Goal: Task Accomplishment & Management: Manage account settings

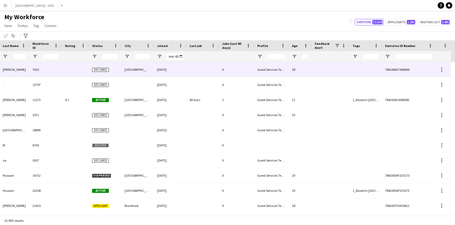
scroll to position [0, 121]
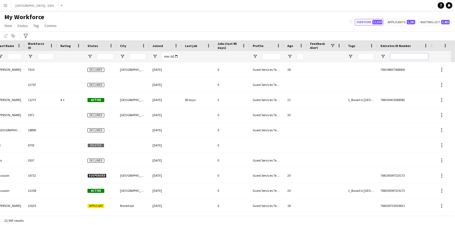
click at [394, 56] on input "Emirates ID Number Filter Input" at bounding box center [409, 56] width 38 height 6
paste input "*******"
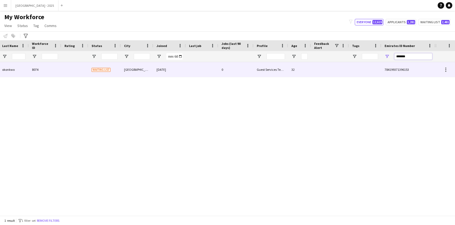
scroll to position [0, 117]
type input "*******"
click at [341, 70] on div at bounding box center [330, 69] width 38 height 15
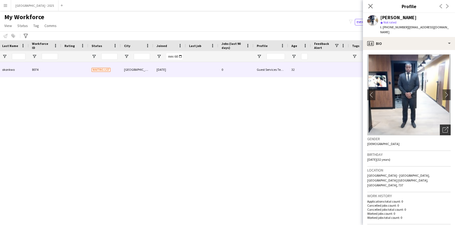
click at [447, 127] on icon "Open photos pop-in" at bounding box center [445, 130] width 6 height 6
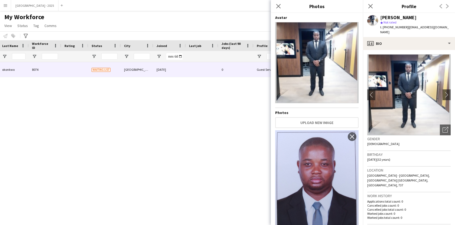
scroll to position [24, 0]
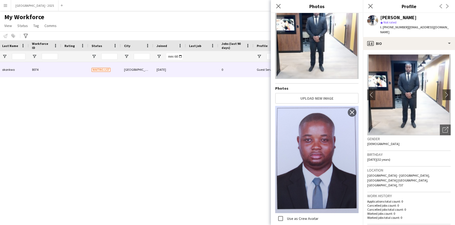
click at [388, 144] on div "Gender [DEMOGRAPHIC_DATA]" at bounding box center [408, 144] width 83 height 16
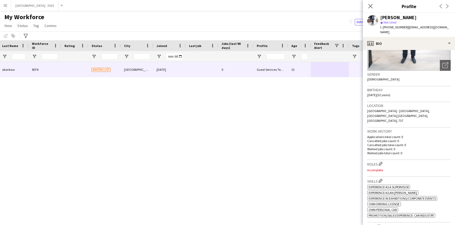
scroll to position [75, 0]
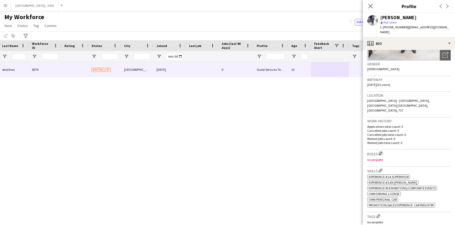
click at [379, 152] on app-icon "Edit crew company roles" at bounding box center [380, 154] width 4 height 4
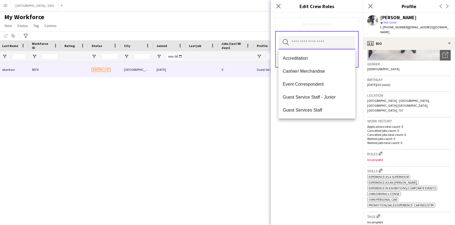
click at [330, 48] on input "text" at bounding box center [316, 43] width 77 height 14
click at [332, 105] on mat-option "Guest Services Staff" at bounding box center [316, 110] width 77 height 13
click at [333, 134] on div "Guest Services Staff Remove Search by role type Save" at bounding box center [317, 119] width 92 height 212
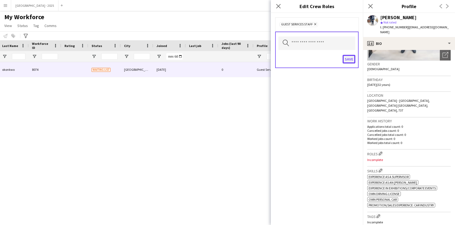
click at [346, 61] on button "Save" at bounding box center [348, 59] width 13 height 9
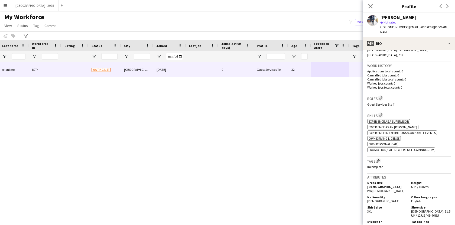
scroll to position [143, 0]
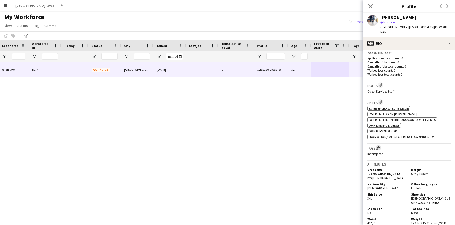
click at [377, 146] on app-icon "Edit crew company tags" at bounding box center [378, 148] width 4 height 4
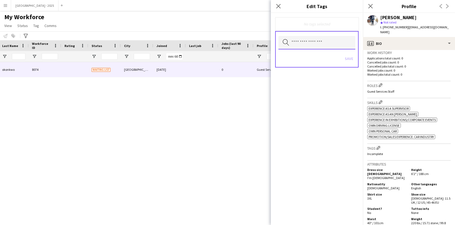
click at [311, 39] on input "text" at bounding box center [316, 43] width 77 height 14
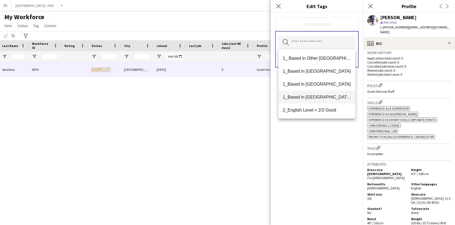
click at [320, 101] on mat-option "1_Based in [GEOGRAPHIC_DATA]/[GEOGRAPHIC_DATA]/Ajman" at bounding box center [316, 97] width 77 height 13
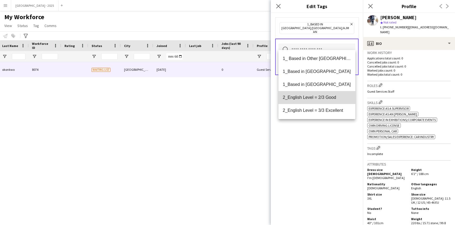
click at [318, 100] on span "2_English Level = 2/3 Good" at bounding box center [317, 97] width 68 height 5
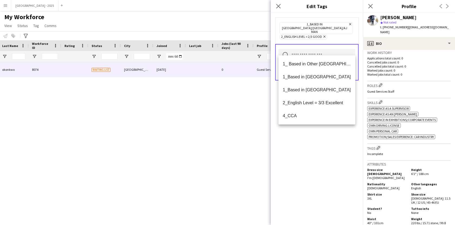
drag, startPoint x: 319, startPoint y: 133, endPoint x: 319, endPoint y: 129, distance: 4.3
click at [319, 133] on div "1_Based in [GEOGRAPHIC_DATA]/[GEOGRAPHIC_DATA]/Ajman Remove 2_English Level = 2…" at bounding box center [317, 119] width 92 height 212
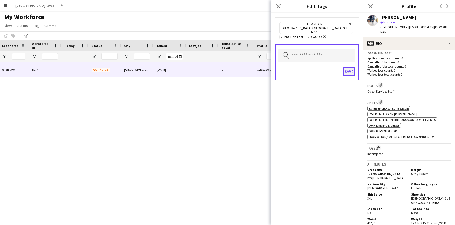
click at [348, 67] on button "Save" at bounding box center [348, 71] width 13 height 9
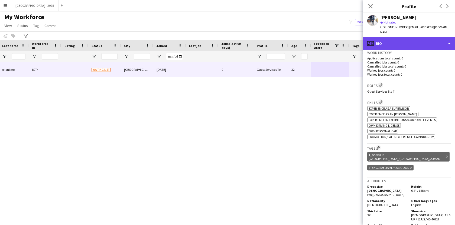
click at [412, 38] on div "profile Bio" at bounding box center [409, 43] width 92 height 13
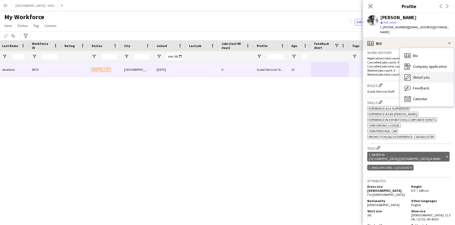
click at [415, 75] on span "About you" at bounding box center [421, 77] width 17 height 5
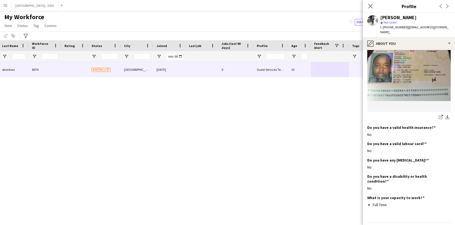
scroll to position [559, 0]
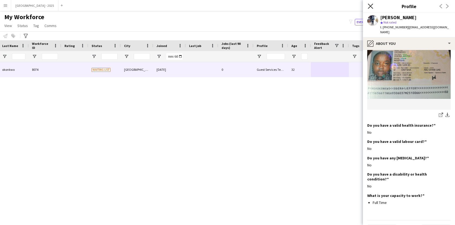
click at [370, 5] on icon "Close pop-in" at bounding box center [369, 6] width 5 height 5
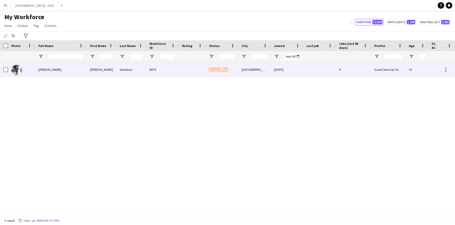
click at [18, 68] on img at bounding box center [16, 70] width 11 height 11
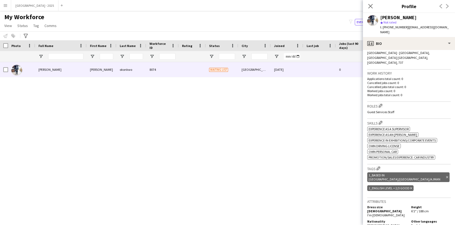
scroll to position [137, 0]
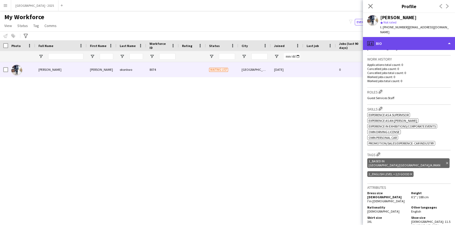
click at [403, 39] on div "profile Bio" at bounding box center [409, 43] width 92 height 13
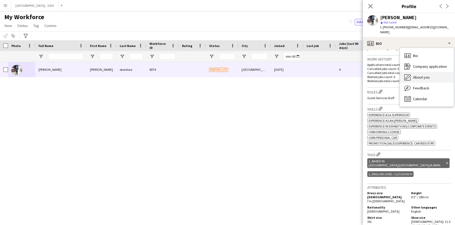
click at [409, 72] on div "About you About you" at bounding box center [427, 77] width 54 height 11
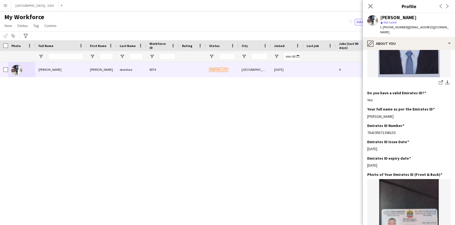
scroll to position [155, 0]
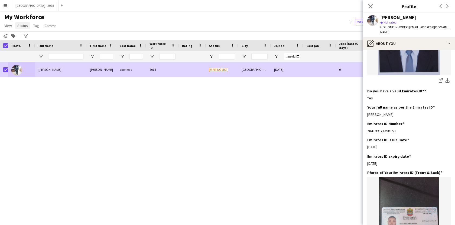
click at [25, 26] on span "Status" at bounding box center [22, 25] width 11 height 5
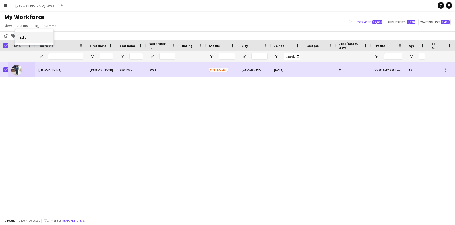
click at [27, 35] on link "Edit" at bounding box center [34, 37] width 38 height 11
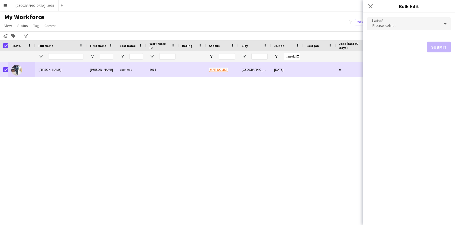
click at [385, 27] on span "Please select" at bounding box center [383, 25] width 25 height 5
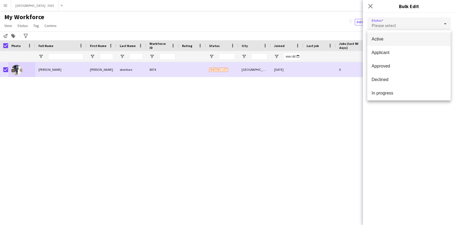
click at [385, 38] on span "Active" at bounding box center [408, 39] width 75 height 5
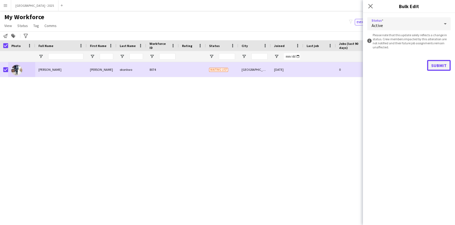
click at [432, 62] on button "Submit" at bounding box center [439, 65] width 24 height 11
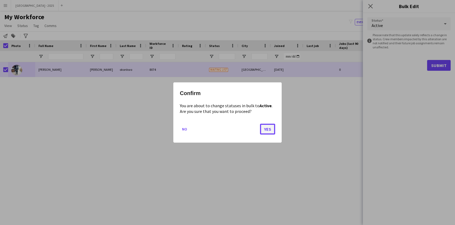
click at [268, 130] on button "Yes" at bounding box center [267, 129] width 15 height 11
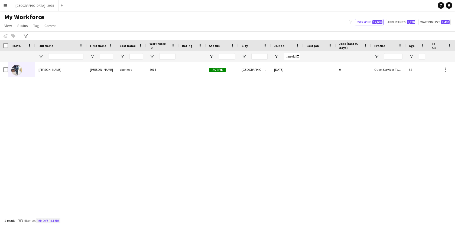
click at [60, 223] on button "Remove filters" at bounding box center [48, 221] width 25 height 6
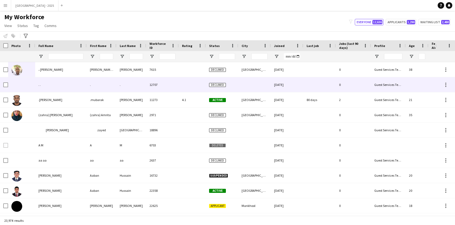
scroll to position [0, 117]
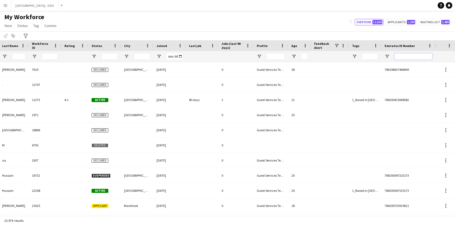
click at [399, 56] on input "Emirates ID Number Filter Input" at bounding box center [413, 56] width 38 height 6
paste input "*******"
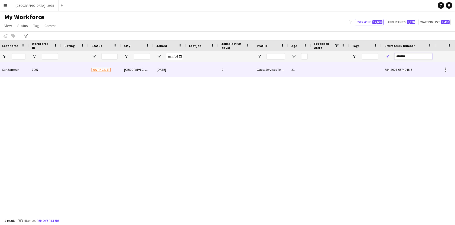
type input "*******"
click at [354, 72] on div at bounding box center [365, 69] width 32 height 15
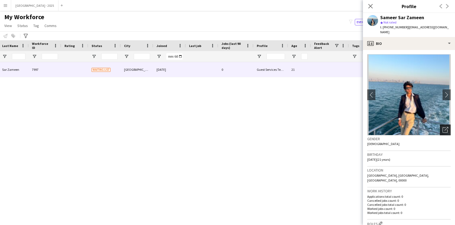
click at [446, 127] on icon "Open photos pop-in" at bounding box center [445, 130] width 6 height 6
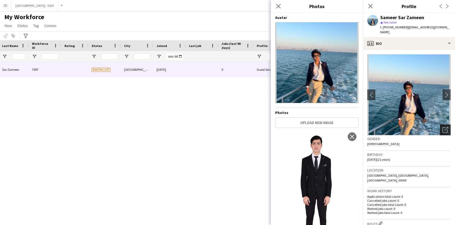
click at [446, 127] on icon "Open photos pop-in" at bounding box center [445, 130] width 6 height 6
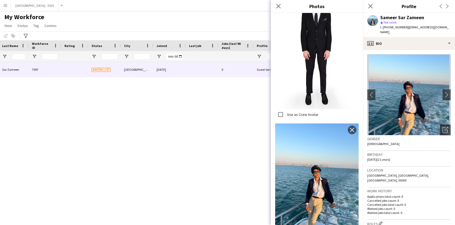
scroll to position [167, 0]
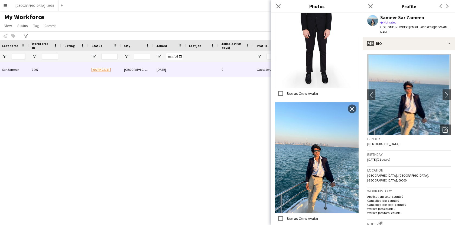
click at [393, 174] on span "[GEOGRAPHIC_DATA], [GEOGRAPHIC_DATA], [GEOGRAPHIC_DATA], 00000" at bounding box center [398, 178] width 62 height 9
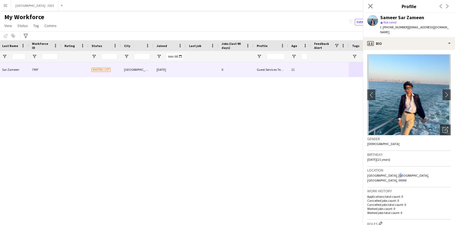
click at [393, 174] on span "[GEOGRAPHIC_DATA], [GEOGRAPHIC_DATA], [GEOGRAPHIC_DATA], 00000" at bounding box center [398, 178] width 62 height 9
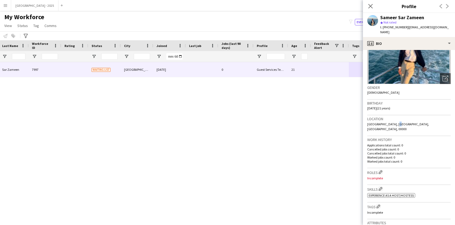
scroll to position [52, 0]
click at [382, 170] on app-icon "Edit crew company roles" at bounding box center [380, 172] width 4 height 4
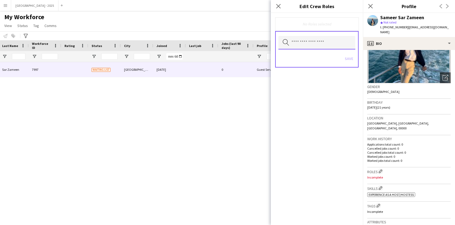
click at [327, 42] on input "text" at bounding box center [316, 43] width 77 height 14
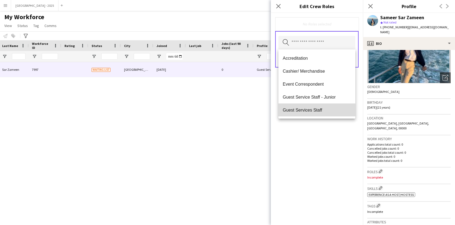
click at [314, 108] on span "Guest Services Staff" at bounding box center [317, 110] width 68 height 5
click at [318, 135] on div "Guest Services Staff Remove Search by role type Save" at bounding box center [317, 119] width 92 height 212
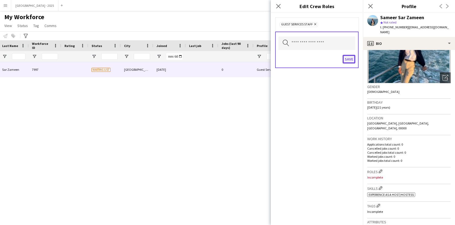
click at [346, 58] on button "Save" at bounding box center [348, 59] width 13 height 9
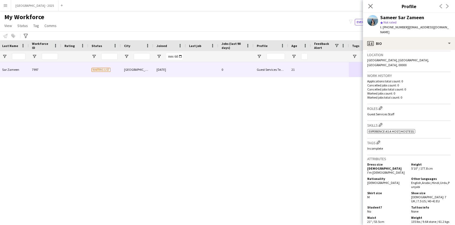
scroll to position [116, 0]
click at [379, 140] on app-icon "Edit crew company tags" at bounding box center [378, 142] width 4 height 4
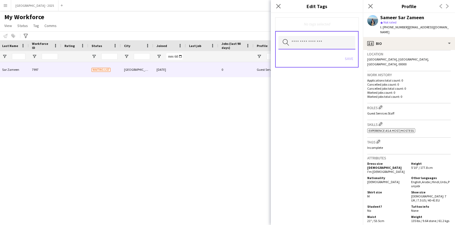
click at [323, 43] on input "text" at bounding box center [316, 43] width 77 height 14
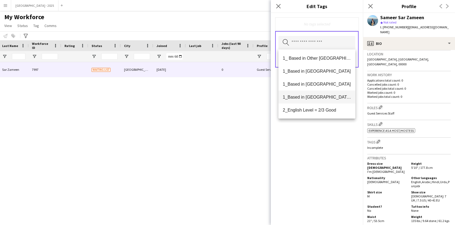
click at [321, 102] on mat-option "1_Based in [GEOGRAPHIC_DATA]/[GEOGRAPHIC_DATA]/Ajman" at bounding box center [316, 97] width 77 height 13
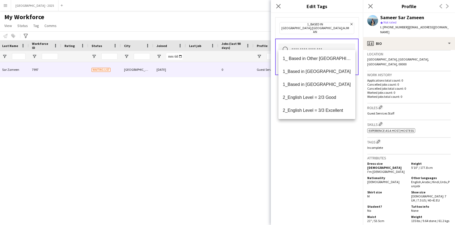
click at [321, 102] on mat-option "2_English Level = 2/3 Good" at bounding box center [316, 97] width 77 height 13
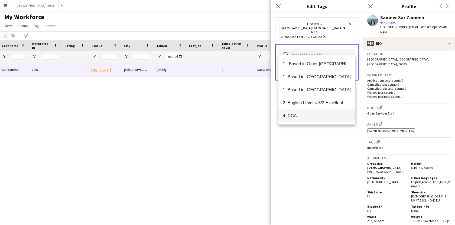
click at [319, 115] on span "4_CCA" at bounding box center [317, 115] width 68 height 5
click at [319, 131] on div "1_Based in [GEOGRAPHIC_DATA]/[GEOGRAPHIC_DATA]/Ajman Remove 2_English Level = 2…" at bounding box center [317, 119] width 92 height 212
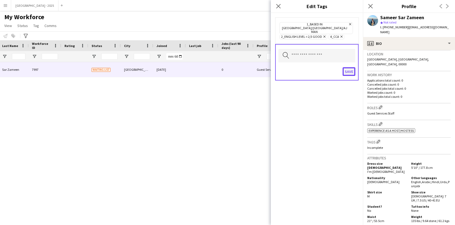
click at [350, 67] on button "Save" at bounding box center [348, 71] width 13 height 9
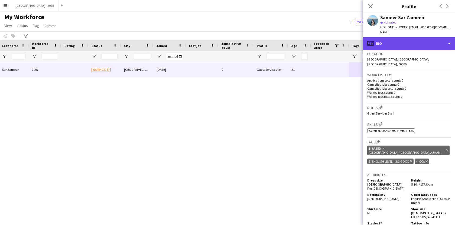
click at [400, 37] on div "profile Bio" at bounding box center [409, 43] width 92 height 13
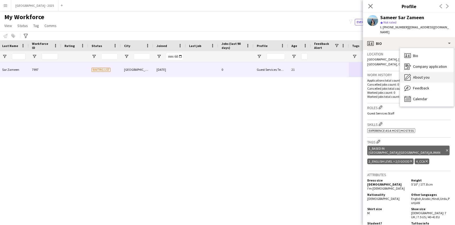
click at [413, 75] on span "About you" at bounding box center [421, 77] width 17 height 5
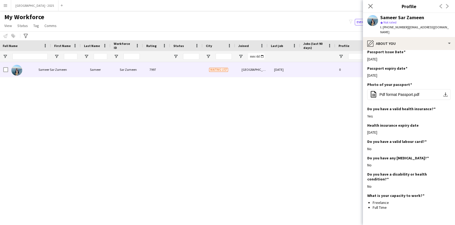
scroll to position [0, 0]
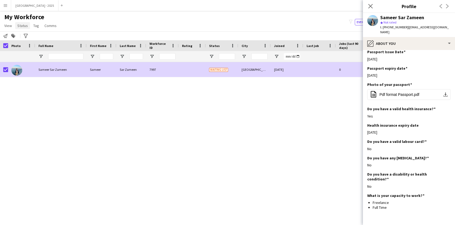
click at [23, 26] on span "Status" at bounding box center [22, 25] width 11 height 5
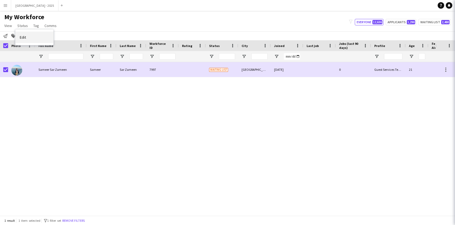
click at [28, 35] on link "Edit" at bounding box center [34, 37] width 38 height 11
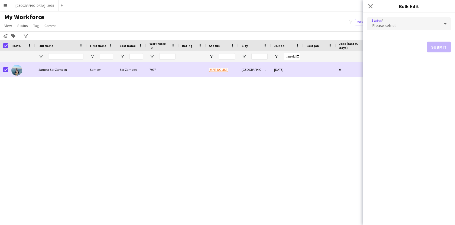
click at [384, 25] on span "Please select" at bounding box center [383, 25] width 25 height 5
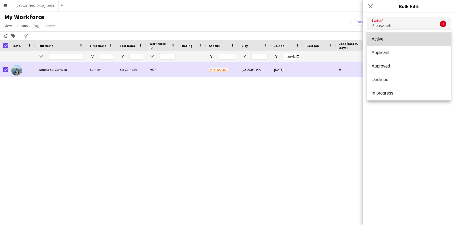
click at [390, 42] on mat-option "Active" at bounding box center [408, 39] width 83 height 14
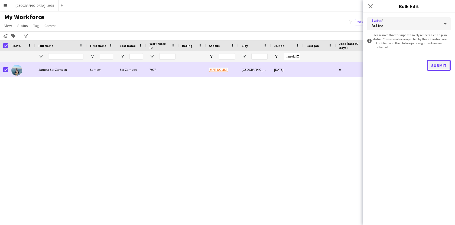
click at [446, 67] on button "Submit" at bounding box center [439, 65] width 24 height 11
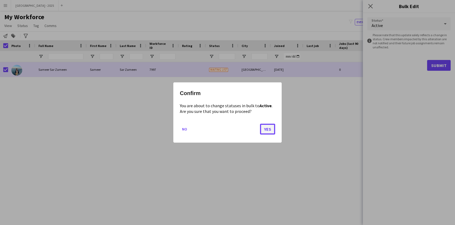
click at [266, 126] on button "Yes" at bounding box center [267, 129] width 15 height 11
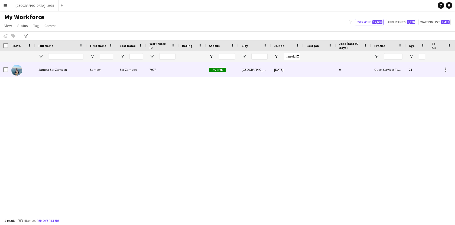
click at [20, 71] on img at bounding box center [16, 70] width 11 height 11
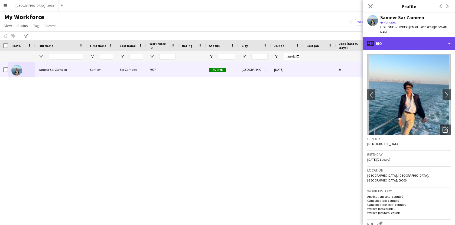
click at [429, 37] on div "profile Bio" at bounding box center [409, 43] width 92 height 13
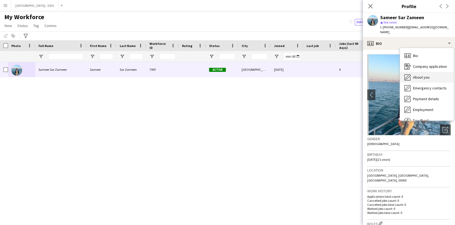
click at [427, 72] on div "About you About you" at bounding box center [427, 77] width 54 height 11
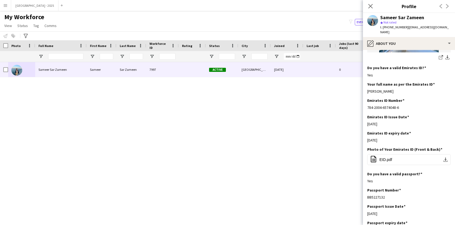
scroll to position [189, 0]
click at [400, 154] on button "office-file-sheet EID.pdf download-bottom" at bounding box center [408, 159] width 83 height 11
click at [372, 4] on icon "Close pop-in" at bounding box center [369, 6] width 5 height 5
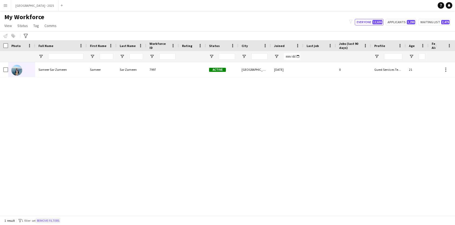
click at [50, 222] on button "Remove filters" at bounding box center [48, 221] width 25 height 6
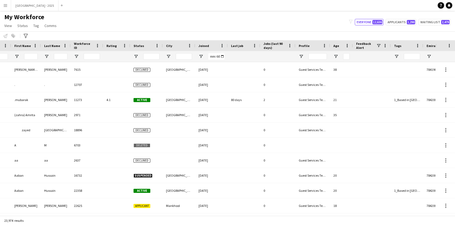
scroll to position [0, 117]
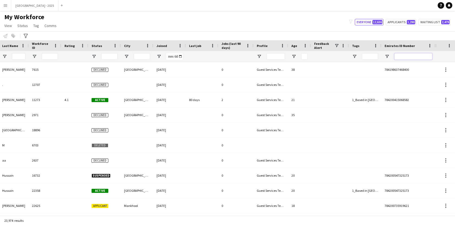
click at [400, 58] on input "Emirates ID Number Filter Input" at bounding box center [413, 56] width 38 height 6
paste input "*******"
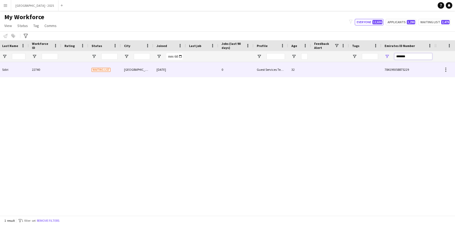
type input "*******"
click at [288, 66] on div "32" at bounding box center [299, 69] width 23 height 15
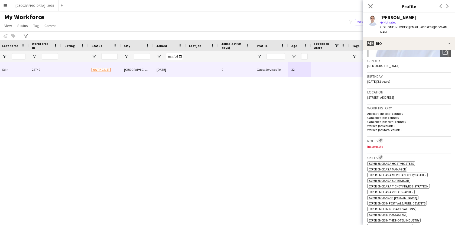
scroll to position [76, 0]
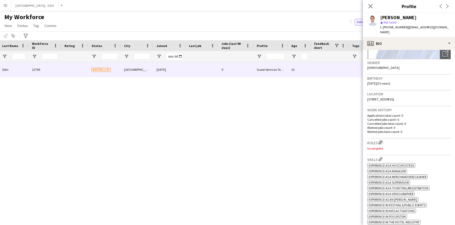
click at [380, 141] on app-icon "Edit crew company roles" at bounding box center [380, 143] width 4 height 4
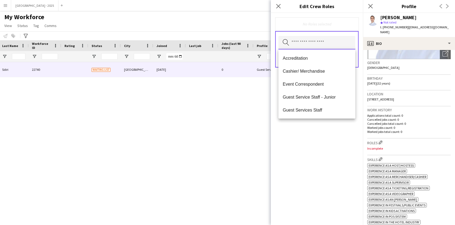
click at [320, 43] on input "text" at bounding box center [316, 43] width 77 height 14
click at [307, 108] on span "Guest Services Staff" at bounding box center [317, 110] width 68 height 5
click at [307, 108] on body "Menu Boards Boards Boards All jobs Status Workforce Workforce My Workforce Recr…" at bounding box center [227, 112] width 455 height 225
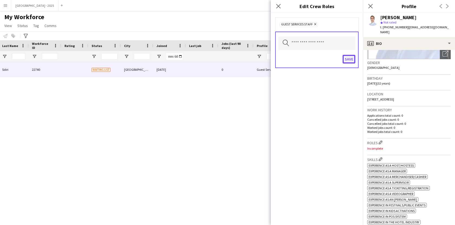
click at [348, 58] on button "Save" at bounding box center [348, 59] width 13 height 9
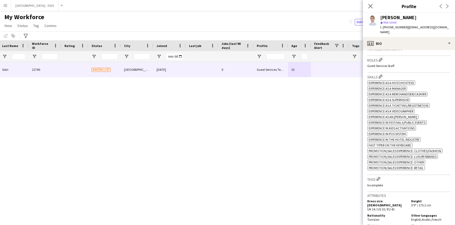
scroll to position [199, 0]
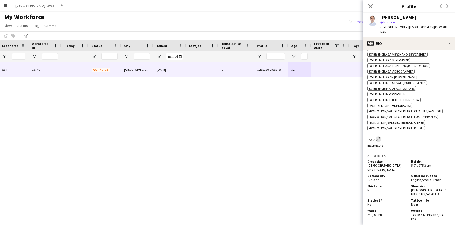
click at [377, 140] on app-icon "Edit crew company tags" at bounding box center [378, 139] width 4 height 4
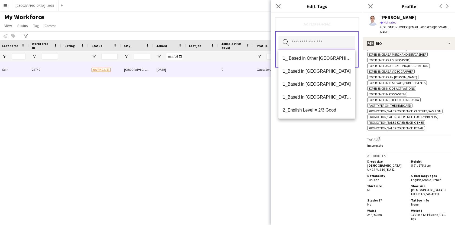
click at [330, 42] on input "text" at bounding box center [316, 43] width 77 height 14
click at [330, 75] on mat-option "1_Based in [GEOGRAPHIC_DATA]" at bounding box center [316, 71] width 77 height 13
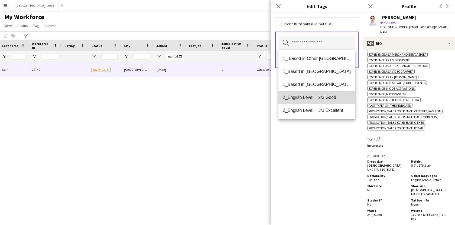
click at [331, 96] on span "2_English Level = 2/3 Good" at bounding box center [317, 97] width 68 height 5
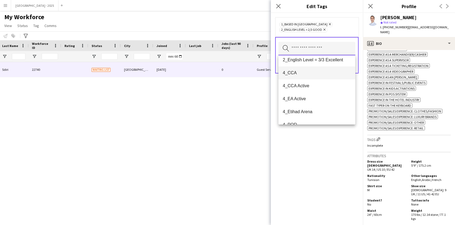
scroll to position [43, 0]
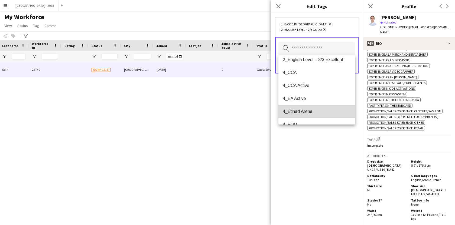
click at [327, 112] on span "4_Etihad Arena" at bounding box center [317, 111] width 68 height 5
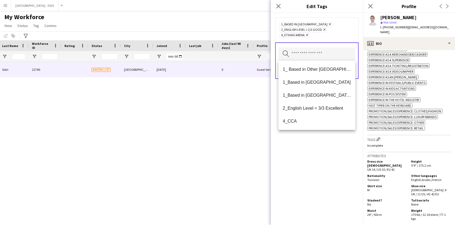
click at [329, 136] on div "1_Based in [GEOGRAPHIC_DATA] Remove 2_English Level = 2/3 Good Remove 4_Etihad …" at bounding box center [317, 119] width 92 height 212
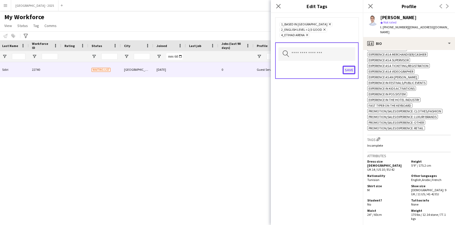
click at [346, 71] on button "Save" at bounding box center [348, 70] width 13 height 9
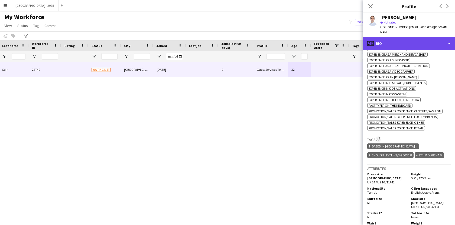
click at [411, 42] on div "profile Bio" at bounding box center [409, 43] width 92 height 13
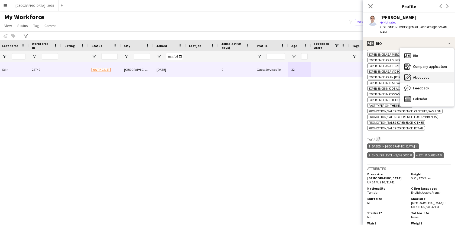
click at [422, 75] on span "About you" at bounding box center [421, 77] width 17 height 5
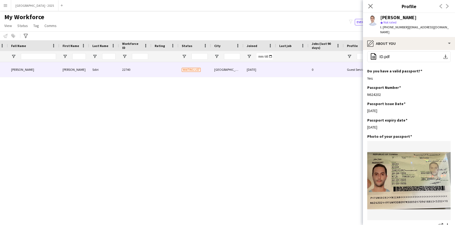
scroll to position [0, 0]
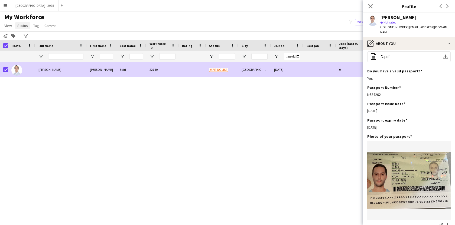
click at [20, 28] on span "Status" at bounding box center [22, 25] width 11 height 5
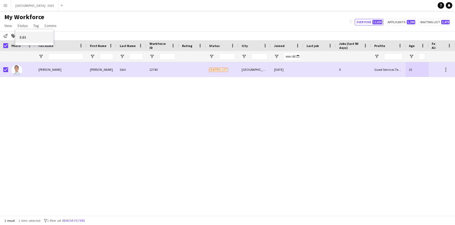
click at [36, 40] on link "Edit" at bounding box center [34, 37] width 38 height 11
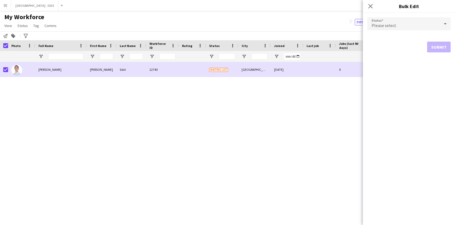
click at [388, 18] on div "Please select" at bounding box center [403, 23] width 73 height 13
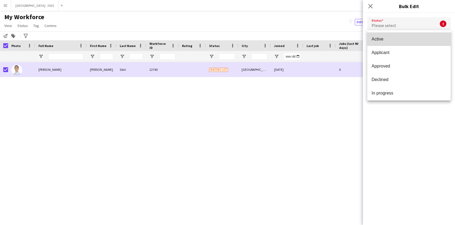
click at [388, 43] on mat-option "Active" at bounding box center [408, 39] width 83 height 14
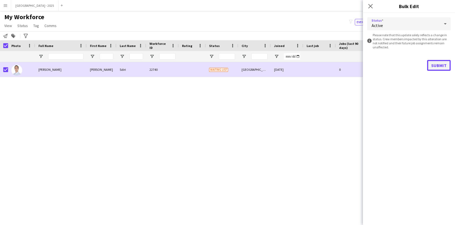
click at [433, 65] on button "Submit" at bounding box center [439, 65] width 24 height 11
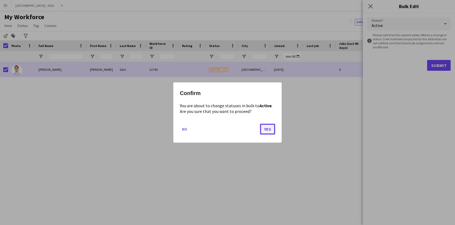
click at [274, 131] on button "Yes" at bounding box center [267, 129] width 15 height 11
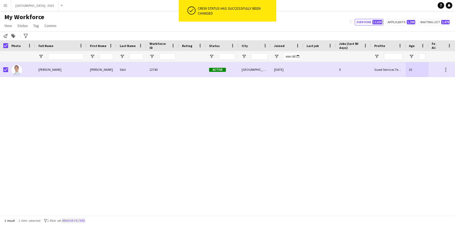
click at [80, 221] on button "Remove filters" at bounding box center [73, 221] width 25 height 6
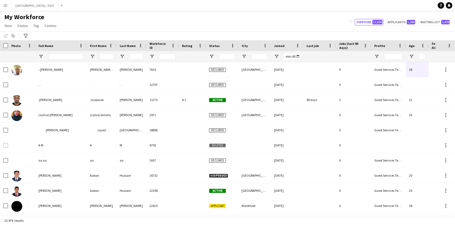
drag, startPoint x: 80, startPoint y: 221, endPoint x: 81, endPoint y: 239, distance: 17.9
click at [81, 225] on html "Menu Boards Boards Boards All jobs Status Workforce Workforce My Workforce Recr…" at bounding box center [227, 112] width 455 height 225
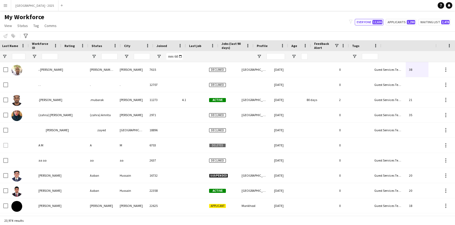
scroll to position [0, 117]
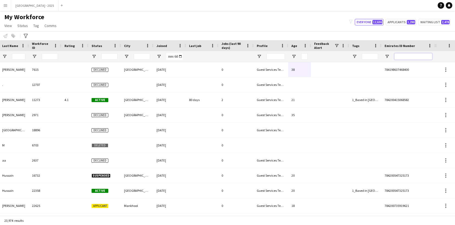
click at [403, 57] on input "Emirates ID Number Filter Input" at bounding box center [413, 56] width 38 height 6
paste input "*******"
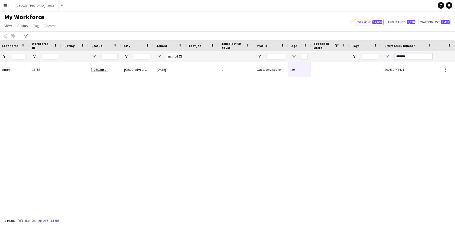
scroll to position [0, 0]
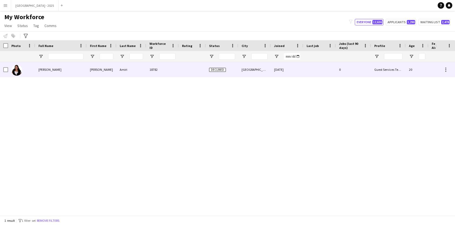
click at [305, 69] on div at bounding box center [319, 69] width 32 height 15
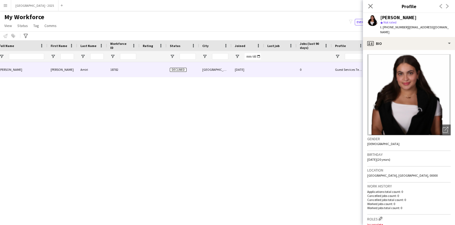
scroll to position [0, 117]
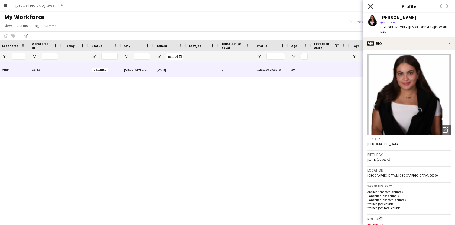
click at [369, 5] on icon at bounding box center [369, 6] width 5 height 5
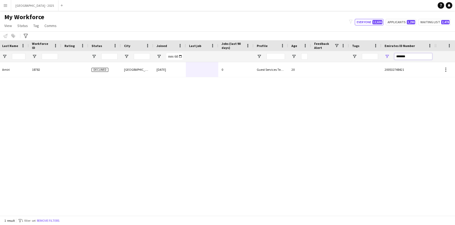
click at [395, 55] on input "*******" at bounding box center [413, 56] width 38 height 6
paste input "Emirates ID Number Filter Input"
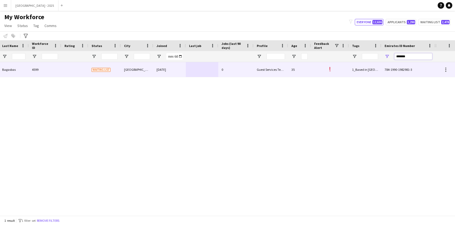
type input "*******"
click at [297, 67] on div "35" at bounding box center [299, 69] width 23 height 15
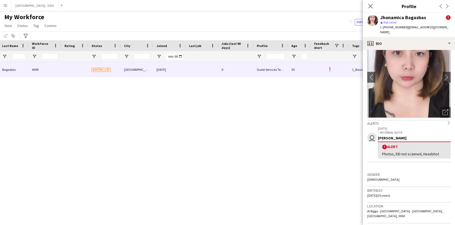
scroll to position [19, 0]
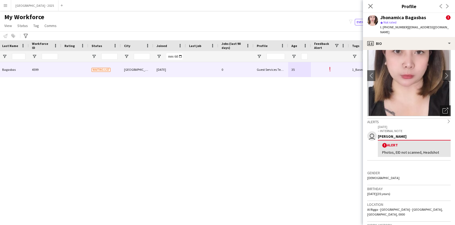
click at [445, 109] on icon "Open photos pop-in" at bounding box center [445, 111] width 6 height 6
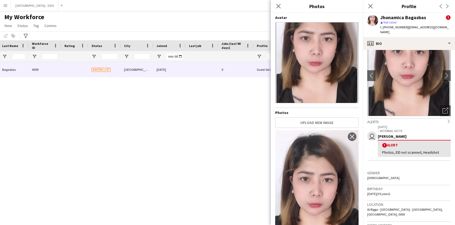
scroll to position [65, 0]
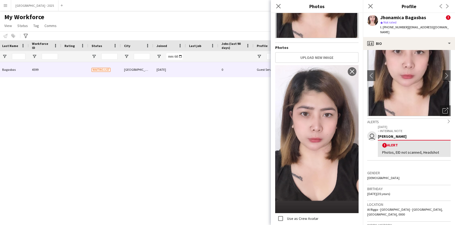
click at [390, 150] on div "Photos, EID not scanned, Headshot" at bounding box center [414, 152] width 64 height 5
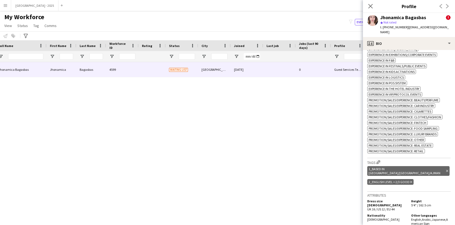
scroll to position [0, 0]
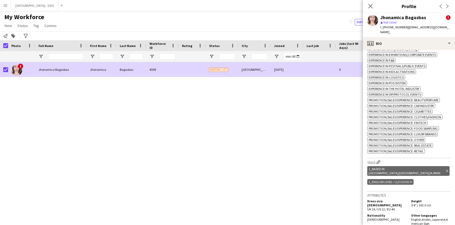
click at [25, 31] on app-page-menu "View Views Default view New view Update view Delete view Edit name Customise vi…" at bounding box center [31, 26] width 62 height 10
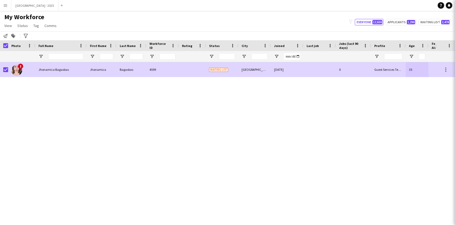
click at [25, 28] on span "Status" at bounding box center [22, 25] width 11 height 5
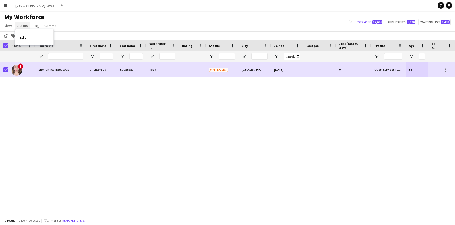
click at [25, 24] on span "Status" at bounding box center [22, 25] width 11 height 5
click at [24, 27] on span "Status" at bounding box center [22, 25] width 11 height 5
click at [32, 35] on link "Edit" at bounding box center [34, 37] width 38 height 11
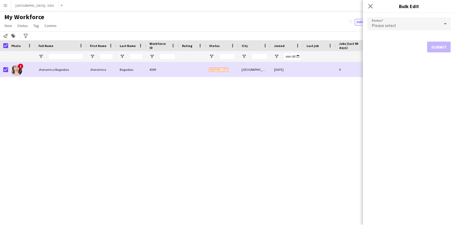
click at [400, 31] on form "Status Please select Submit" at bounding box center [408, 35] width 83 height 44
click at [400, 30] on mat-select "Please select" at bounding box center [408, 24] width 83 height 14
click at [400, 30] on div "Please select" at bounding box center [403, 23] width 73 height 13
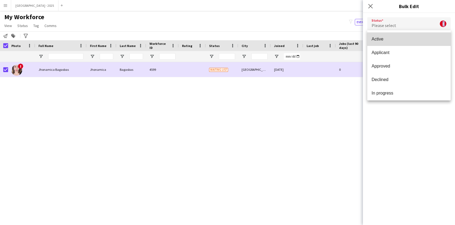
click at [396, 42] on mat-option "Active" at bounding box center [408, 39] width 83 height 14
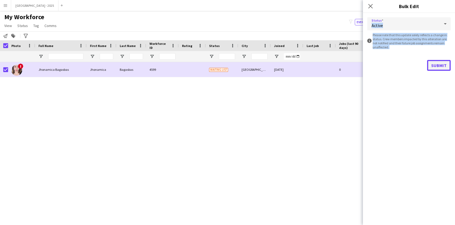
click at [444, 64] on button "Submit" at bounding box center [439, 65] width 24 height 11
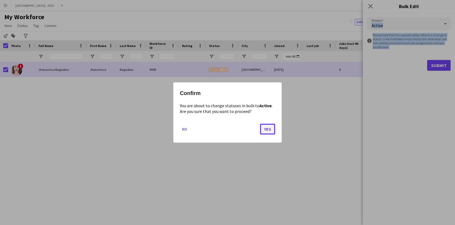
click at [267, 126] on button "Yes" at bounding box center [267, 129] width 15 height 11
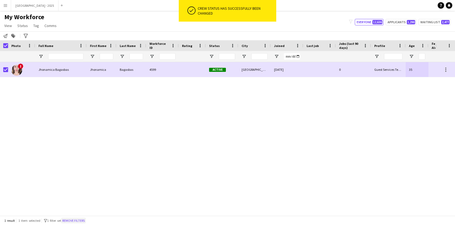
click at [74, 220] on button "Remove filters" at bounding box center [73, 221] width 25 height 6
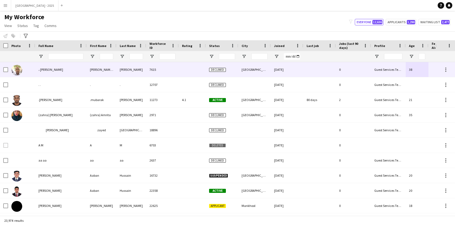
scroll to position [0, 117]
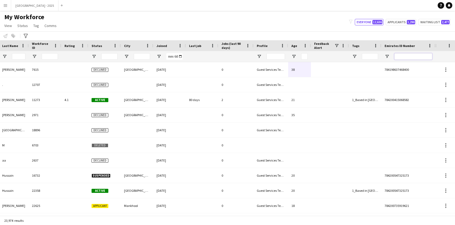
click at [414, 58] on input "Emirates ID Number Filter Input" at bounding box center [413, 56] width 38 height 6
paste input "*******"
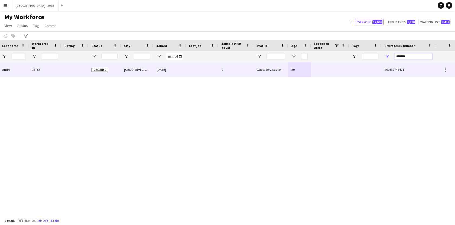
type input "*******"
click at [286, 69] on div "Guest Services Team" at bounding box center [270, 69] width 35 height 15
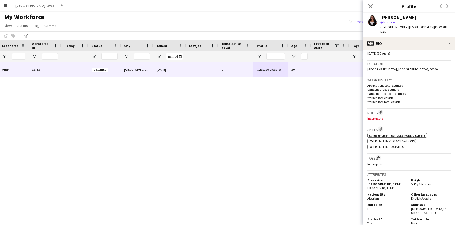
scroll to position [107, 0]
click at [379, 110] on app-icon "Edit crew company roles" at bounding box center [380, 112] width 4 height 4
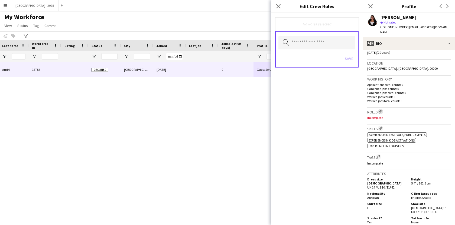
click at [379, 110] on app-icon "Edit crew company roles" at bounding box center [380, 112] width 4 height 4
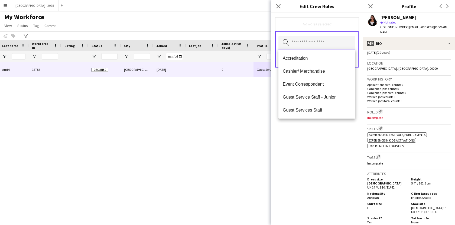
click at [316, 44] on input "text" at bounding box center [316, 43] width 77 height 14
click at [316, 112] on span "Guest Services Staff" at bounding box center [317, 110] width 68 height 5
click at [318, 128] on div "Guest Services Staff Remove Search by role type Save" at bounding box center [317, 119] width 92 height 212
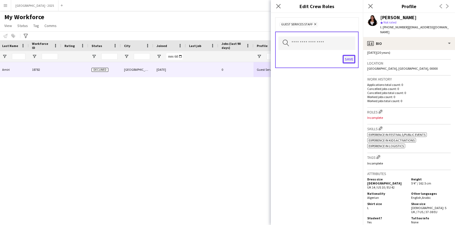
click at [345, 61] on button "Save" at bounding box center [348, 59] width 13 height 9
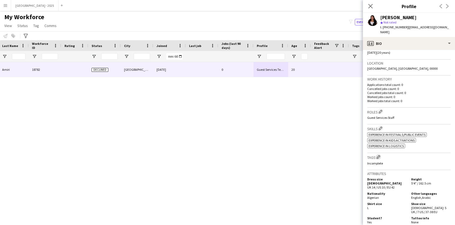
click at [379, 155] on app-icon "Edit crew company tags" at bounding box center [378, 157] width 4 height 4
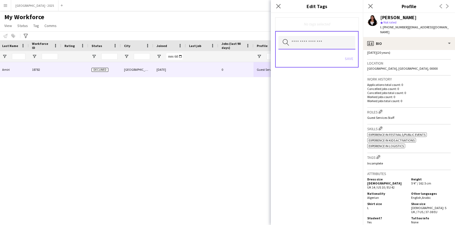
click at [334, 40] on input "text" at bounding box center [316, 43] width 77 height 14
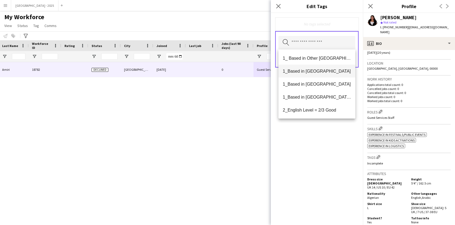
click at [334, 73] on span "1_Based in [GEOGRAPHIC_DATA]" at bounding box center [317, 71] width 68 height 5
click at [332, 107] on mat-option "2_English Level = 3/3 Excellent" at bounding box center [316, 110] width 77 height 13
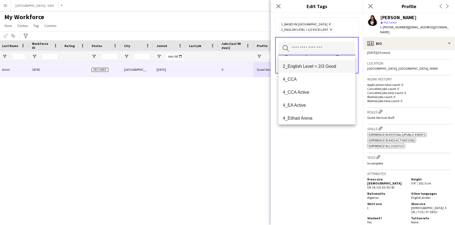
scroll to position [45, 0]
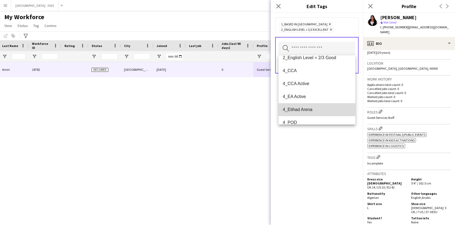
click at [325, 115] on mat-option "4_Etihad Arena" at bounding box center [316, 109] width 77 height 13
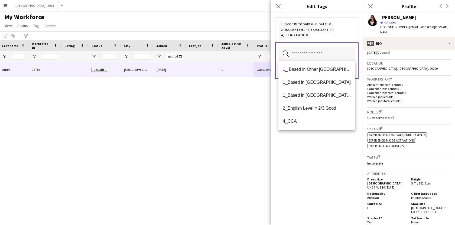
click at [324, 149] on div "1_Based in [GEOGRAPHIC_DATA] Remove 2_English Level = 3/3 Excellent Remove 4_Et…" at bounding box center [317, 119] width 92 height 212
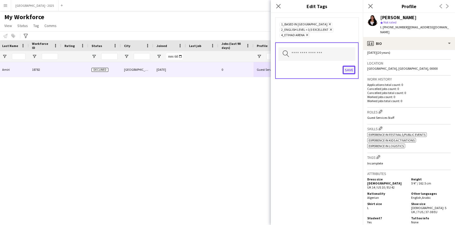
click at [348, 72] on button "Save" at bounding box center [348, 70] width 13 height 9
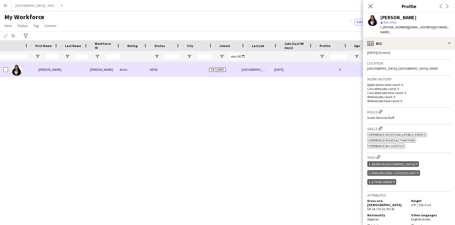
scroll to position [0, 0]
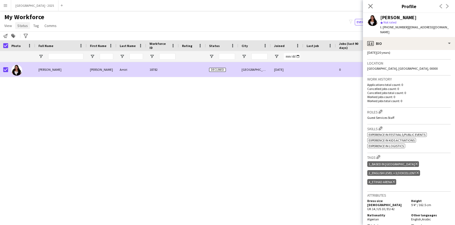
click at [19, 27] on span "Status" at bounding box center [22, 25] width 11 height 5
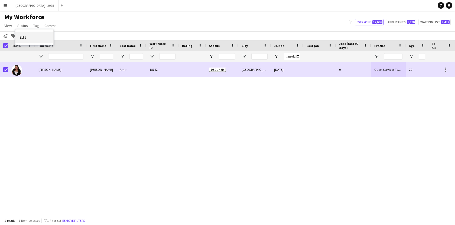
click at [31, 34] on link "Edit" at bounding box center [34, 37] width 38 height 11
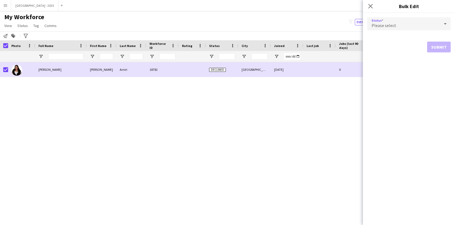
click at [408, 30] on div "Please select" at bounding box center [403, 23] width 73 height 13
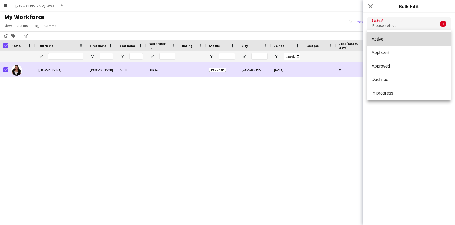
click at [392, 42] on span "Active" at bounding box center [408, 39] width 75 height 5
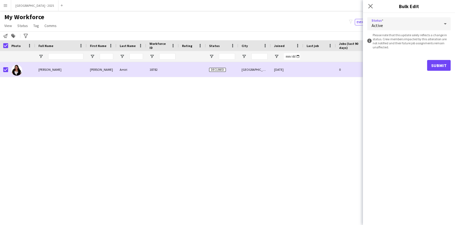
click at [435, 59] on form "Status Active information-circle Please note that this update solely reflects a…" at bounding box center [408, 44] width 83 height 62
click at [435, 63] on button "Submit" at bounding box center [439, 65] width 24 height 11
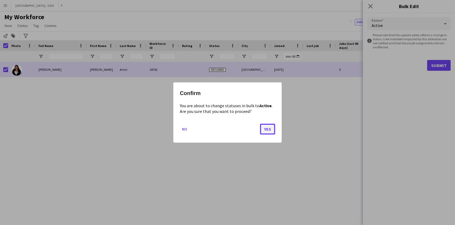
click at [267, 128] on button "Yes" at bounding box center [267, 129] width 15 height 11
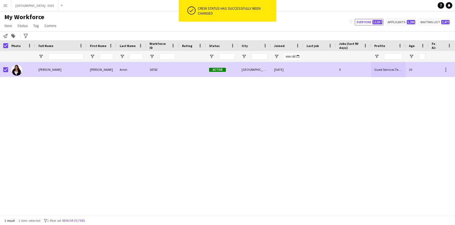
click at [39, 73] on div "[PERSON_NAME]" at bounding box center [60, 69] width 51 height 15
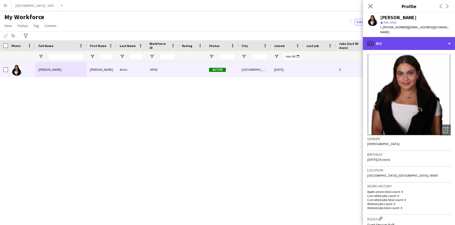
click at [412, 37] on div "profile Bio" at bounding box center [409, 43] width 92 height 13
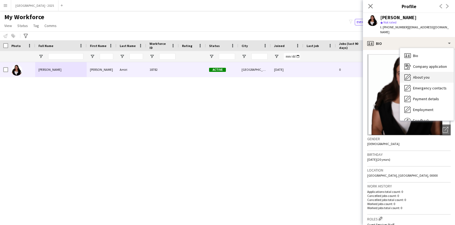
click at [421, 75] on span "About you" at bounding box center [421, 77] width 17 height 5
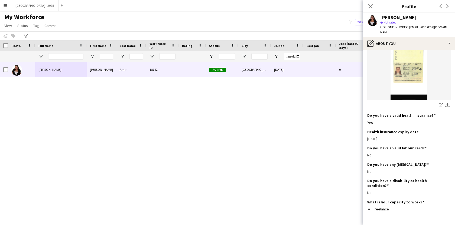
scroll to position [383, 0]
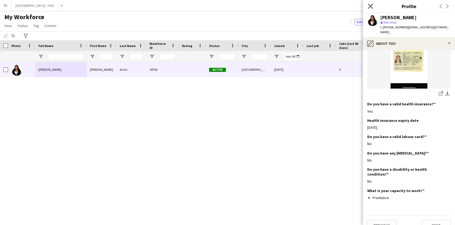
click at [369, 5] on icon at bounding box center [369, 6] width 5 height 5
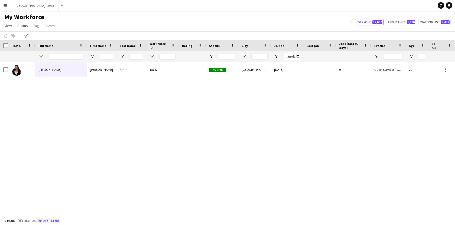
click at [56, 222] on button "Remove filters" at bounding box center [48, 221] width 25 height 6
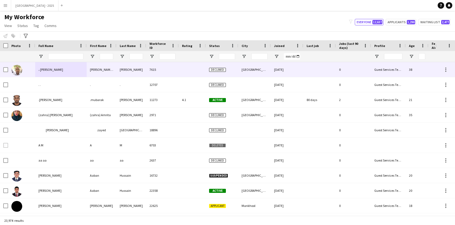
scroll to position [0, 117]
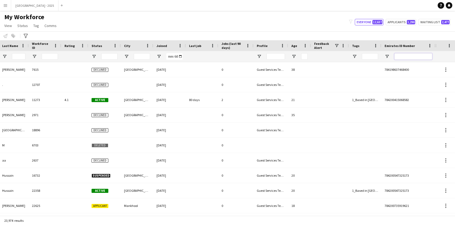
click at [420, 58] on input "Emirates ID Number Filter Input" at bounding box center [413, 56] width 38 height 6
paste input "*******"
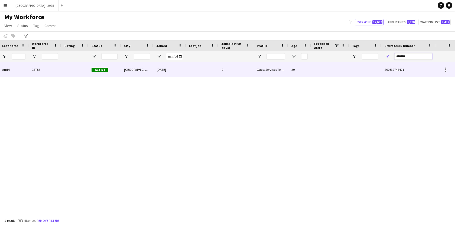
type input "*******"
click at [339, 75] on div at bounding box center [330, 69] width 38 height 15
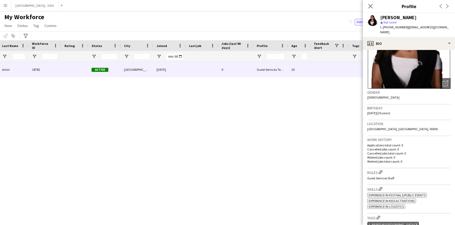
scroll to position [51, 0]
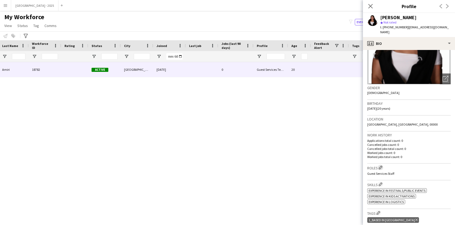
click at [379, 166] on app-icon "Edit crew company roles" at bounding box center [380, 168] width 4 height 4
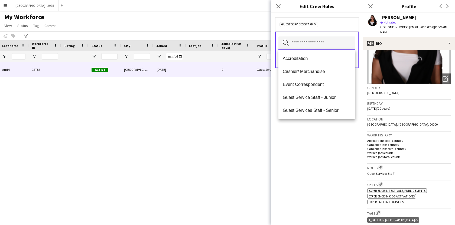
drag, startPoint x: 332, startPoint y: 45, endPoint x: 329, endPoint y: 63, distance: 17.9
click at [332, 45] on input "text" at bounding box center [316, 44] width 77 height 14
click at [327, 120] on div "Guest Services Staff Remove Search by role type Save" at bounding box center [317, 119] width 92 height 212
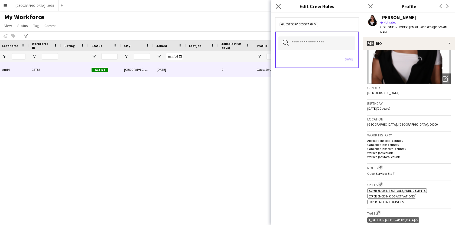
click at [281, 6] on app-icon "Close pop-in" at bounding box center [278, 6] width 8 height 8
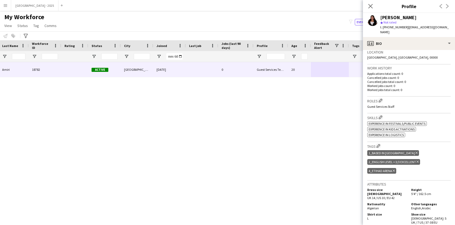
scroll to position [136, 0]
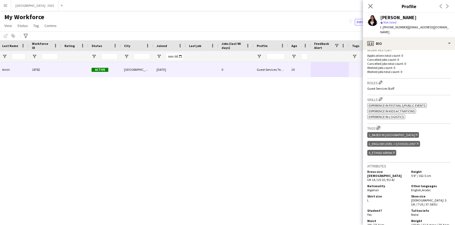
click at [379, 126] on app-icon "Edit crew company tags" at bounding box center [378, 128] width 4 height 4
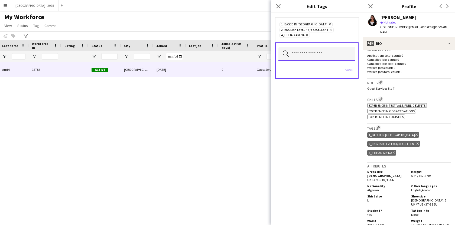
click at [313, 58] on input "text" at bounding box center [316, 54] width 77 height 14
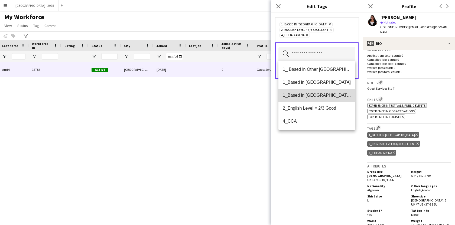
click at [313, 95] on span "1_Based in [GEOGRAPHIC_DATA]/[GEOGRAPHIC_DATA]/Ajman" at bounding box center [317, 95] width 68 height 5
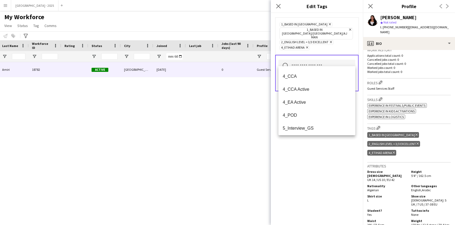
scroll to position [35, 0]
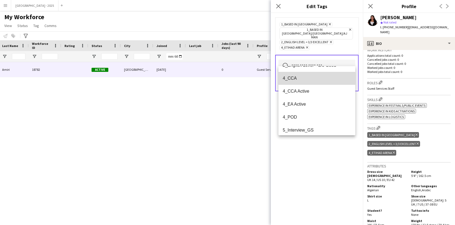
click at [306, 80] on span "4_CCA" at bounding box center [317, 78] width 68 height 5
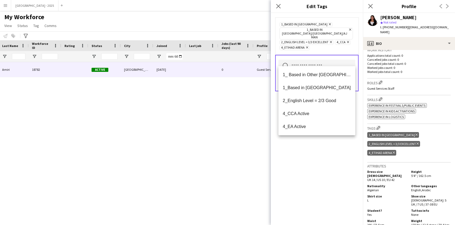
click at [308, 145] on div "1_Based in [GEOGRAPHIC_DATA] Remove 1_Based in [GEOGRAPHIC_DATA]/[GEOGRAPHIC_DA…" at bounding box center [317, 119] width 92 height 212
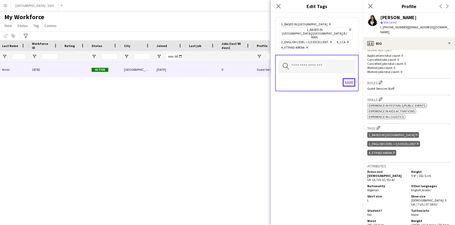
click at [350, 78] on button "Save" at bounding box center [348, 82] width 13 height 9
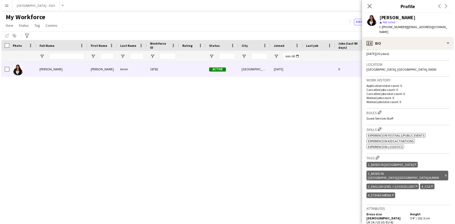
scroll to position [120, 0]
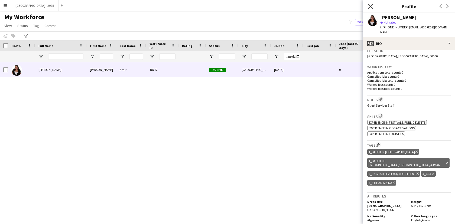
click at [369, 7] on icon at bounding box center [369, 6] width 5 height 5
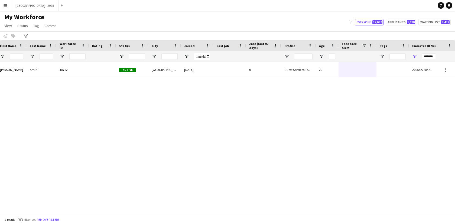
scroll to position [0, 117]
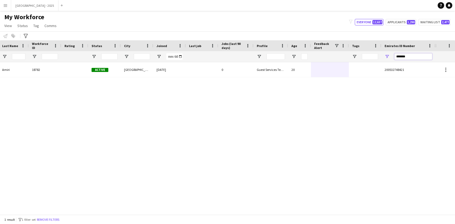
click at [401, 58] on input "*******" at bounding box center [413, 56] width 38 height 6
paste input "Emirates ID Number Filter Input"
type input "*******"
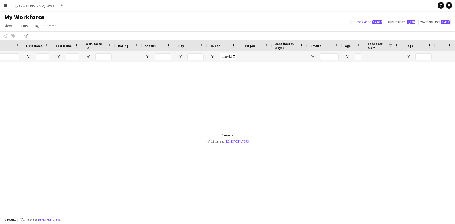
scroll to position [0, 0]
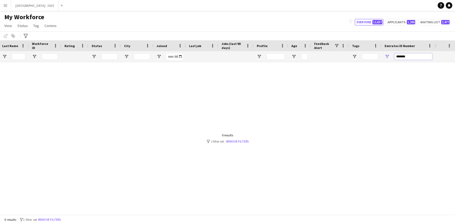
click at [424, 55] on input "*******" at bounding box center [413, 56] width 38 height 6
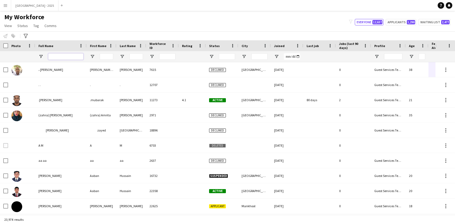
click at [75, 58] on input "Full Name Filter Input" at bounding box center [65, 56] width 35 height 6
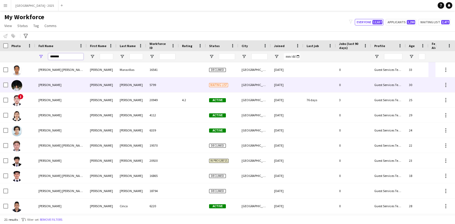
type input "******"
click at [61, 82] on div "[PERSON_NAME]" at bounding box center [60, 84] width 51 height 15
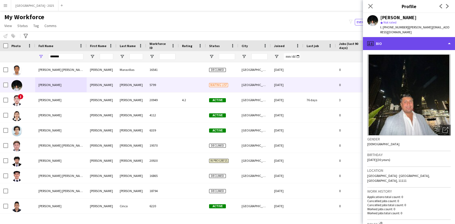
click at [398, 37] on div "profile Bio" at bounding box center [409, 43] width 92 height 13
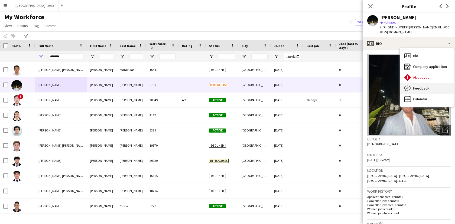
click at [416, 87] on div "Feedback Feedback" at bounding box center [427, 88] width 54 height 11
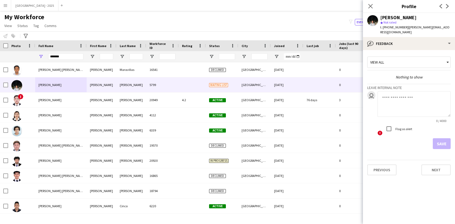
click at [403, 102] on textarea at bounding box center [413, 104] width 73 height 26
type textarea "**********"
click at [442, 138] on button "Save" at bounding box center [441, 143] width 18 height 11
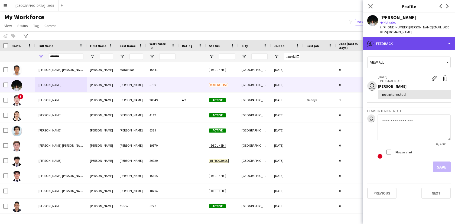
click at [416, 42] on div "bubble-pencil Feedback" at bounding box center [409, 43] width 92 height 13
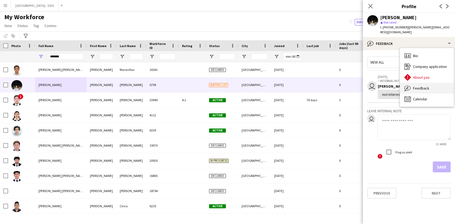
click at [426, 86] on span "Feedback" at bounding box center [421, 88] width 16 height 5
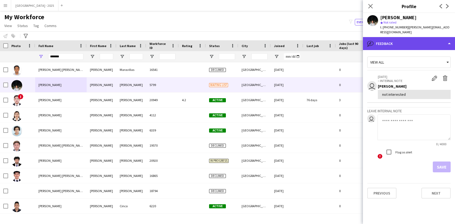
click at [408, 38] on div "bubble-pencil Feedback" at bounding box center [409, 43] width 92 height 13
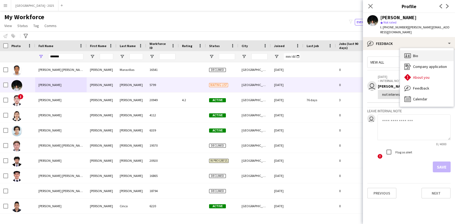
click at [412, 50] on div "Bio Bio" at bounding box center [427, 55] width 54 height 11
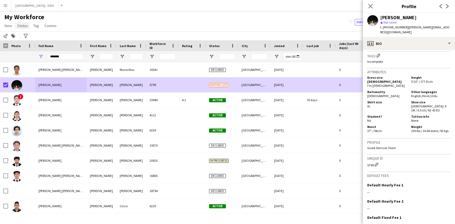
click at [22, 25] on span "Status" at bounding box center [22, 25] width 11 height 5
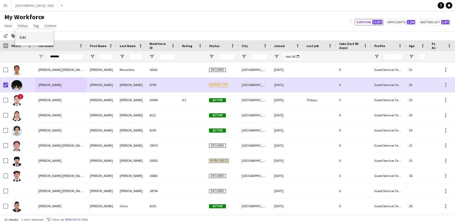
click at [26, 33] on link "Edit" at bounding box center [34, 37] width 38 height 11
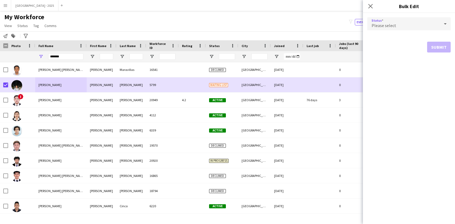
click at [397, 27] on div "Please select" at bounding box center [403, 23] width 73 height 13
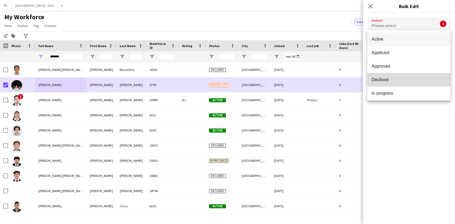
click at [388, 80] on span "Declined" at bounding box center [408, 79] width 75 height 5
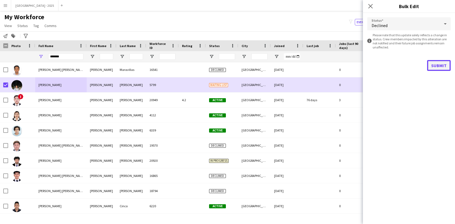
click at [430, 66] on button "Submit" at bounding box center [439, 65] width 24 height 11
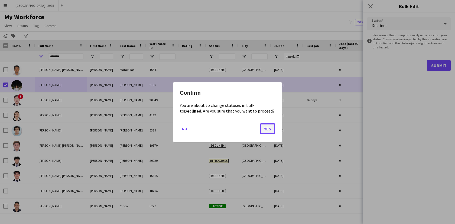
click at [264, 130] on button "Yes" at bounding box center [267, 128] width 15 height 11
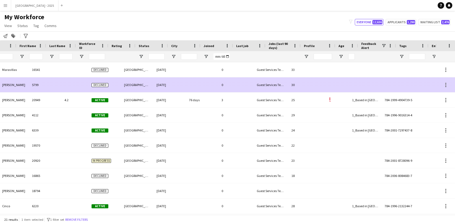
scroll to position [0, 117]
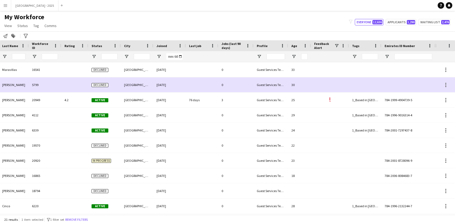
click at [407, 52] on div at bounding box center [413, 56] width 38 height 11
click at [407, 56] on input "Emirates ID Number Filter Input" at bounding box center [413, 56] width 38 height 6
paste input "*******"
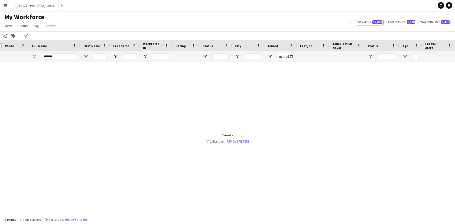
scroll to position [0, 0]
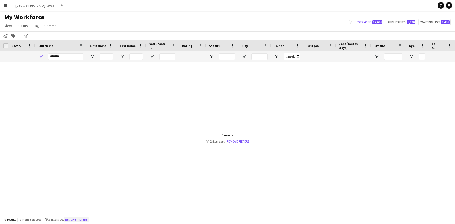
type input "*******"
click at [85, 217] on button "Remove filters" at bounding box center [76, 220] width 25 height 6
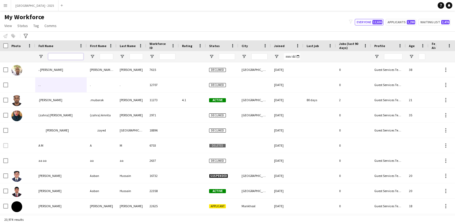
click at [61, 58] on input "Full Name Filter Input" at bounding box center [65, 56] width 35 height 6
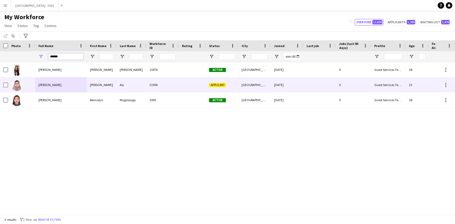
type input "*****"
click at [309, 78] on div at bounding box center [319, 84] width 32 height 15
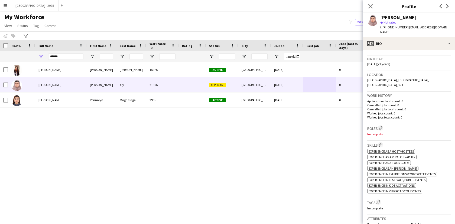
scroll to position [100, 0]
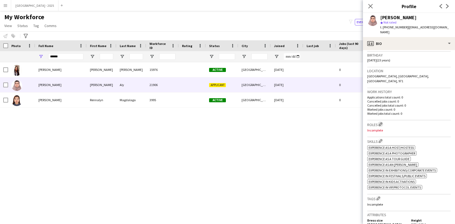
click at [380, 122] on app-icon "Edit crew company roles" at bounding box center [380, 124] width 4 height 4
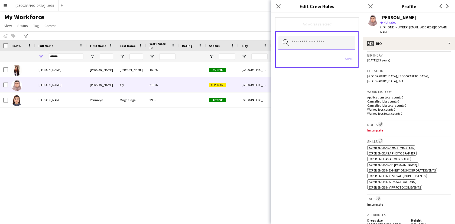
click at [297, 43] on input "text" at bounding box center [316, 43] width 77 height 14
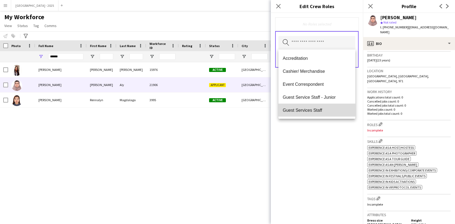
click at [322, 109] on span "Guest Services Staff" at bounding box center [317, 110] width 68 height 5
click at [324, 110] on span "Guest Services Staff - Senior" at bounding box center [317, 110] width 68 height 5
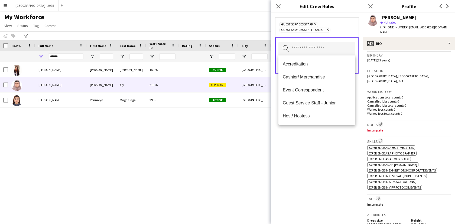
drag, startPoint x: 321, startPoint y: 127, endPoint x: 324, endPoint y: 121, distance: 5.6
click at [321, 127] on div "Guest Services Staff Remove Guest Services Staff - Senior Remove Search by role…" at bounding box center [317, 118] width 92 height 211
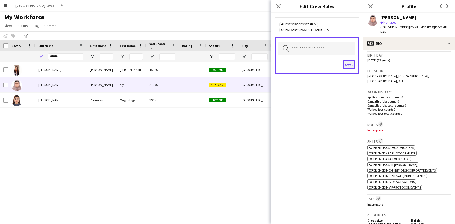
click at [349, 67] on button "Save" at bounding box center [348, 64] width 13 height 9
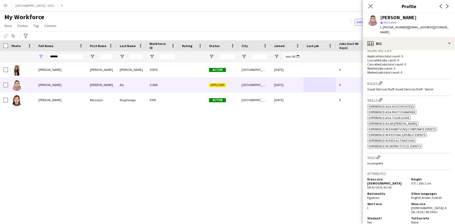
scroll to position [142, 0]
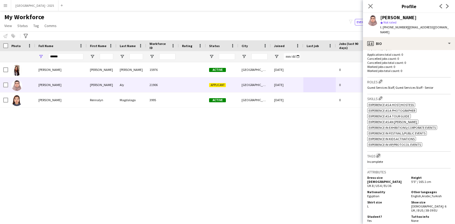
click at [380, 154] on app-icon "Edit crew company tags" at bounding box center [378, 156] width 4 height 4
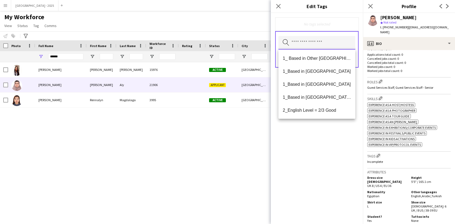
click at [339, 45] on input "text" at bounding box center [316, 43] width 77 height 14
click at [328, 98] on span "1_Based in [GEOGRAPHIC_DATA]/[GEOGRAPHIC_DATA]/Ajman" at bounding box center [317, 97] width 68 height 5
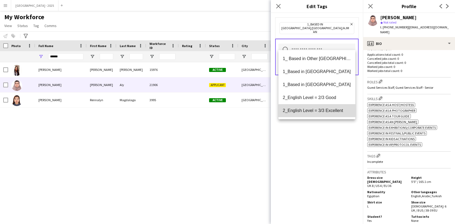
click at [327, 112] on span "2_English Level = 3/3 Excellent" at bounding box center [317, 110] width 68 height 5
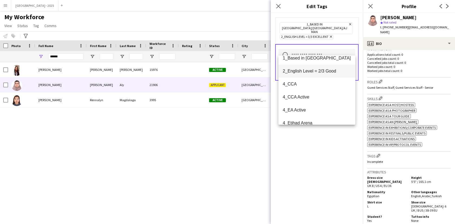
scroll to position [35, 0]
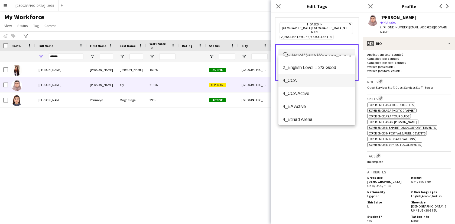
click at [325, 83] on span "4_CCA" at bounding box center [317, 80] width 68 height 5
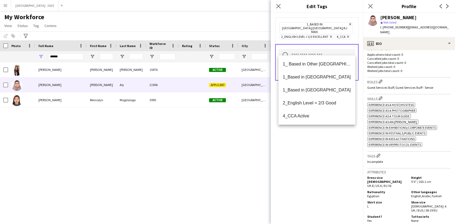
click at [325, 152] on div "1_Based in [GEOGRAPHIC_DATA]/[GEOGRAPHIC_DATA]/Ajman Remove 2_English Level = 3…" at bounding box center [317, 118] width 92 height 211
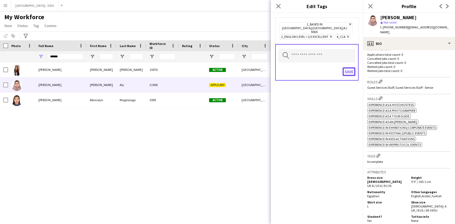
click at [343, 67] on button "Save" at bounding box center [348, 71] width 13 height 9
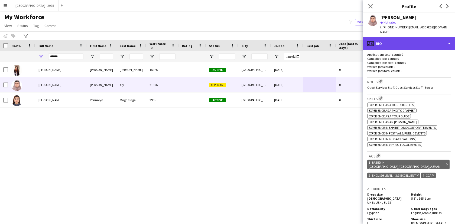
click at [378, 44] on div "profile Bio" at bounding box center [409, 43] width 92 height 13
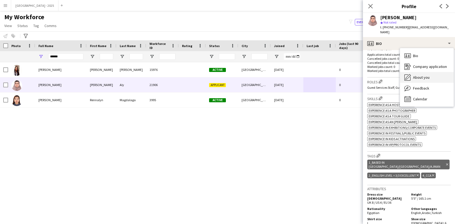
click at [409, 74] on div "About you About you" at bounding box center [427, 77] width 54 height 11
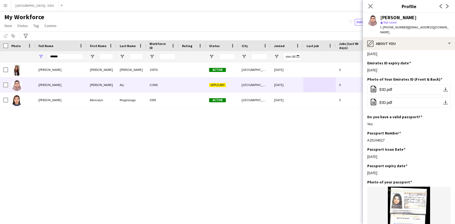
scroll to position [264, 0]
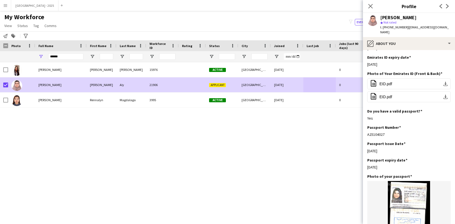
click at [11, 30] on app-page-menu "View Views Default view New view Update view Delete view Edit name Customise vi…" at bounding box center [31, 26] width 62 height 10
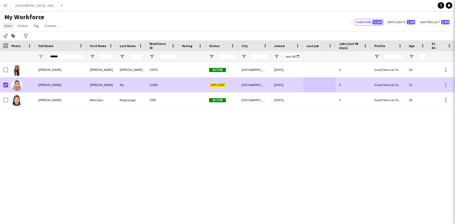
click at [11, 27] on span "View" at bounding box center [8, 25] width 8 height 5
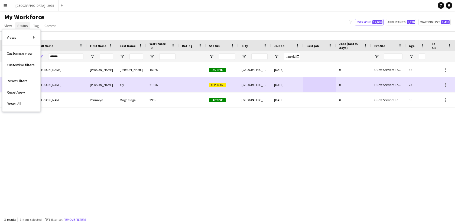
click at [24, 24] on span "Status" at bounding box center [22, 25] width 11 height 5
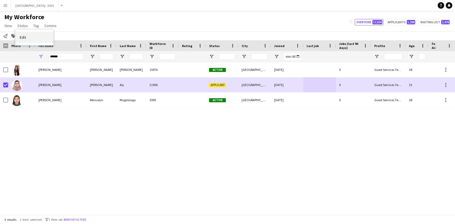
click at [33, 38] on link "Edit" at bounding box center [34, 37] width 38 height 11
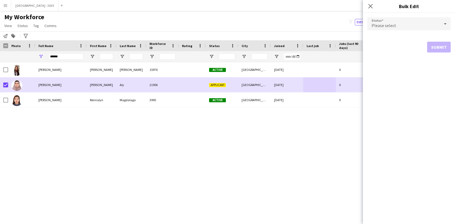
click at [387, 31] on form "Status Please select Submit" at bounding box center [408, 35] width 83 height 44
click at [390, 21] on div "Please select" at bounding box center [403, 23] width 73 height 13
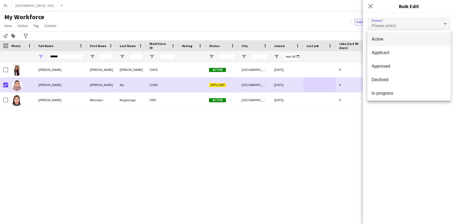
click at [398, 44] on mat-option "Active" at bounding box center [408, 39] width 83 height 14
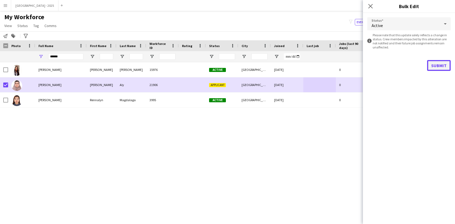
click at [436, 64] on button "Submit" at bounding box center [439, 65] width 24 height 11
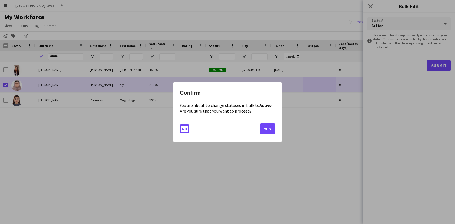
click at [265, 126] on button "Yes" at bounding box center [267, 128] width 15 height 11
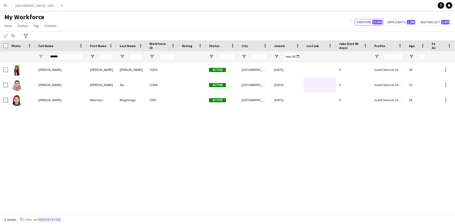
click at [50, 219] on button "Remove filters" at bounding box center [49, 220] width 25 height 6
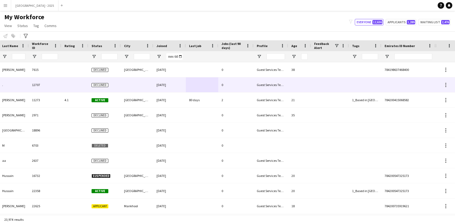
scroll to position [0, 117]
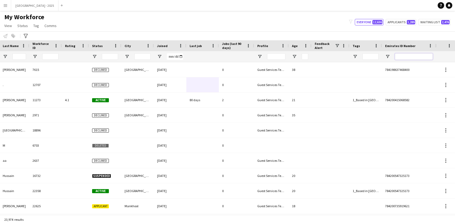
click at [406, 54] on input "Emirates ID Number Filter Input" at bounding box center [414, 56] width 38 height 6
type input "*"
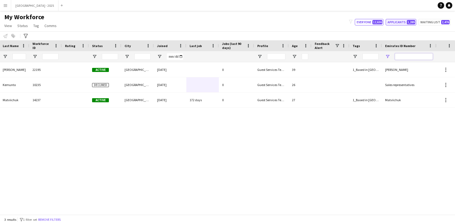
type input "*"
paste input "*******"
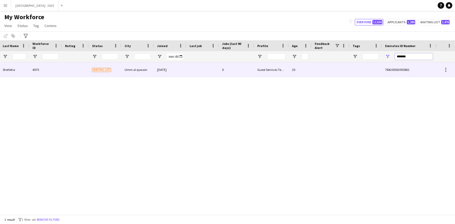
type input "*******"
click at [267, 72] on div "Guest Services Team" at bounding box center [271, 69] width 35 height 15
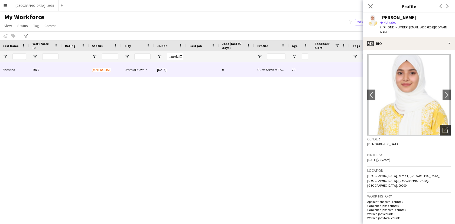
click at [444, 127] on icon "Open photos pop-in" at bounding box center [445, 130] width 6 height 6
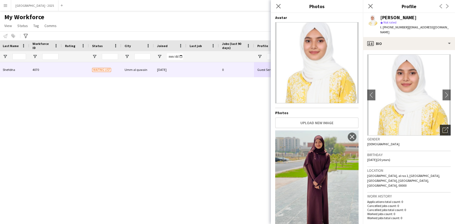
click at [444, 127] on icon "Open photos pop-in" at bounding box center [445, 130] width 6 height 6
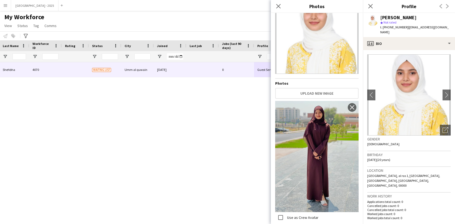
click at [415, 158] on div "Birthday [DEMOGRAPHIC_DATA] (20 years)" at bounding box center [408, 159] width 83 height 16
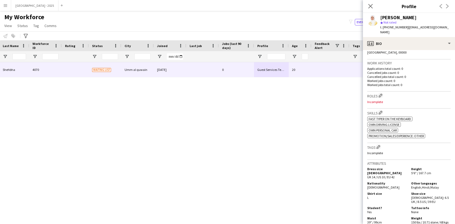
scroll to position [106, 0]
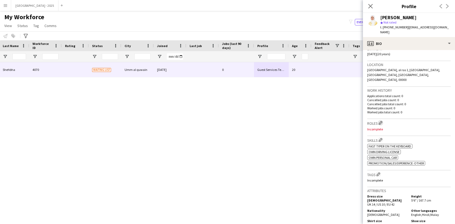
click at [380, 121] on app-icon "Edit crew company roles" at bounding box center [380, 123] width 4 height 4
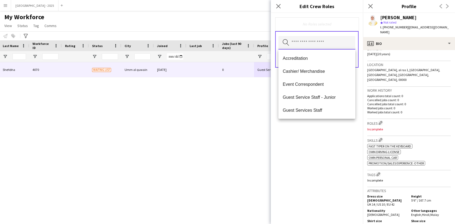
click at [318, 39] on input "text" at bounding box center [316, 43] width 77 height 14
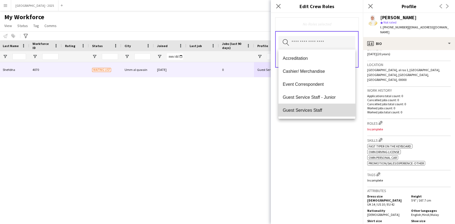
click at [324, 106] on mat-option "Guest Services Staff" at bounding box center [316, 110] width 77 height 13
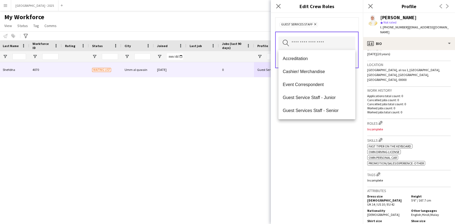
click at [312, 150] on div "Guest Services Staff Remove Search by role type Save" at bounding box center [317, 118] width 92 height 211
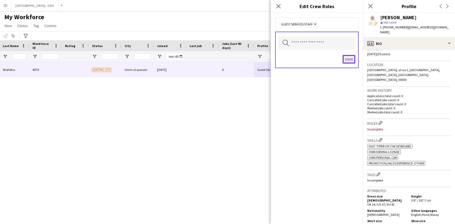
click at [352, 59] on button "Save" at bounding box center [348, 59] width 13 height 9
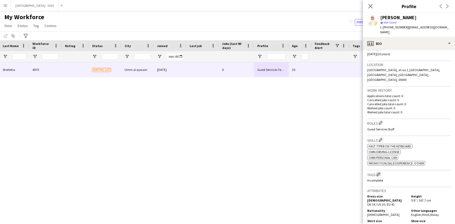
click at [380, 172] on button "Edit crew company tags" at bounding box center [377, 174] width 5 height 5
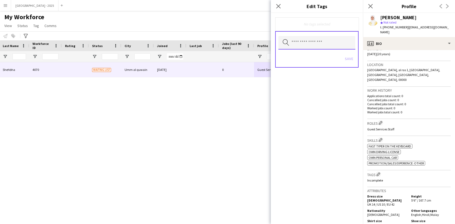
click at [330, 42] on input "text" at bounding box center [316, 43] width 77 height 14
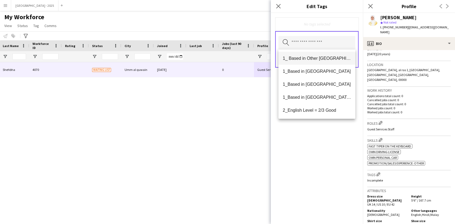
click at [329, 61] on mat-option "1_ Based in Other [GEOGRAPHIC_DATA]" at bounding box center [316, 58] width 77 height 13
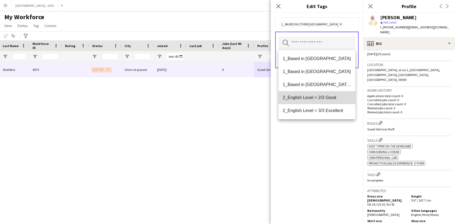
click at [329, 98] on span "2_English Level = 2/3 Good" at bounding box center [317, 97] width 68 height 5
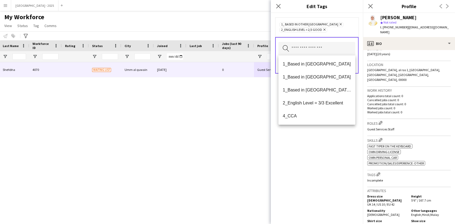
drag, startPoint x: 320, startPoint y: 131, endPoint x: 324, endPoint y: 118, distance: 13.2
click at [320, 131] on div "1_ Based in Other Emirates Remove 2_English Level = 2/3 Good Remove Search by t…" at bounding box center [317, 118] width 92 height 211
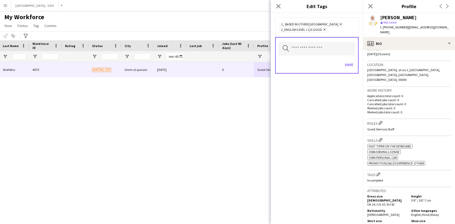
click at [349, 60] on div "Save" at bounding box center [316, 65] width 77 height 15
click at [349, 61] on button "Save" at bounding box center [348, 64] width 13 height 9
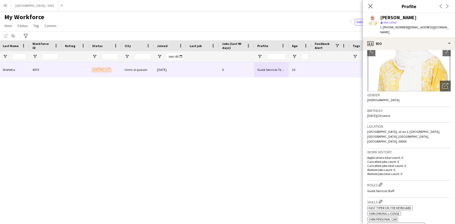
scroll to position [35, 0]
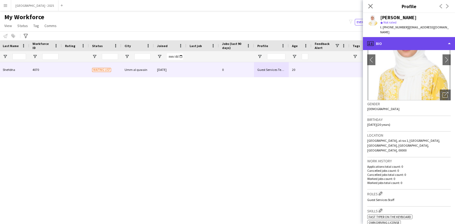
click at [434, 39] on div "profile Bio" at bounding box center [409, 43] width 92 height 13
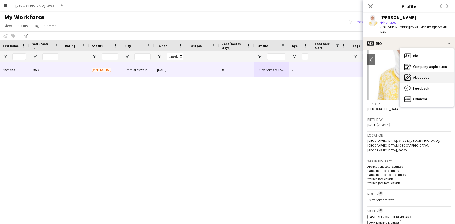
click at [437, 72] on div "About you About you" at bounding box center [427, 77] width 54 height 11
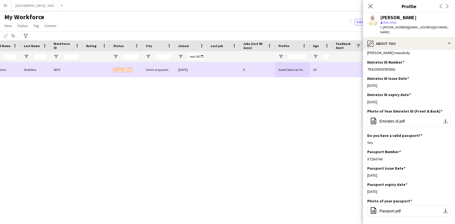
scroll to position [0, 0]
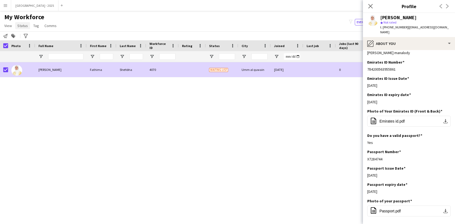
click at [22, 25] on span "Status" at bounding box center [22, 25] width 11 height 5
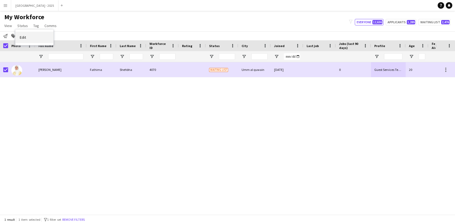
click at [36, 35] on link "Edit" at bounding box center [34, 37] width 38 height 11
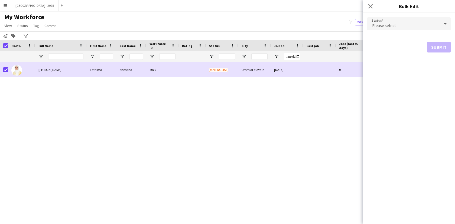
click at [382, 24] on span "Please select" at bounding box center [383, 25] width 25 height 5
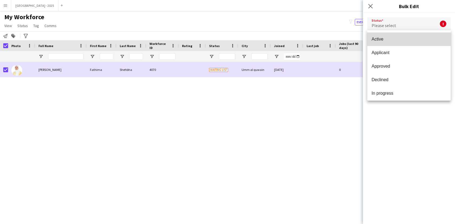
click at [386, 44] on mat-option "Active" at bounding box center [408, 39] width 83 height 14
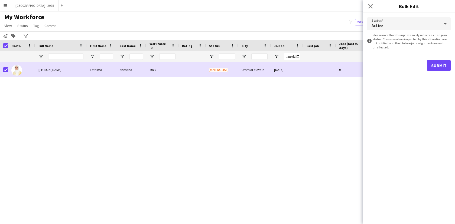
click at [439, 71] on form "Status Active information-circle Please note that this update solely reflects a…" at bounding box center [408, 44] width 83 height 62
click at [437, 65] on button "Submit" at bounding box center [439, 65] width 24 height 11
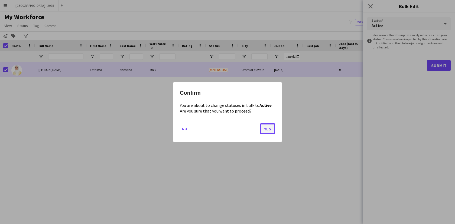
click at [268, 125] on button "Yes" at bounding box center [267, 128] width 15 height 11
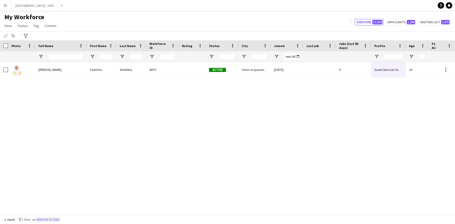
click at [53, 217] on button "Remove filters" at bounding box center [48, 220] width 25 height 6
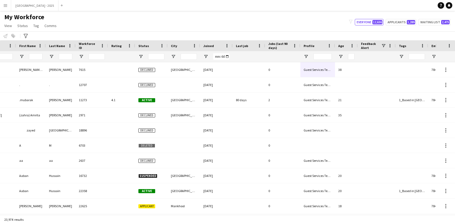
scroll to position [0, 117]
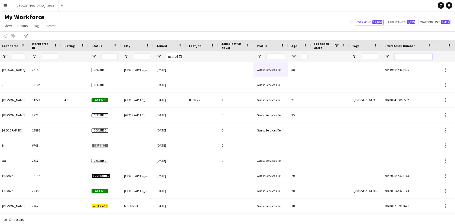
click at [419, 55] on input "Emirates ID Number Filter Input" at bounding box center [413, 56] width 38 height 6
paste input "*******"
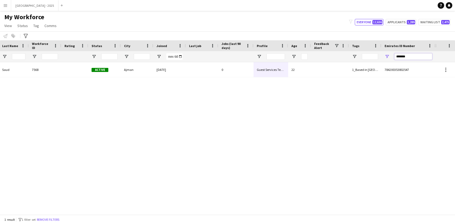
click at [423, 57] on input "*******" at bounding box center [413, 56] width 38 height 6
paste input "Emirates ID Number Filter Input"
type input "*******"
click at [408, 55] on input "*******" at bounding box center [413, 56] width 38 height 6
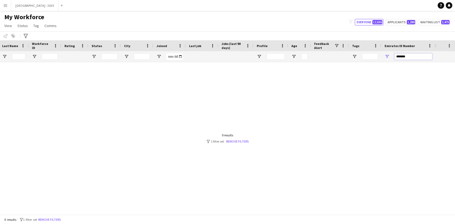
click at [408, 55] on input "*******" at bounding box center [413, 56] width 38 height 6
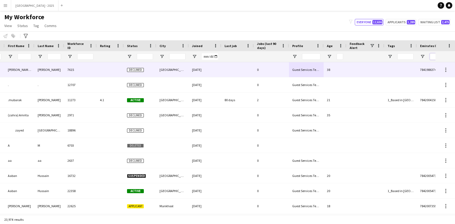
scroll to position [0, 9]
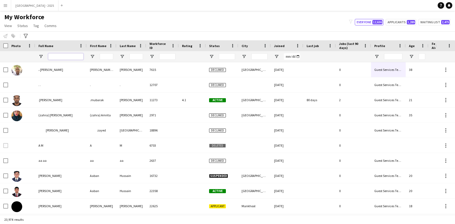
click at [80, 56] on input "Full Name Filter Input" at bounding box center [65, 56] width 35 height 6
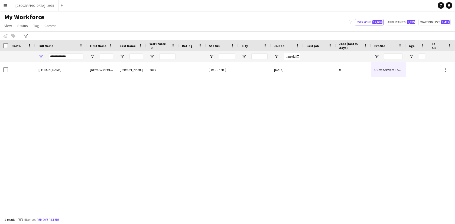
click at [107, 78] on div "[PERSON_NAME] [PERSON_NAME] 6819 Declined [DATE] 0 Guest Services Team" at bounding box center [217, 138] width 435 height 152
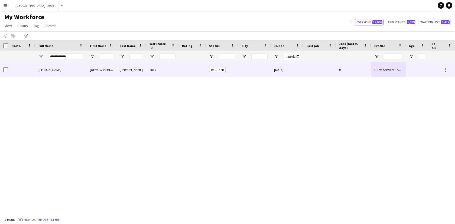
click at [109, 73] on div "[DEMOGRAPHIC_DATA]" at bounding box center [102, 69] width 30 height 15
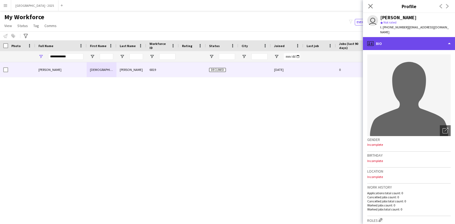
click at [410, 43] on div "profile Bio" at bounding box center [409, 43] width 92 height 13
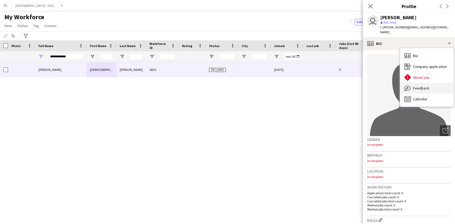
click at [415, 85] on div "Feedback Feedback" at bounding box center [427, 88] width 54 height 11
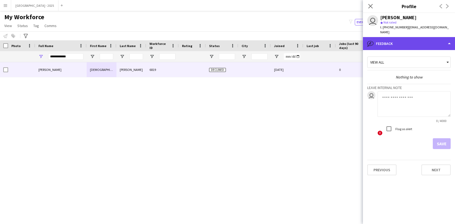
click at [382, 45] on div "bubble-pencil Feedback" at bounding box center [409, 43] width 92 height 13
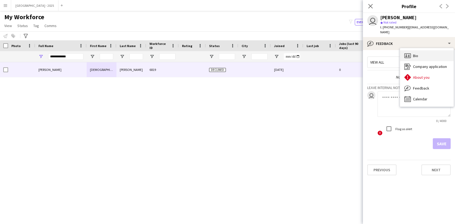
click at [407, 52] on icon "Bio" at bounding box center [407, 55] width 6 height 6
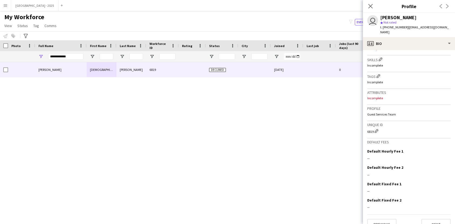
scroll to position [179, 0]
click at [370, 4] on icon "Close pop-in" at bounding box center [369, 6] width 5 height 5
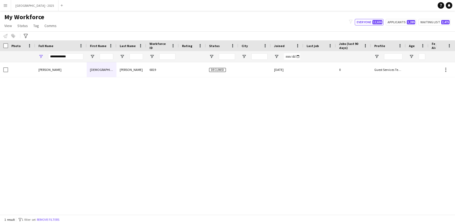
click at [67, 61] on div "**********" at bounding box center [65, 56] width 35 height 11
click at [67, 59] on input "**********" at bounding box center [65, 56] width 35 height 6
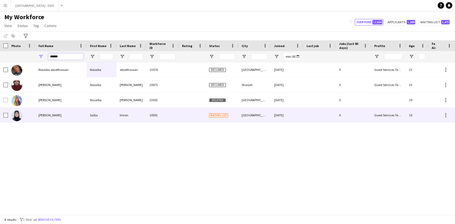
type input "*****"
click at [77, 111] on div "[PERSON_NAME]" at bounding box center [60, 115] width 51 height 15
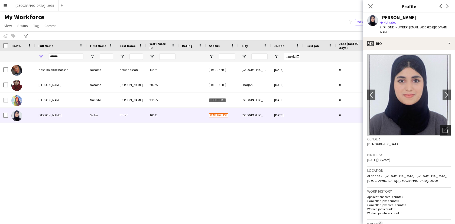
click at [447, 128] on div "Open photos pop-in" at bounding box center [444, 130] width 11 height 11
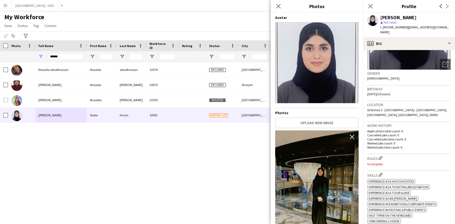
scroll to position [0, 0]
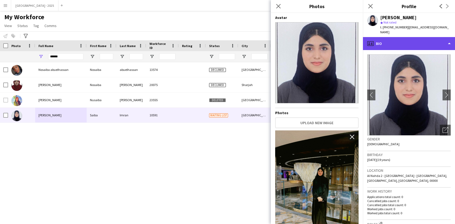
click at [430, 44] on div "profile Bio" at bounding box center [409, 43] width 92 height 13
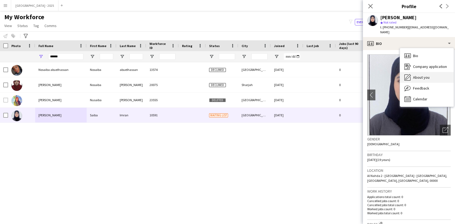
click at [429, 72] on div "About you About you" at bounding box center [427, 77] width 54 height 11
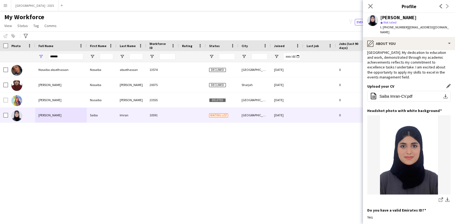
scroll to position [37, 0]
click at [72, 58] on input "*****" at bounding box center [65, 56] width 35 height 6
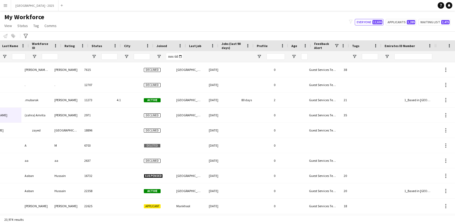
scroll to position [0, 117]
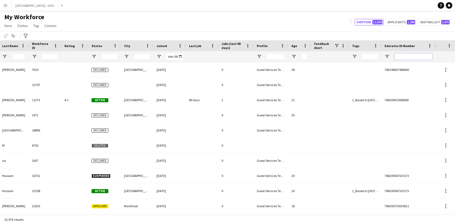
click at [403, 54] on input "Emirates ID Number Filter Input" at bounding box center [413, 56] width 38 height 6
paste input "*******"
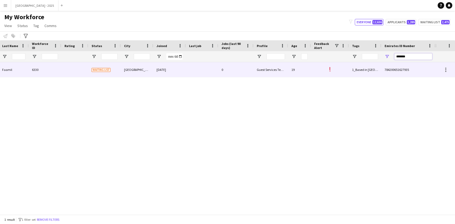
type input "*******"
click at [288, 67] on div "19" at bounding box center [299, 69] width 23 height 15
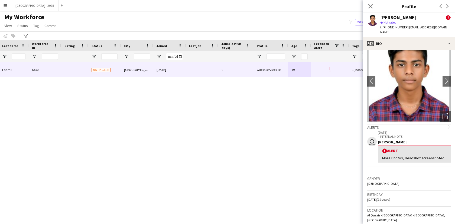
scroll to position [12, 0]
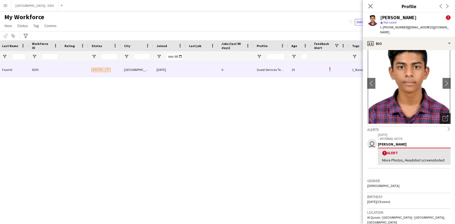
click at [445, 116] on icon "Open photos pop-in" at bounding box center [445, 119] width 6 height 6
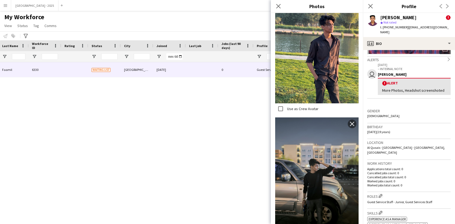
scroll to position [84, 0]
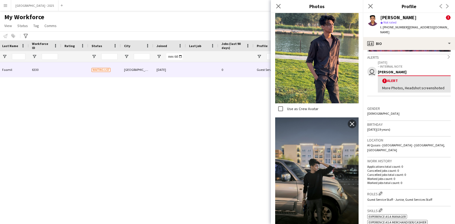
click at [400, 173] on p "Cancelled jobs total count: 0" at bounding box center [408, 175] width 83 height 4
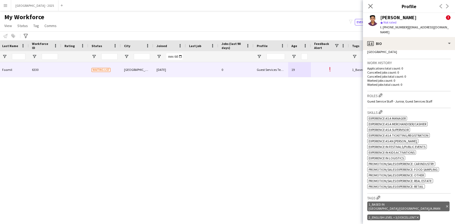
scroll to position [192, 0]
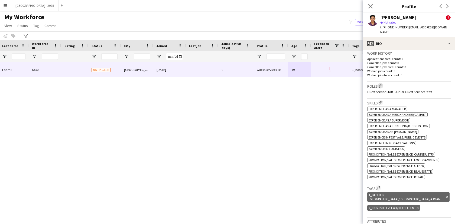
click at [381, 84] on app-icon "Edit crew company roles" at bounding box center [380, 86] width 4 height 4
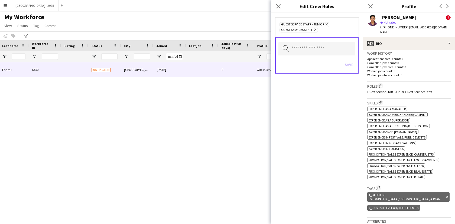
click at [325, 24] on icon "Remove" at bounding box center [326, 24] width 4 height 4
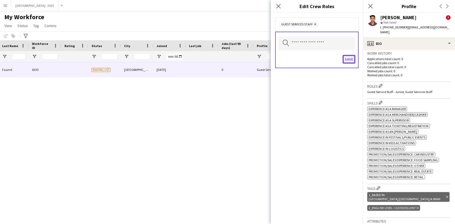
click at [347, 61] on button "Save" at bounding box center [348, 59] width 13 height 9
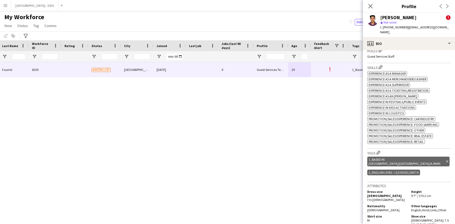
scroll to position [0, 0]
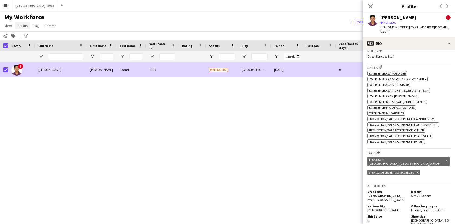
click at [24, 28] on link "Status" at bounding box center [22, 25] width 15 height 7
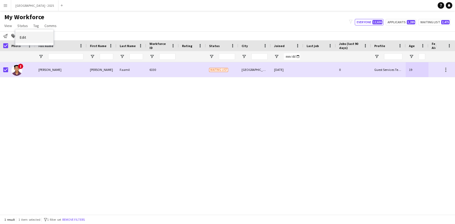
click at [26, 36] on span "Edit" at bounding box center [23, 37] width 6 height 5
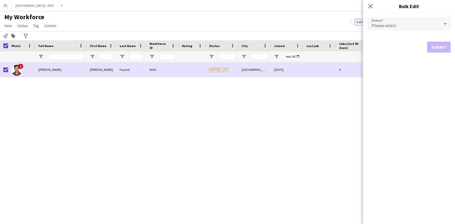
click at [411, 22] on div "Please select" at bounding box center [403, 23] width 73 height 13
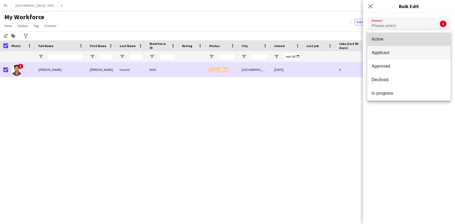
drag, startPoint x: 403, startPoint y: 40, endPoint x: 413, endPoint y: 53, distance: 16.3
click at [403, 40] on span "Active" at bounding box center [408, 39] width 75 height 5
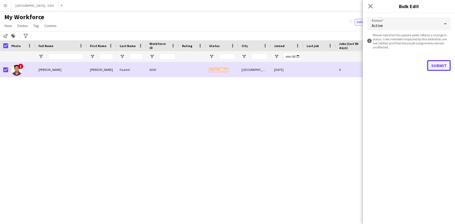
click at [432, 65] on button "Submit" at bounding box center [439, 65] width 24 height 11
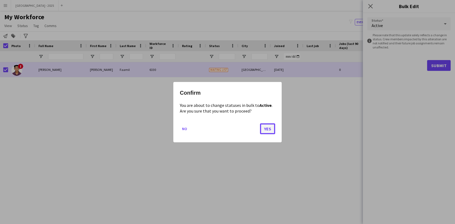
click at [269, 131] on button "Yes" at bounding box center [267, 128] width 15 height 11
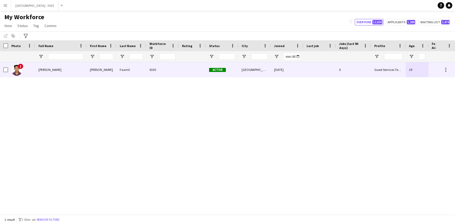
click at [52, 70] on span "[PERSON_NAME]" at bounding box center [49, 70] width 23 height 4
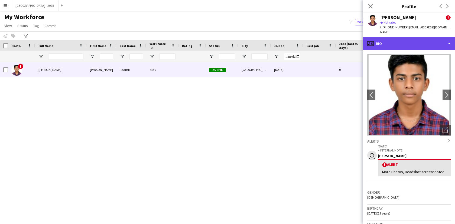
click at [415, 41] on div "profile Bio" at bounding box center [409, 43] width 92 height 13
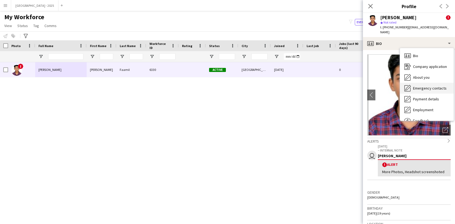
click at [418, 83] on div "Emergency contacts Emergency contacts" at bounding box center [427, 88] width 54 height 11
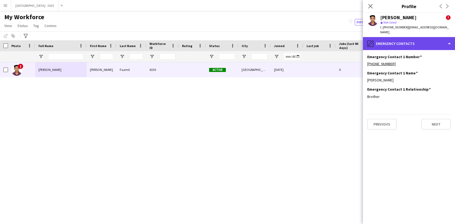
click at [413, 42] on div "pencil4 Emergency contacts" at bounding box center [409, 43] width 92 height 13
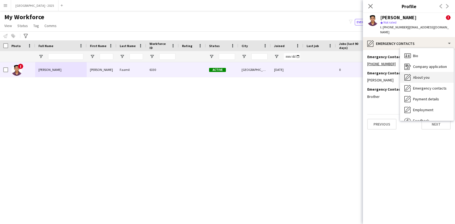
click at [420, 75] on span "About you" at bounding box center [421, 77] width 17 height 5
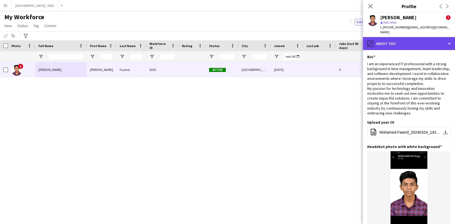
click at [383, 39] on div "pencil4 About you" at bounding box center [409, 43] width 92 height 13
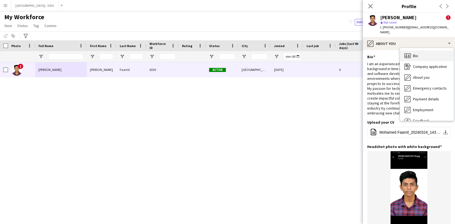
click at [412, 50] on div "Bio Bio" at bounding box center [427, 55] width 54 height 11
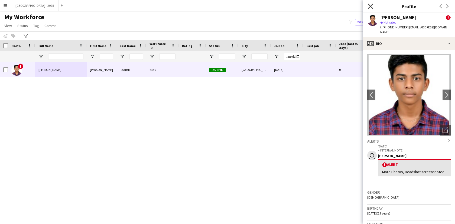
click at [372, 8] on icon "Close pop-in" at bounding box center [369, 6] width 5 height 5
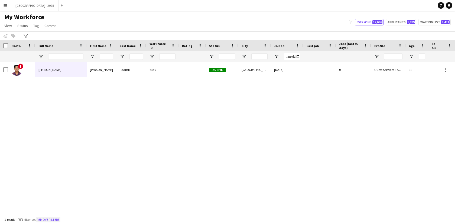
click at [60, 220] on button "Remove filters" at bounding box center [48, 220] width 25 height 6
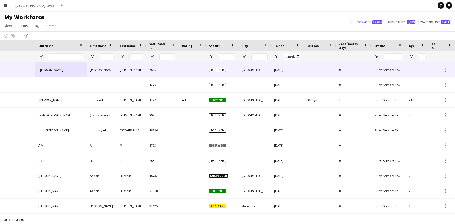
scroll to position [0, 117]
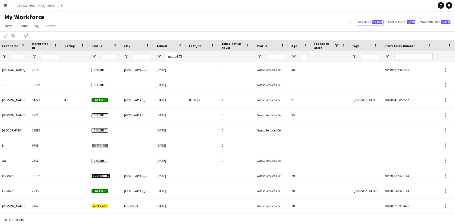
click at [429, 56] on input "Emirates ID Number Filter Input" at bounding box center [413, 56] width 38 height 6
paste input "*******"
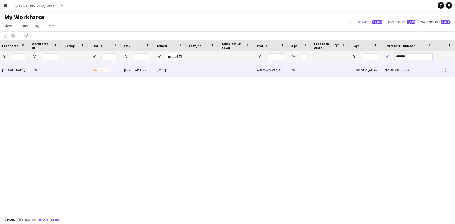
type input "*******"
click at [234, 70] on div "0" at bounding box center [235, 69] width 35 height 15
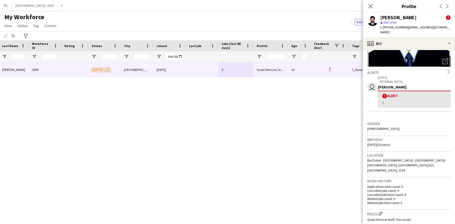
scroll to position [0, 0]
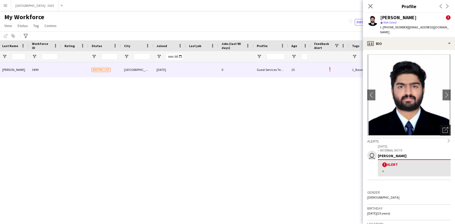
click at [439, 131] on div "Open photos pop-in" at bounding box center [444, 130] width 11 height 11
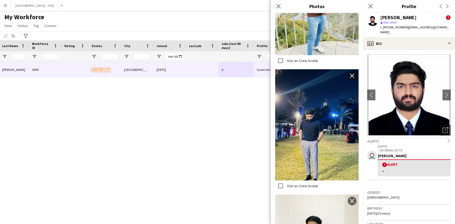
scroll to position [382, 0]
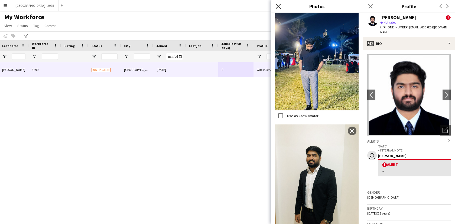
click at [278, 7] on icon "Close pop-in" at bounding box center [277, 6] width 5 height 5
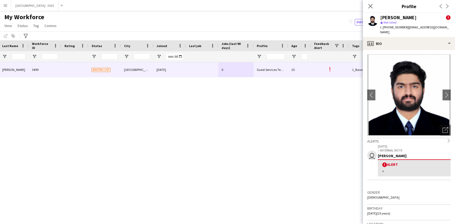
click at [391, 50] on app-crew-profile-bio "chevron-left chevron-right Open photos pop-in Alerts chevron-right user [DATE] …" at bounding box center [409, 137] width 92 height 174
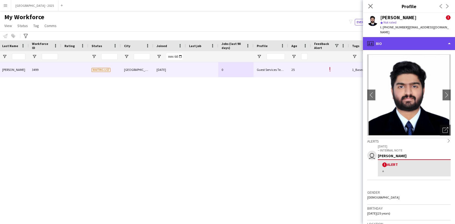
click at [391, 48] on div "profile Bio" at bounding box center [409, 43] width 92 height 13
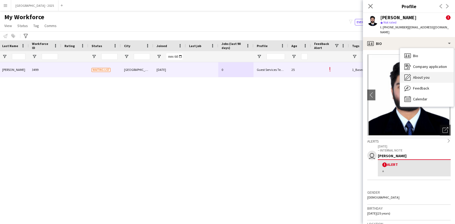
click at [415, 77] on span "About you" at bounding box center [421, 77] width 17 height 5
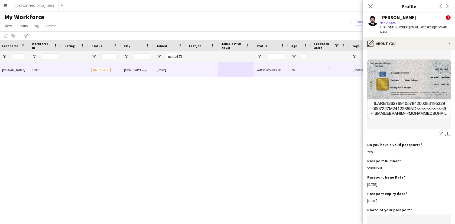
scroll to position [431, 0]
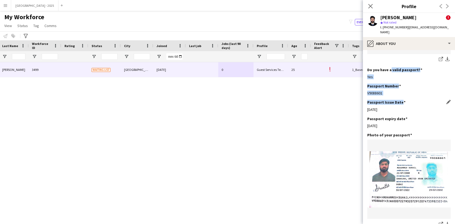
drag, startPoint x: 389, startPoint y: 75, endPoint x: 389, endPoint y: 105, distance: 29.8
click at [389, 105] on app-section-data-types "Bio Edit this field excels in event management with a focus on meticulous plann…" at bounding box center [409, 137] width 92 height 174
click at [391, 107] on div "[DATE]" at bounding box center [408, 109] width 83 height 5
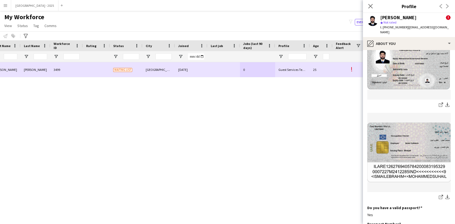
scroll to position [0, 52]
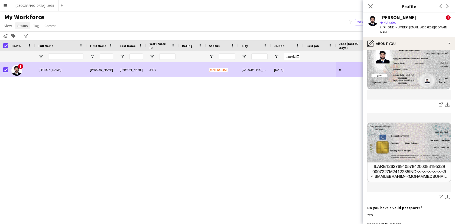
click at [21, 24] on span "Status" at bounding box center [22, 25] width 11 height 5
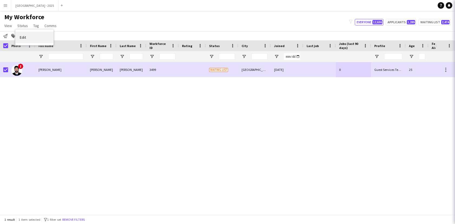
click at [27, 40] on link "Edit" at bounding box center [34, 37] width 38 height 11
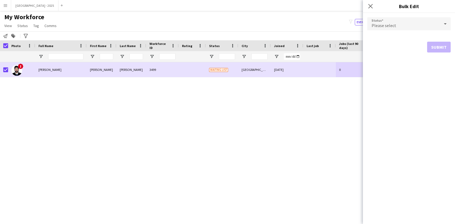
click at [375, 27] on span "Please select" at bounding box center [383, 25] width 25 height 5
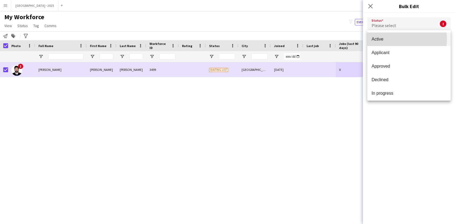
click at [378, 39] on span "Active" at bounding box center [408, 39] width 75 height 5
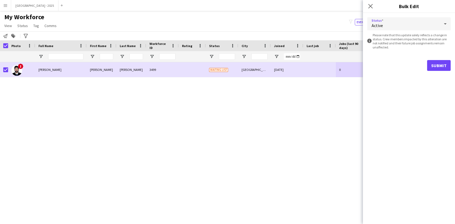
click at [451, 66] on div "Status Active information-circle Please note that this update solely reflects a…" at bounding box center [409, 44] width 92 height 62
click at [443, 64] on button "Submit" at bounding box center [439, 65] width 24 height 11
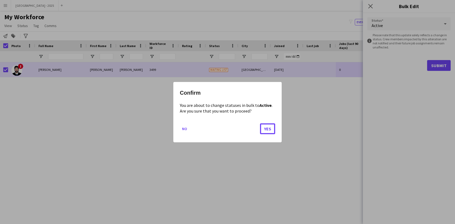
click at [271, 130] on button "Yes" at bounding box center [267, 128] width 15 height 11
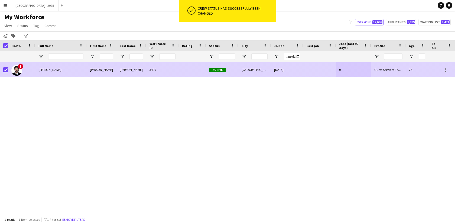
click at [5, 73] on div at bounding box center [5, 69] width 5 height 15
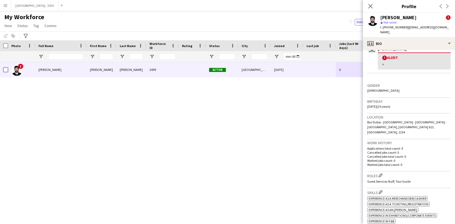
scroll to position [107, 0]
drag, startPoint x: 382, startPoint y: 157, endPoint x: 368, endPoint y: 157, distance: 13.8
click at [368, 157] on div "Applications total count: 0 Cancelled jobs count: 0 Cancelled jobs total count:…" at bounding box center [408, 156] width 83 height 20
drag, startPoint x: 398, startPoint y: 148, endPoint x: 367, endPoint y: 147, distance: 30.9
click at [367, 150] on p "Cancelled jobs count: 0" at bounding box center [408, 152] width 83 height 4
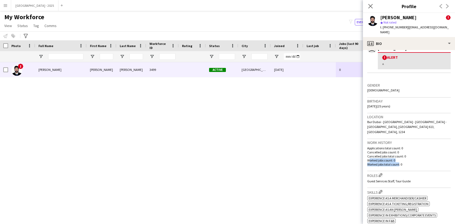
drag, startPoint x: 409, startPoint y: 156, endPoint x: 366, endPoint y: 156, distance: 43.6
click at [366, 156] on app-crew-profile-bio "chevron-left chevron-right Open photos pop-in Alerts chevron-right user [DATE] …" at bounding box center [409, 137] width 92 height 174
drag, startPoint x: 390, startPoint y: 160, endPoint x: 360, endPoint y: 160, distance: 29.5
click at [362, 160] on body "Menu Boards Boards Boards All jobs Status Workforce Workforce My Workforce Recr…" at bounding box center [227, 112] width 455 height 224
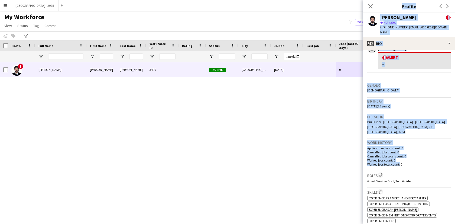
click at [395, 158] on p "Worked jobs count: 0" at bounding box center [408, 160] width 83 height 4
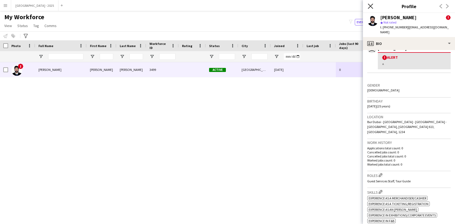
click at [370, 7] on icon "Close pop-in" at bounding box center [369, 6] width 5 height 5
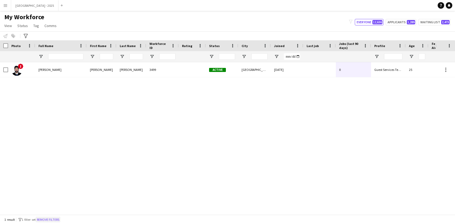
click at [55, 222] on button "Remove filters" at bounding box center [48, 220] width 25 height 6
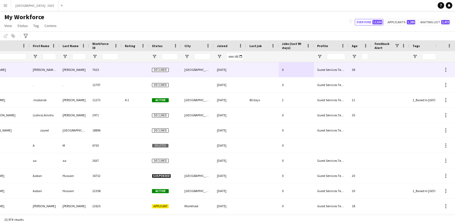
scroll to position [0, 117]
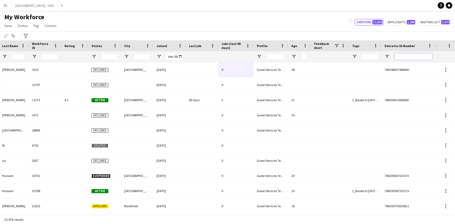
click at [406, 56] on input "Emirates ID Number Filter Input" at bounding box center [413, 56] width 38 height 6
paste input "*******"
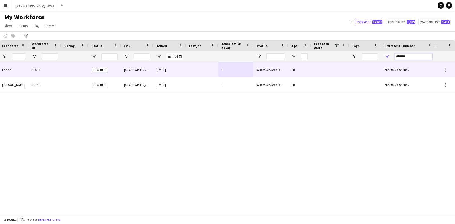
type input "*******"
click at [235, 71] on div "0" at bounding box center [235, 69] width 35 height 15
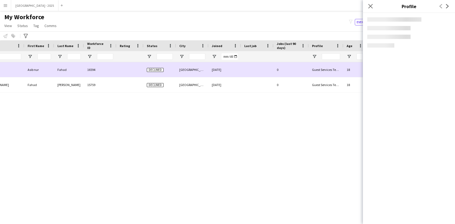
scroll to position [0, 0]
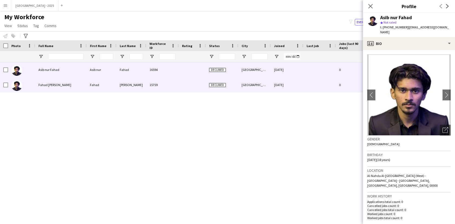
click at [228, 85] on div "Declined" at bounding box center [222, 84] width 32 height 15
click at [307, 75] on div at bounding box center [319, 69] width 32 height 15
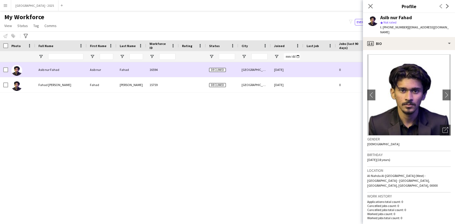
drag, startPoint x: 234, startPoint y: 75, endPoint x: 238, endPoint y: 84, distance: 9.6
click at [234, 75] on div "Declined" at bounding box center [222, 69] width 32 height 15
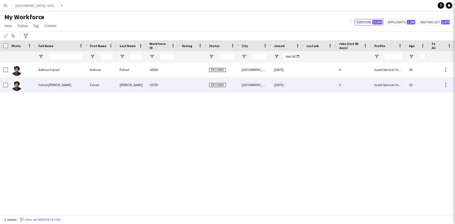
click at [238, 84] on div "[GEOGRAPHIC_DATA]" at bounding box center [254, 84] width 32 height 15
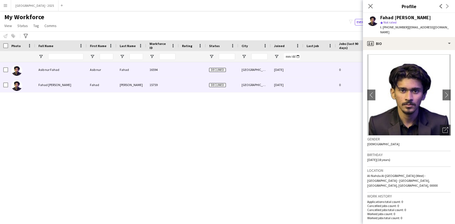
click at [250, 70] on div "[GEOGRAPHIC_DATA]" at bounding box center [254, 69] width 32 height 15
click at [250, 80] on div "[GEOGRAPHIC_DATA]" at bounding box center [254, 84] width 32 height 15
click at [259, 75] on div "[GEOGRAPHIC_DATA]" at bounding box center [254, 69] width 32 height 15
click at [289, 88] on div "[DATE]" at bounding box center [287, 84] width 32 height 15
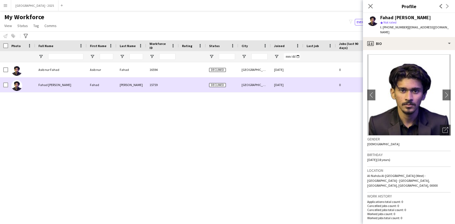
click at [290, 84] on div "[DATE]" at bounding box center [287, 84] width 32 height 15
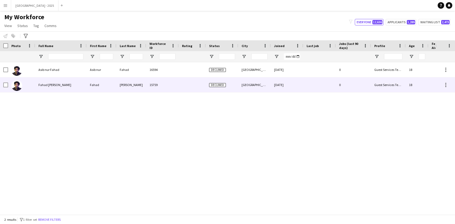
click at [288, 83] on div "[DATE]" at bounding box center [287, 84] width 32 height 15
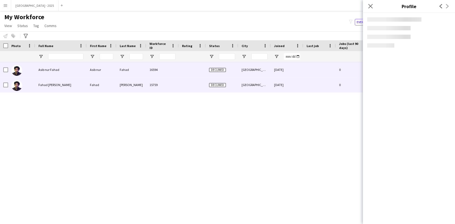
click at [289, 73] on div "[DATE]" at bounding box center [287, 69] width 32 height 15
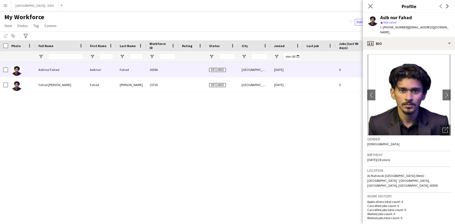
click at [385, 18] on div "Asib nur Fahad" at bounding box center [396, 17] width 32 height 5
click at [393, 20] on div "star Not rated" at bounding box center [415, 22] width 70 height 5
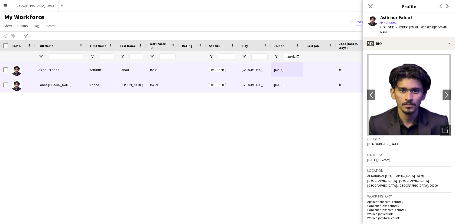
click at [295, 81] on div "[DATE]" at bounding box center [287, 84] width 32 height 15
click at [288, 71] on div "[DATE]" at bounding box center [287, 69] width 32 height 15
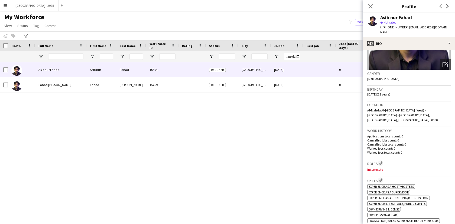
scroll to position [114, 0]
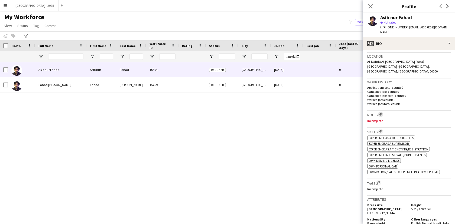
click at [382, 113] on app-icon "Edit crew company roles" at bounding box center [380, 115] width 4 height 4
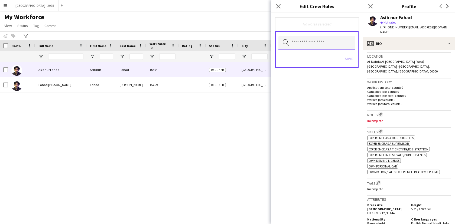
click at [329, 48] on input "text" at bounding box center [316, 43] width 77 height 14
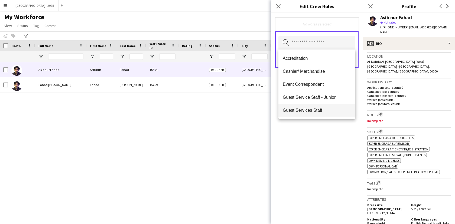
click at [315, 108] on span "Guest Services Staff" at bounding box center [317, 110] width 68 height 5
click at [323, 135] on div "Guest Services Staff Remove Search by role type Save" at bounding box center [317, 118] width 92 height 211
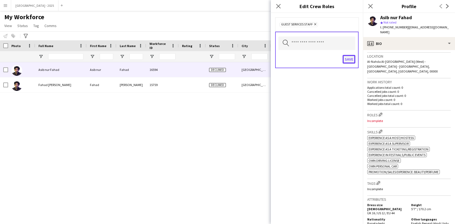
click at [346, 58] on button "Save" at bounding box center [348, 59] width 13 height 9
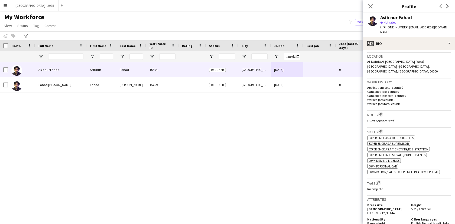
scroll to position [163, 0]
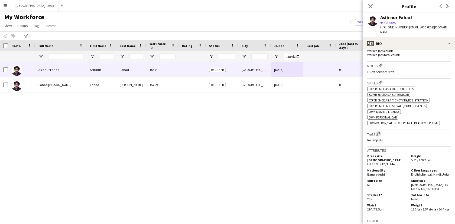
click at [379, 132] on app-icon "Edit crew company tags" at bounding box center [378, 134] width 4 height 4
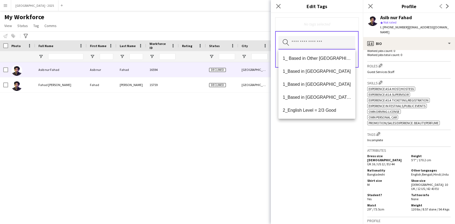
click at [314, 37] on input "text" at bounding box center [316, 43] width 77 height 14
click at [314, 69] on span "1_Based in [GEOGRAPHIC_DATA]" at bounding box center [317, 71] width 68 height 5
click at [325, 95] on span "2_English Level = 2/3 Good" at bounding box center [317, 97] width 68 height 5
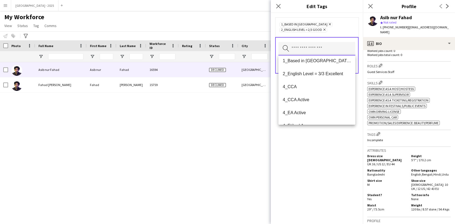
scroll to position [52, 0]
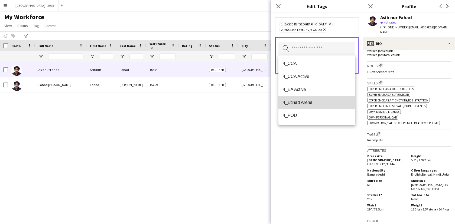
click at [318, 108] on mat-option "4_Etihad Arena" at bounding box center [316, 102] width 77 height 13
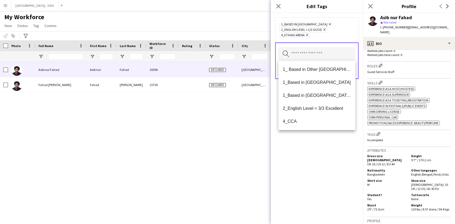
click at [321, 134] on div "1_Based in [GEOGRAPHIC_DATA] Remove 2_English Level = 2/3 Good Remove 4_Etihad …" at bounding box center [317, 118] width 92 height 211
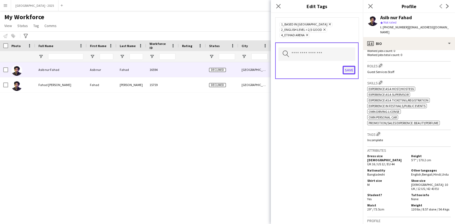
click at [352, 69] on button "Save" at bounding box center [348, 70] width 13 height 9
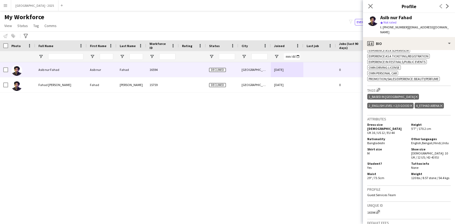
scroll to position [254, 0]
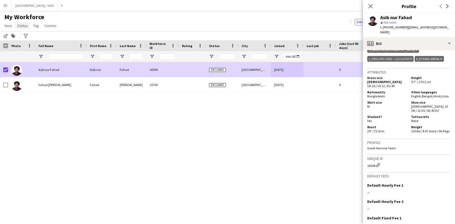
click at [20, 26] on span "Status" at bounding box center [22, 25] width 11 height 5
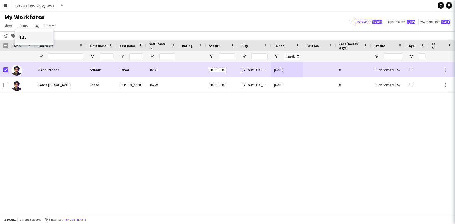
click at [25, 35] on link "Edit" at bounding box center [34, 37] width 38 height 11
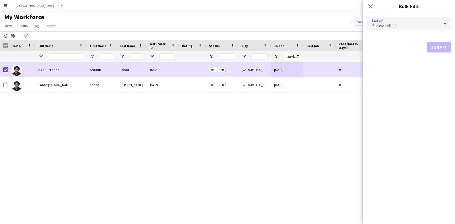
click at [393, 23] on span "Please select" at bounding box center [383, 25] width 25 height 5
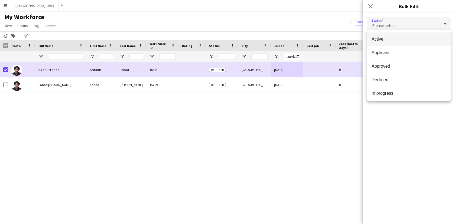
click at [391, 38] on span "Active" at bounding box center [408, 39] width 75 height 5
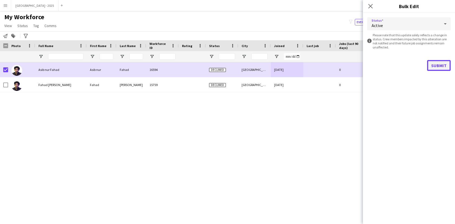
click at [445, 68] on button "Submit" at bounding box center [439, 65] width 24 height 11
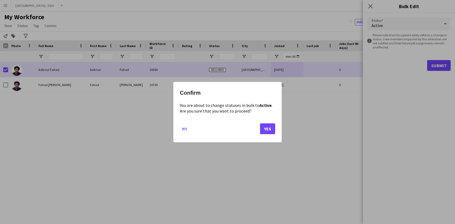
click at [275, 129] on div "Confirm You are about to change statuses in bulk to Active . Are you sure that …" at bounding box center [227, 112] width 108 height 60
click at [271, 128] on button "Yes" at bounding box center [267, 128] width 15 height 11
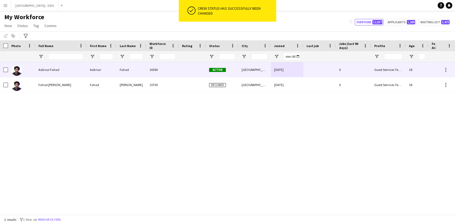
click at [34, 70] on div at bounding box center [21, 69] width 27 height 15
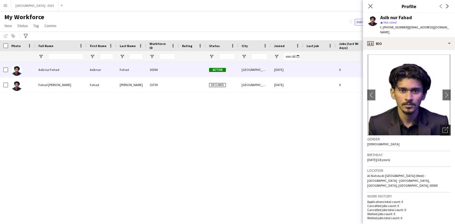
click at [442, 128] on icon at bounding box center [444, 130] width 5 height 5
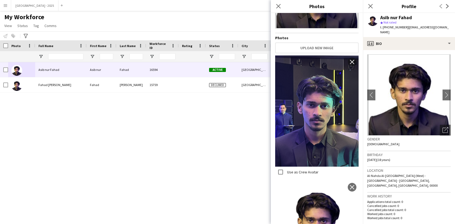
scroll to position [120, 0]
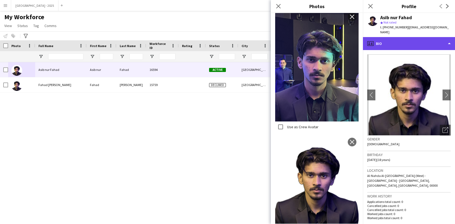
click at [400, 42] on div "profile Bio" at bounding box center [409, 43] width 92 height 13
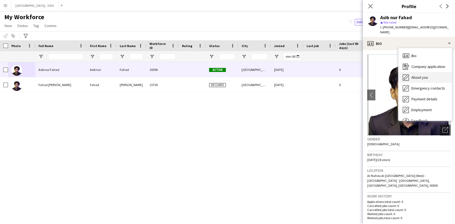
click at [416, 75] on span "About you" at bounding box center [419, 77] width 17 height 5
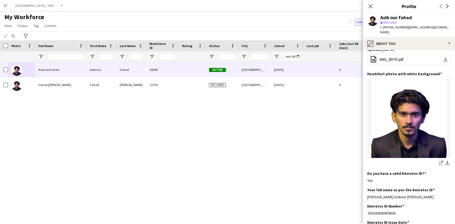
scroll to position [0, 0]
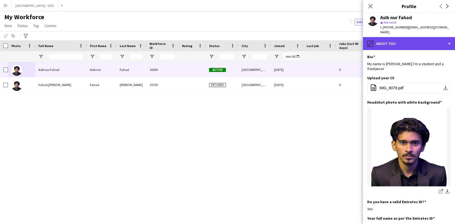
click at [397, 42] on div "pencil4 About you" at bounding box center [409, 43] width 92 height 13
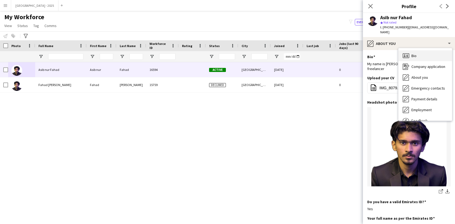
click at [405, 52] on icon "Bio" at bounding box center [405, 55] width 6 height 6
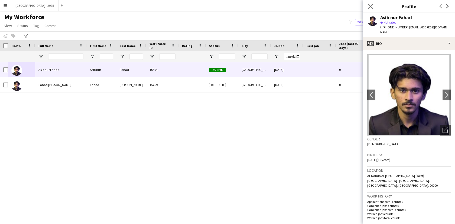
click at [372, 9] on app-icon "Close pop-in" at bounding box center [370, 6] width 8 height 8
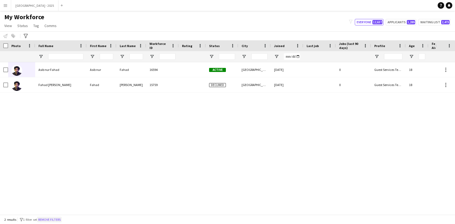
click at [54, 217] on button "Remove filters" at bounding box center [49, 220] width 25 height 6
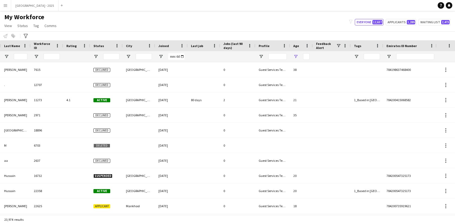
scroll to position [0, 117]
click at [409, 58] on input "Emirates ID Number Filter Input" at bounding box center [413, 56] width 38 height 6
paste input "*******"
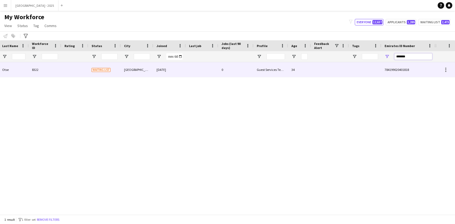
type input "*******"
click at [239, 65] on div "0" at bounding box center [235, 69] width 35 height 15
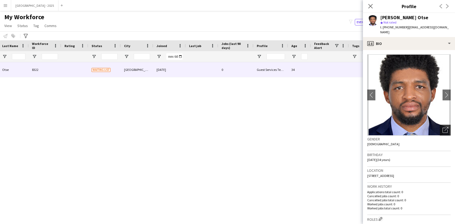
click at [442, 127] on icon "Open photos pop-in" at bounding box center [445, 130] width 6 height 6
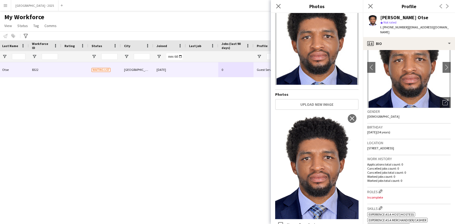
scroll to position [97, 0]
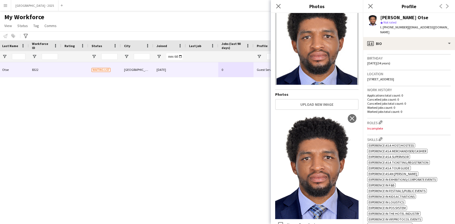
click at [378, 120] on h3 "Roles Edit crew company roles" at bounding box center [408, 123] width 83 height 6
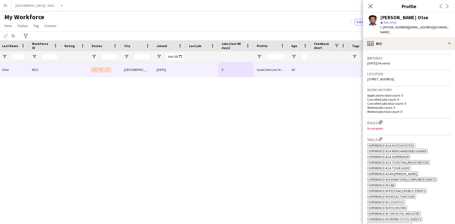
click at [382, 120] on app-icon "Edit crew company roles" at bounding box center [380, 122] width 4 height 4
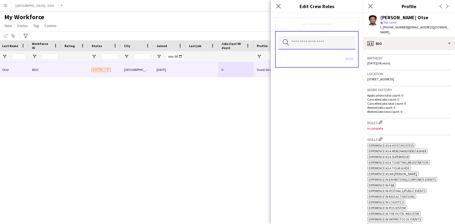
click at [301, 41] on input "text" at bounding box center [316, 43] width 77 height 14
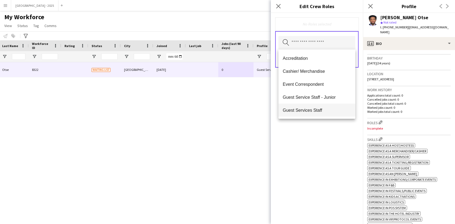
click at [319, 105] on mat-option "Guest Services Staff" at bounding box center [316, 110] width 77 height 13
drag, startPoint x: 321, startPoint y: 131, endPoint x: 328, endPoint y: 121, distance: 12.4
click at [321, 131] on div "Guest Services Staff Remove Search by role type Save" at bounding box center [317, 118] width 92 height 211
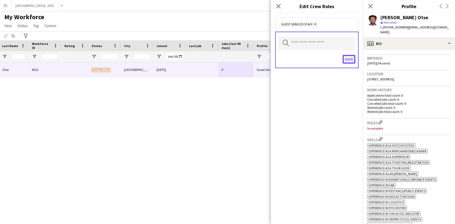
click at [348, 61] on button "Save" at bounding box center [348, 59] width 13 height 9
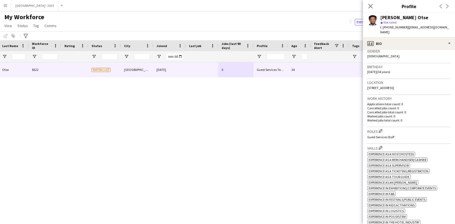
scroll to position [60, 0]
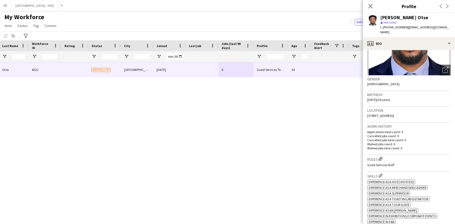
click at [382, 157] on app-icon "Edit crew company roles" at bounding box center [380, 159] width 4 height 4
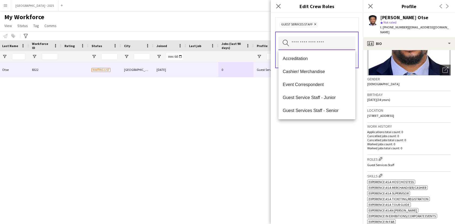
click at [312, 47] on input "text" at bounding box center [316, 44] width 77 height 14
click at [316, 109] on span "Guest Services Staff - Senior" at bounding box center [317, 110] width 68 height 5
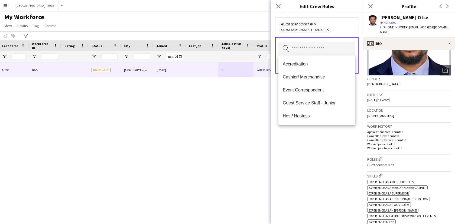
click at [317, 146] on div "Guest Services Staff Remove Guest Services Staff - Senior Remove Search by role…" at bounding box center [317, 118] width 92 height 211
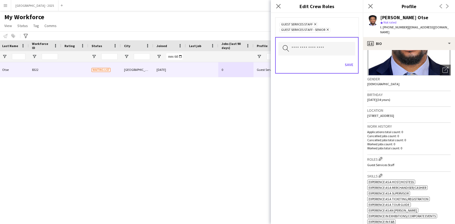
click at [342, 71] on div "Save" at bounding box center [316, 65] width 77 height 15
click at [346, 64] on button "Save" at bounding box center [348, 64] width 13 height 9
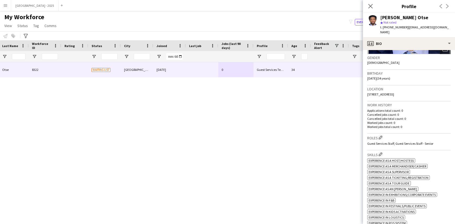
scroll to position [51, 0]
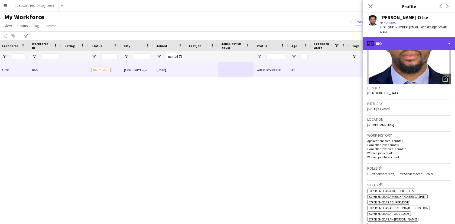
click at [399, 44] on div "profile Bio" at bounding box center [409, 43] width 92 height 13
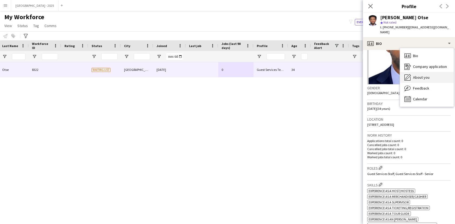
click at [420, 75] on span "About you" at bounding box center [421, 77] width 17 height 5
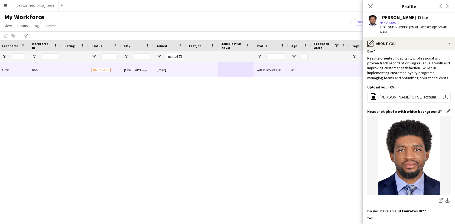
scroll to position [0, 0]
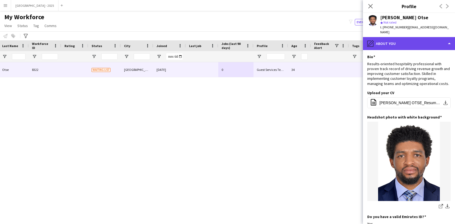
click at [383, 43] on div "pencil4 About you" at bounding box center [409, 43] width 92 height 13
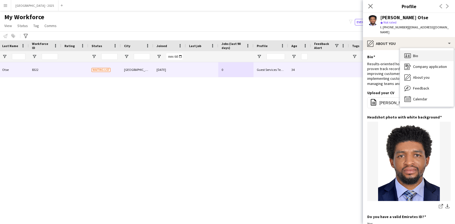
click at [404, 52] on icon "Bio" at bounding box center [407, 55] width 6 height 6
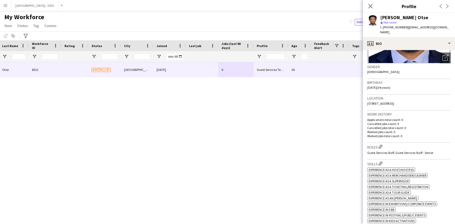
scroll to position [110, 0]
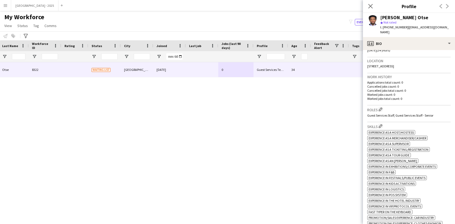
click at [381, 108] on div "Roles Edit crew company roles Guest Services Staff, Guest Services Staff - Seni…" at bounding box center [408, 114] width 83 height 17
click at [381, 107] on button "Edit crew company roles" at bounding box center [379, 109] width 5 height 5
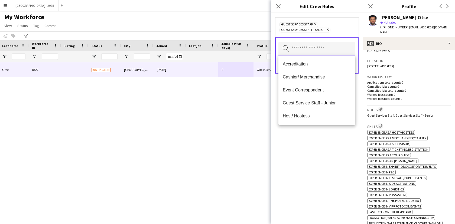
click at [320, 52] on input "text" at bounding box center [316, 49] width 77 height 14
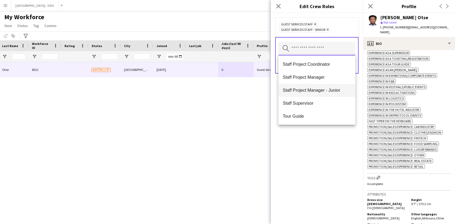
scroll to position [195, 0]
click at [327, 129] on div "Guest Services Staff Remove Guest Services Staff - Senior Remove Search by role…" at bounding box center [317, 118] width 92 height 211
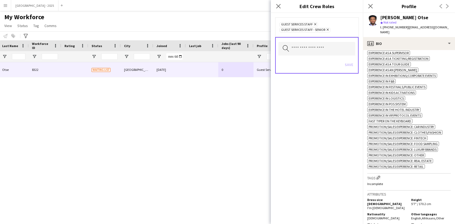
click at [347, 65] on div "Save" at bounding box center [316, 65] width 77 height 15
click at [347, 87] on form "Guest Services Staff Remove Guest Services Staff - Senior Remove Search by role…" at bounding box center [317, 51] width 92 height 76
click at [277, 5] on icon "Close pop-in" at bounding box center [277, 6] width 5 height 5
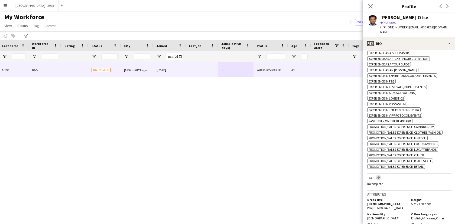
click at [380, 178] on app-icon "Edit crew company tags" at bounding box center [378, 178] width 4 height 4
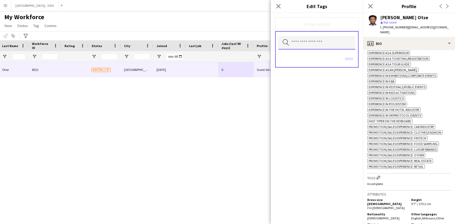
click at [300, 42] on input "text" at bounding box center [316, 43] width 77 height 14
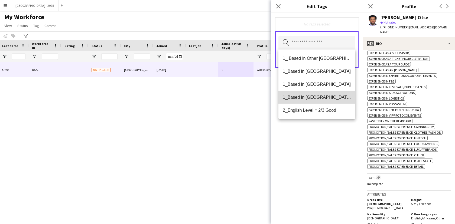
click at [319, 99] on span "1_Based in [GEOGRAPHIC_DATA]/[GEOGRAPHIC_DATA]/Ajman" at bounding box center [317, 97] width 68 height 5
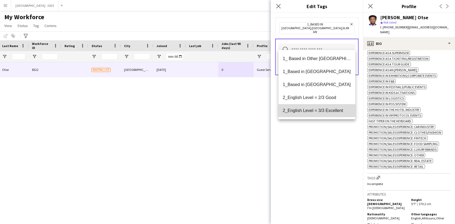
click at [325, 108] on span "2_English Level = 3/3 Excellent" at bounding box center [317, 110] width 68 height 5
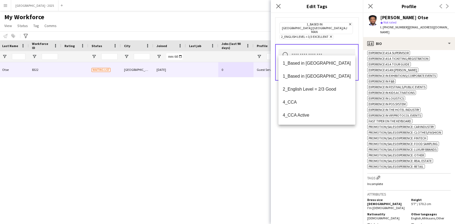
scroll to position [44, 0]
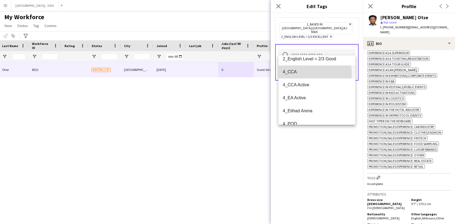
click at [304, 73] on span "4_CCA" at bounding box center [317, 71] width 68 height 5
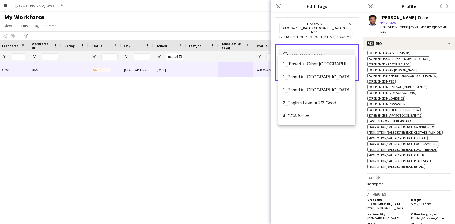
drag, startPoint x: 320, startPoint y: 157, endPoint x: 319, endPoint y: 143, distance: 14.6
click at [320, 157] on div "1_Based in [GEOGRAPHIC_DATA]/[GEOGRAPHIC_DATA]/Ajman Remove 2_English Level = 3…" at bounding box center [317, 118] width 92 height 211
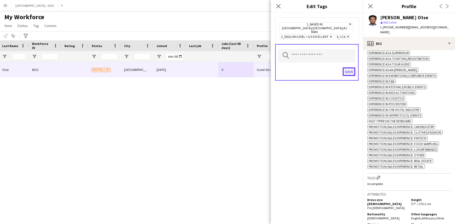
click at [353, 67] on button "Save" at bounding box center [348, 71] width 13 height 9
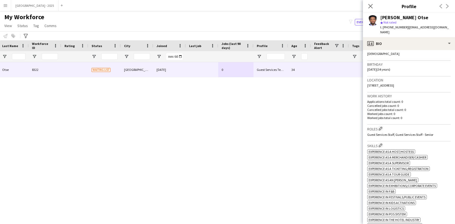
scroll to position [0, 0]
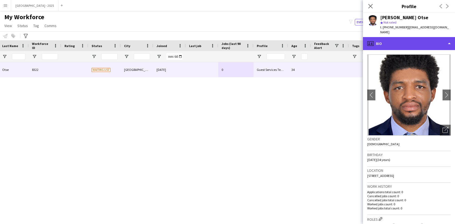
click at [397, 40] on div "profile Bio" at bounding box center [409, 43] width 92 height 13
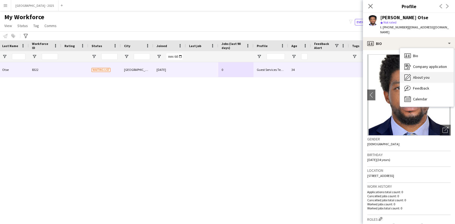
click at [412, 77] on div "About you About you" at bounding box center [427, 77] width 54 height 11
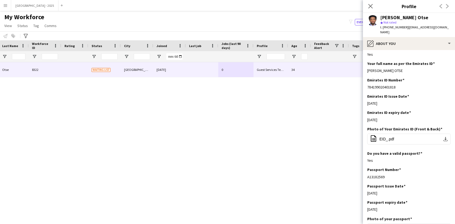
scroll to position [130, 0]
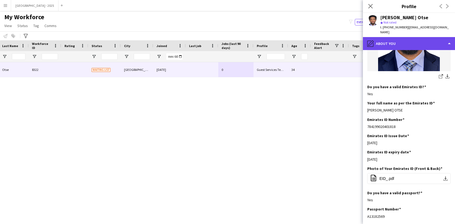
click at [383, 39] on div "pencil4 About you" at bounding box center [409, 43] width 92 height 13
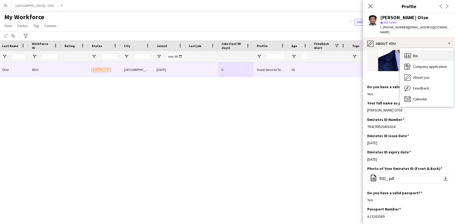
click at [409, 54] on div "Bio Bio" at bounding box center [427, 55] width 54 height 11
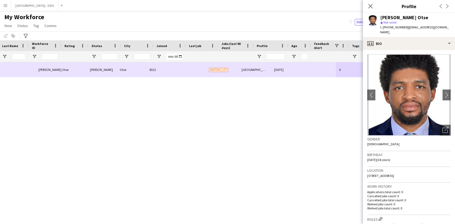
scroll to position [0, 0]
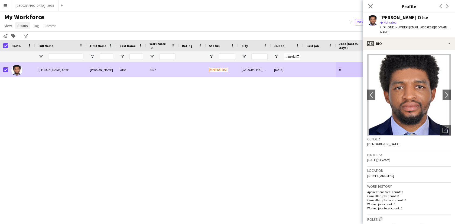
click at [27, 25] on span "Status" at bounding box center [22, 25] width 11 height 5
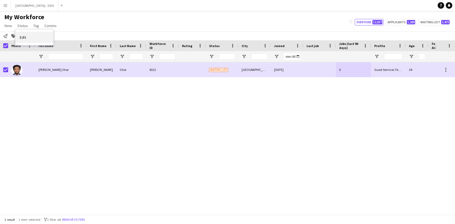
click at [30, 32] on link "Edit" at bounding box center [34, 37] width 38 height 11
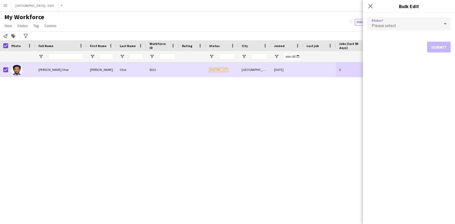
click at [389, 24] on span "Please select" at bounding box center [383, 25] width 25 height 5
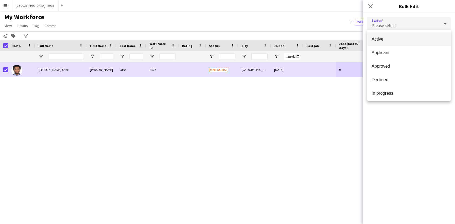
click at [387, 41] on span "Active" at bounding box center [408, 39] width 75 height 5
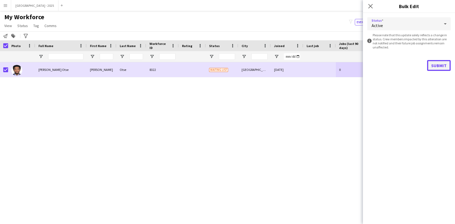
click at [437, 66] on button "Submit" at bounding box center [439, 65] width 24 height 11
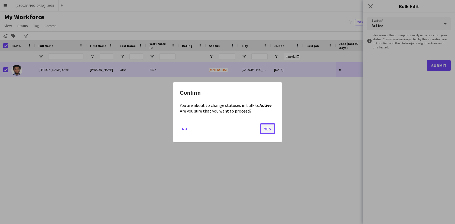
click at [271, 131] on button "Yes" at bounding box center [267, 128] width 15 height 11
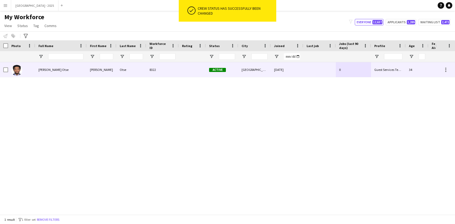
click at [35, 74] on div at bounding box center [21, 69] width 27 height 15
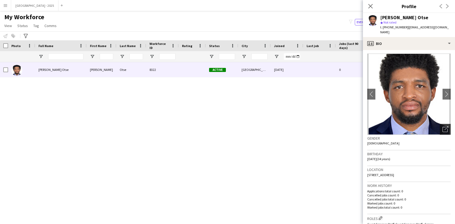
scroll to position [1, 0]
click at [444, 124] on div "Open photos pop-in" at bounding box center [444, 129] width 11 height 11
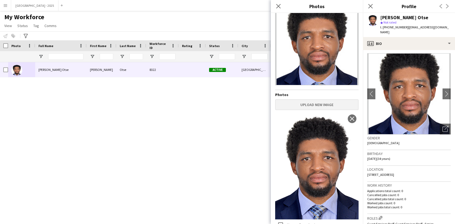
scroll to position [18, 0]
click at [375, 138] on div "Gender [DEMOGRAPHIC_DATA]" at bounding box center [408, 142] width 83 height 16
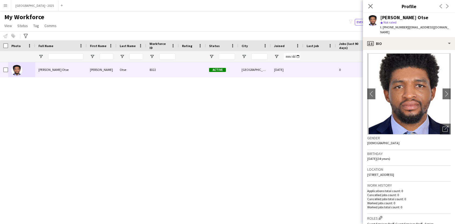
click at [407, 53] on img at bounding box center [408, 93] width 83 height 81
click at [407, 50] on app-crew-profile-bio "chevron-left chevron-right Open photos pop-in Gender [DEMOGRAPHIC_DATA] Birthda…" at bounding box center [409, 137] width 92 height 174
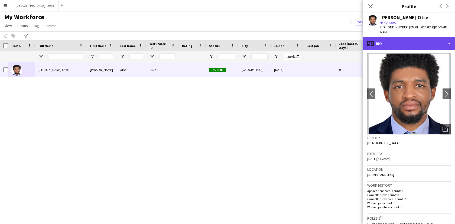
click at [406, 43] on div "profile Bio" at bounding box center [409, 43] width 92 height 13
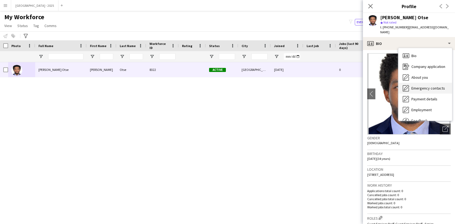
click at [427, 83] on div "Emergency contacts Emergency contacts" at bounding box center [425, 88] width 54 height 11
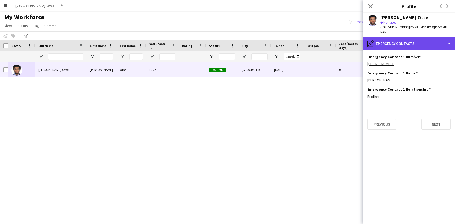
click at [398, 37] on div "pencil4 Emergency contacts" at bounding box center [409, 43] width 92 height 13
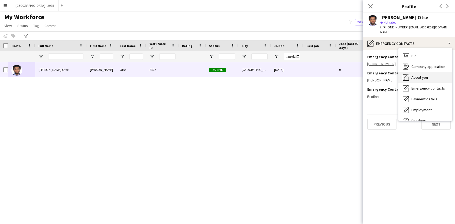
click at [414, 75] on span "About you" at bounding box center [419, 77] width 17 height 5
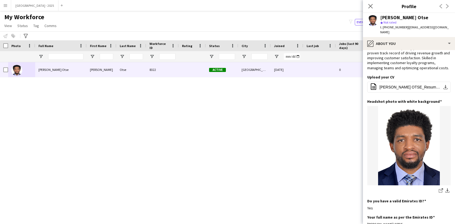
scroll to position [0, 0]
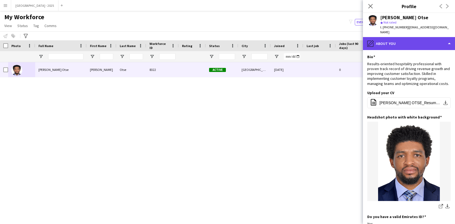
click at [392, 42] on div "pencil4 About you" at bounding box center [409, 43] width 92 height 13
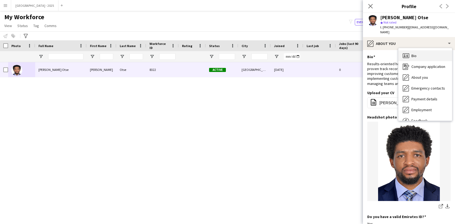
click at [409, 55] on div "Bio Bio" at bounding box center [425, 55] width 54 height 11
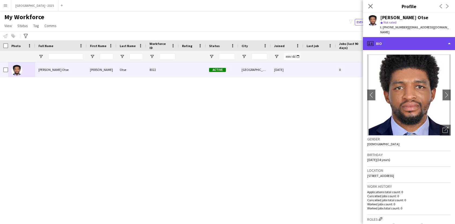
click at [391, 40] on div "profile Bio" at bounding box center [409, 43] width 92 height 13
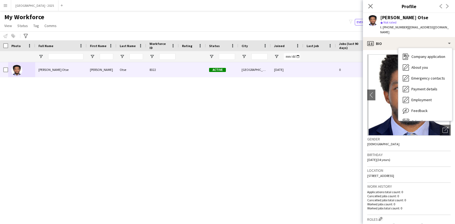
scroll to position [10, 0]
click at [419, 108] on span "Feedback" at bounding box center [419, 110] width 16 height 5
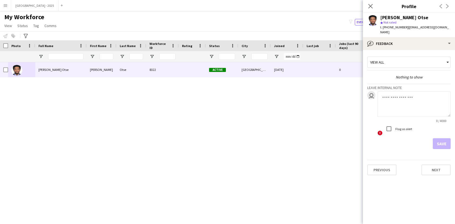
click at [394, 100] on textarea at bounding box center [413, 104] width 73 height 26
type textarea "**********"
click at [448, 140] on button "Save" at bounding box center [441, 143] width 18 height 11
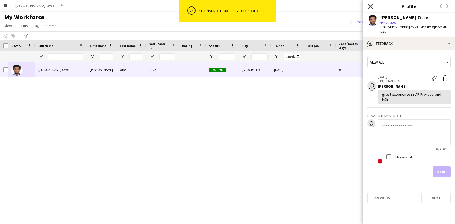
click at [369, 8] on icon "Close pop-in" at bounding box center [369, 6] width 5 height 5
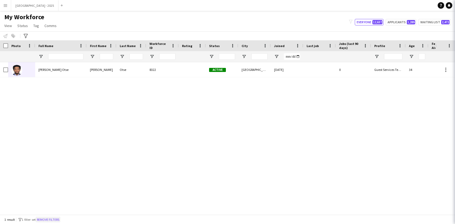
click at [54, 219] on button "Remove filters" at bounding box center [48, 220] width 25 height 6
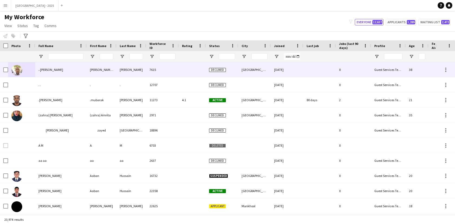
scroll to position [0, 117]
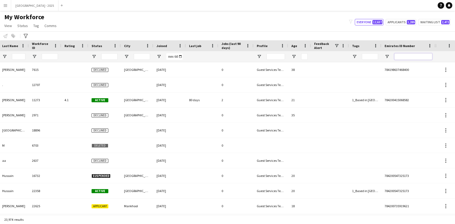
click at [424, 58] on input "Emirates ID Number Filter Input" at bounding box center [413, 56] width 38 height 6
paste input "*******"
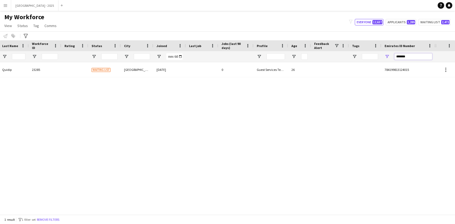
type input "*******"
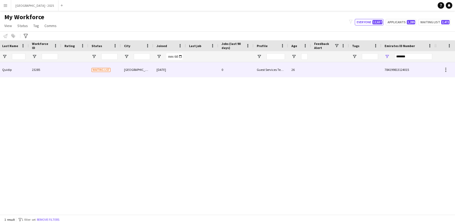
click at [230, 70] on div "0" at bounding box center [235, 69] width 35 height 15
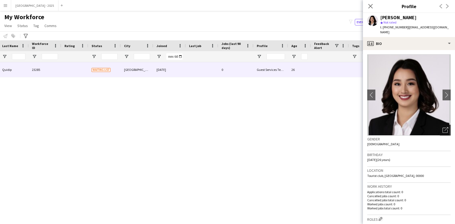
click at [442, 127] on icon "Open photos pop-in" at bounding box center [445, 130] width 6 height 6
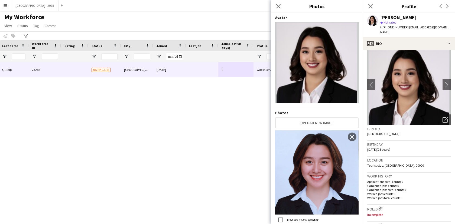
scroll to position [10, 0]
click at [406, 150] on div "Birthday [DEMOGRAPHIC_DATA] (26 years)" at bounding box center [408, 149] width 83 height 16
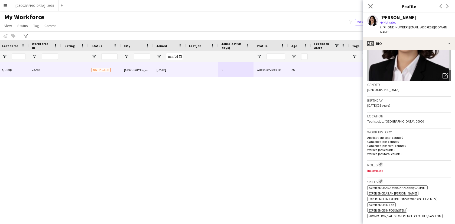
scroll to position [65, 0]
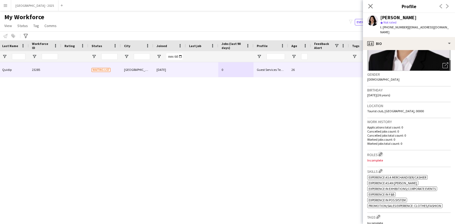
click at [380, 152] on app-icon "Edit crew company roles" at bounding box center [380, 154] width 4 height 4
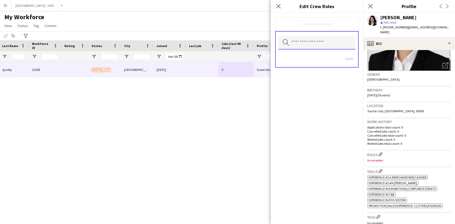
click at [318, 46] on input "text" at bounding box center [316, 43] width 77 height 14
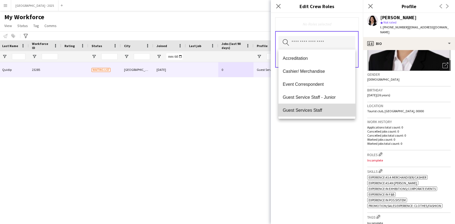
click at [326, 110] on span "Guest Services Staff" at bounding box center [317, 110] width 68 height 5
click at [327, 111] on span "Guest Services Staff - Senior" at bounding box center [317, 110] width 68 height 5
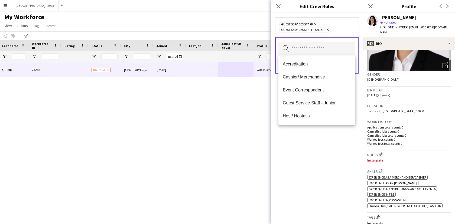
click at [335, 132] on div "Guest Services Staff Remove Guest Services Staff - Senior Remove Search by role…" at bounding box center [317, 118] width 92 height 211
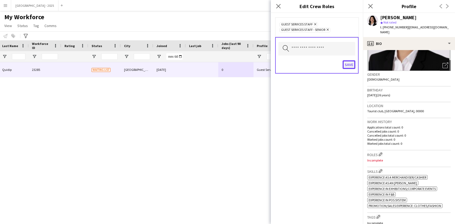
click at [344, 67] on button "Save" at bounding box center [348, 64] width 13 height 9
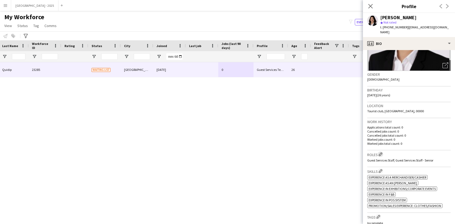
click at [380, 152] on app-icon "Edit crew company roles" at bounding box center [380, 154] width 4 height 4
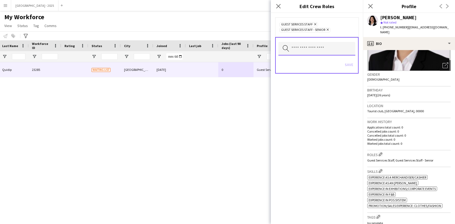
click at [319, 50] on input "text" at bounding box center [316, 49] width 77 height 14
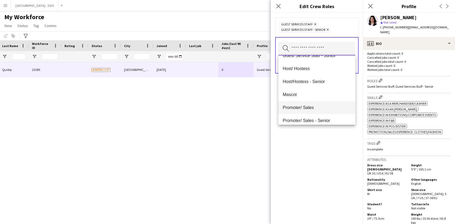
scroll to position [48, 0]
click at [325, 103] on mat-option "Promoter/ Sales" at bounding box center [316, 107] width 77 height 13
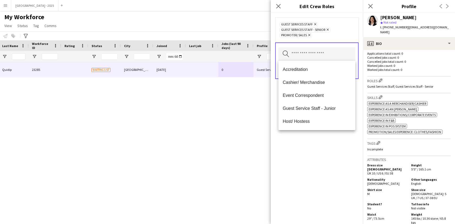
click at [336, 148] on div "Guest Services Staff Remove Guest Services Staff - Senior Remove Promoter/ Sale…" at bounding box center [317, 118] width 92 height 211
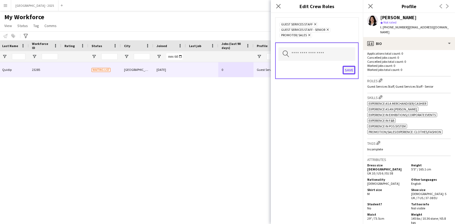
click at [348, 68] on button "Save" at bounding box center [348, 70] width 13 height 9
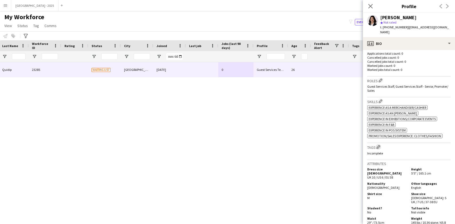
click at [377, 145] on app-icon "Edit crew company tags" at bounding box center [378, 147] width 4 height 4
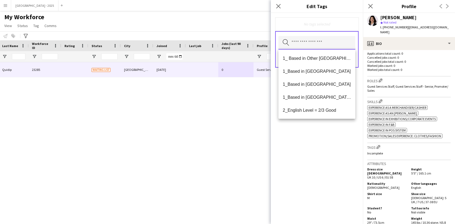
click at [312, 48] on input "text" at bounding box center [316, 43] width 77 height 14
click at [309, 71] on span "1_Based in [GEOGRAPHIC_DATA]" at bounding box center [317, 71] width 68 height 5
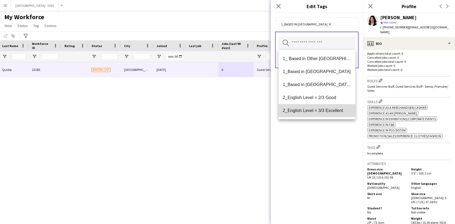
click at [327, 107] on mat-option "2_English Level = 3/3 Excellent" at bounding box center [316, 110] width 77 height 13
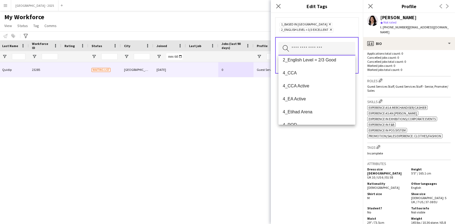
scroll to position [70, 0]
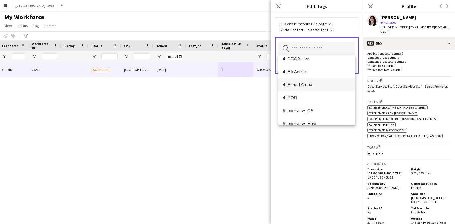
click at [306, 88] on mat-option "4_Etihad Arena" at bounding box center [316, 84] width 77 height 13
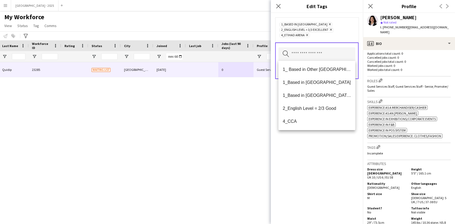
drag, startPoint x: 318, startPoint y: 151, endPoint x: 326, endPoint y: 116, distance: 35.1
click at [318, 151] on div "1_Based in [GEOGRAPHIC_DATA] Remove 2_English Level = 3/3 Excellent Remove 4_Et…" at bounding box center [317, 118] width 92 height 211
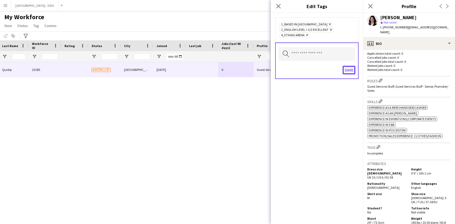
click at [343, 73] on button "Save" at bounding box center [348, 70] width 13 height 9
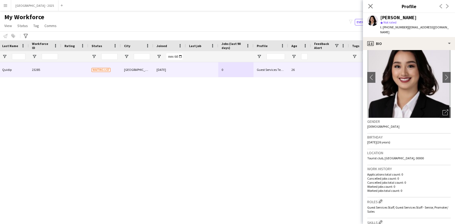
scroll to position [0, 0]
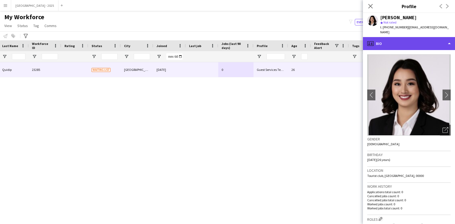
click at [403, 41] on div "profile Bio" at bounding box center [409, 43] width 92 height 13
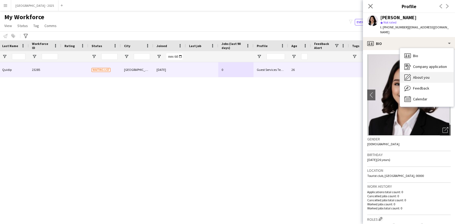
click at [422, 76] on div "About you About you" at bounding box center [427, 77] width 54 height 11
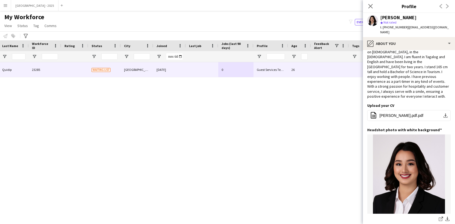
scroll to position [6, 0]
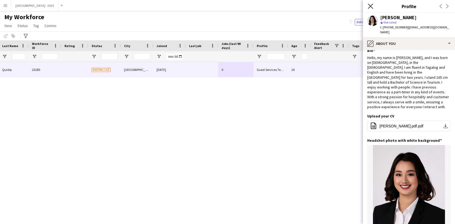
click at [371, 6] on icon "Close pop-in" at bounding box center [369, 6] width 5 height 5
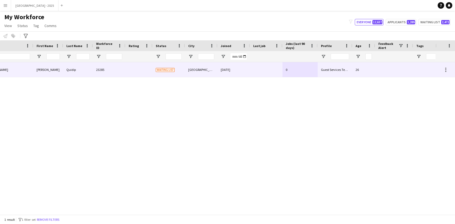
scroll to position [0, 0]
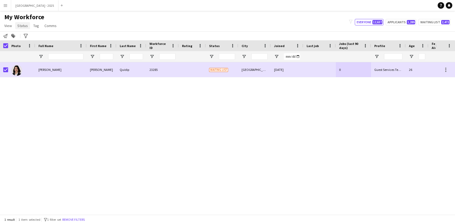
click at [24, 26] on span "Status" at bounding box center [22, 25] width 11 height 5
click at [26, 42] on link "Edit" at bounding box center [34, 37] width 38 height 11
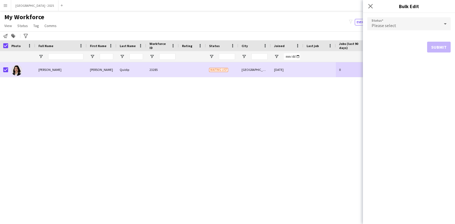
click at [376, 24] on span "Please select" at bounding box center [383, 25] width 25 height 5
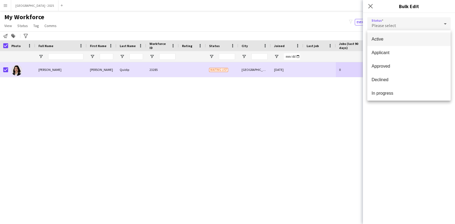
click at [378, 40] on span "Active" at bounding box center [408, 39] width 75 height 5
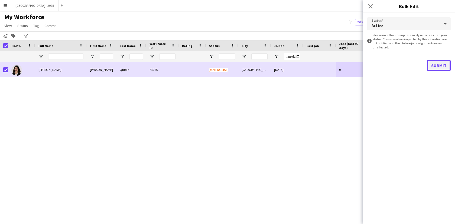
click at [434, 67] on button "Submit" at bounding box center [439, 65] width 24 height 11
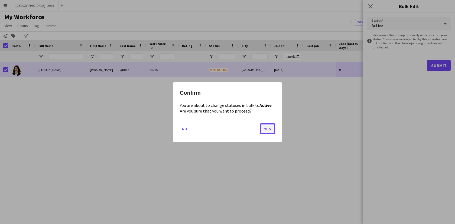
click at [272, 130] on button "Yes" at bounding box center [267, 128] width 15 height 11
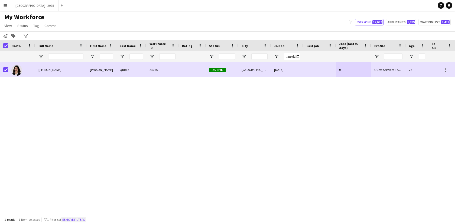
click at [85, 218] on button "Remove filters" at bounding box center [73, 220] width 25 height 6
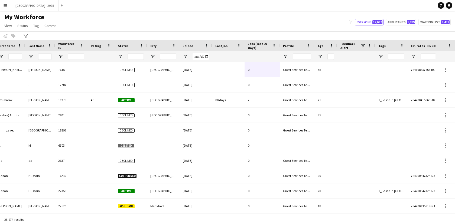
scroll to position [0, 117]
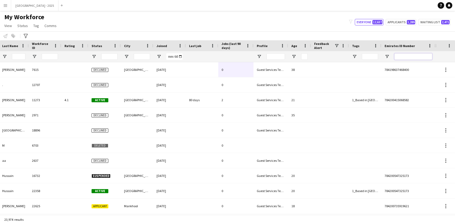
click at [400, 56] on input "Emirates ID Number Filter Input" at bounding box center [413, 56] width 38 height 6
paste input "*******"
type input "*******"
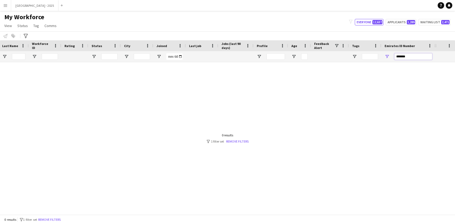
click at [415, 59] on input "*******" at bounding box center [413, 56] width 38 height 6
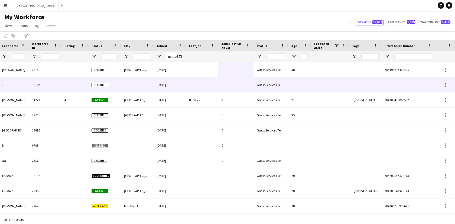
scroll to position [0, 0]
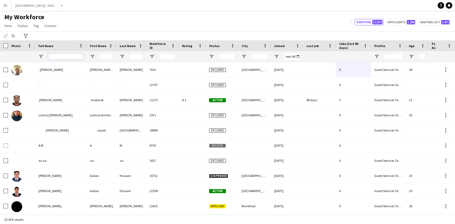
click at [73, 57] on input "Full Name Filter Input" at bounding box center [65, 56] width 35 height 6
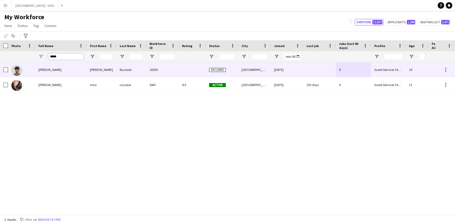
type input "*****"
click at [205, 66] on div at bounding box center [192, 69] width 27 height 15
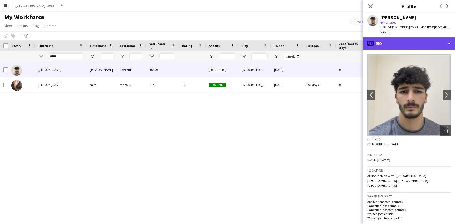
click at [414, 37] on div "profile Bio" at bounding box center [409, 43] width 92 height 13
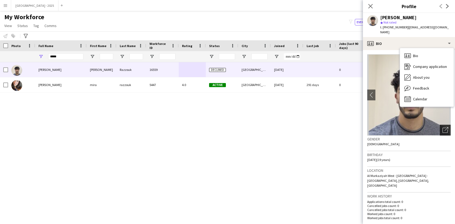
click at [442, 127] on icon "Open photos pop-in" at bounding box center [445, 130] width 6 height 6
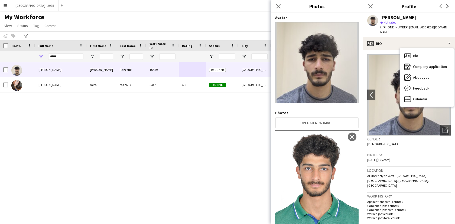
scroll to position [9, 0]
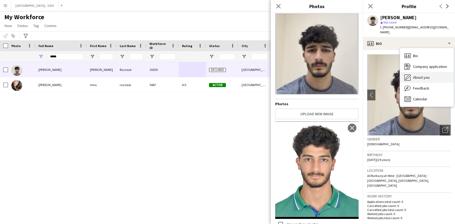
click at [427, 72] on div "About you About you" at bounding box center [427, 77] width 54 height 11
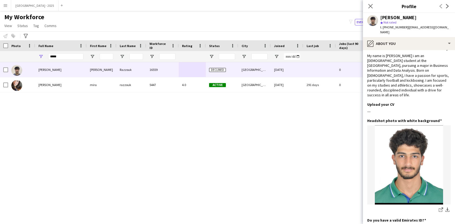
scroll to position [0, 0]
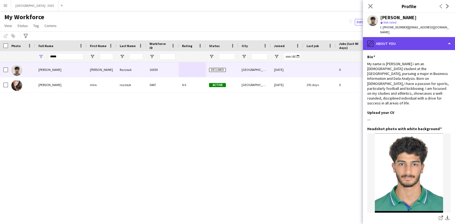
click at [393, 37] on div "pencil4 About you" at bounding box center [409, 43] width 92 height 13
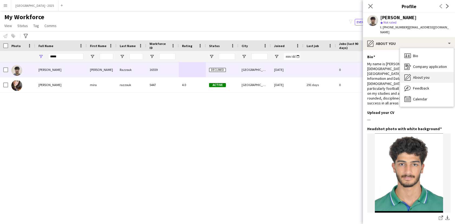
click at [415, 72] on div "About you About you" at bounding box center [427, 77] width 54 height 11
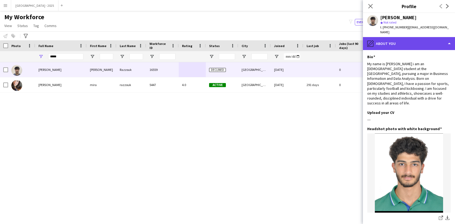
click at [401, 37] on div "pencil4 About you" at bounding box center [409, 43] width 92 height 13
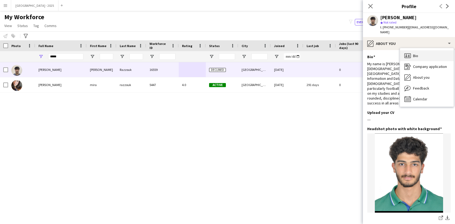
click at [418, 51] on div "Bio Bio" at bounding box center [427, 55] width 54 height 11
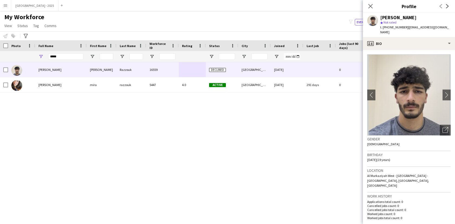
scroll to position [111, 0]
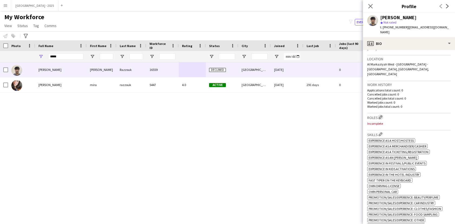
click at [380, 115] on app-icon "Edit crew company roles" at bounding box center [380, 117] width 4 height 4
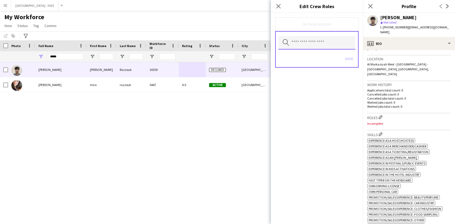
click at [318, 41] on input "text" at bounding box center [316, 43] width 77 height 14
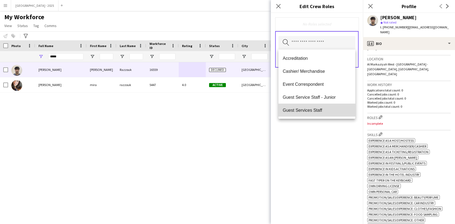
click at [323, 107] on mat-option "Guest Services Staff" at bounding box center [316, 110] width 77 height 13
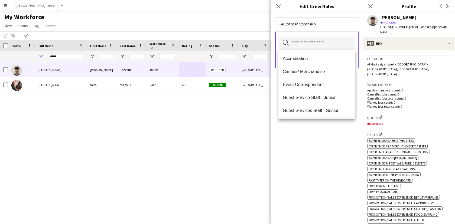
click at [325, 109] on span "Guest Services Staff - Senior" at bounding box center [317, 110] width 68 height 5
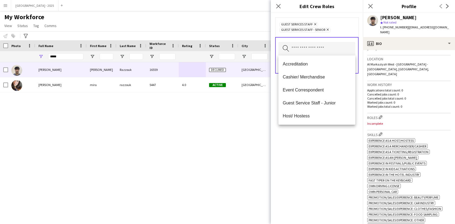
click at [327, 136] on div "Guest Services Staff Remove Guest Services Staff - Senior Remove Search by role…" at bounding box center [317, 118] width 92 height 211
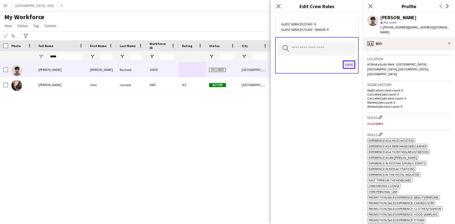
click at [349, 62] on button "Save" at bounding box center [348, 64] width 13 height 9
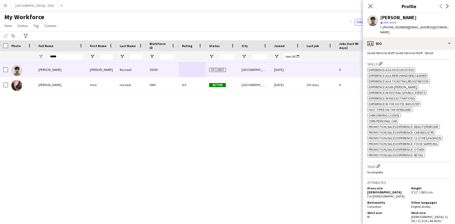
scroll to position [203, 0]
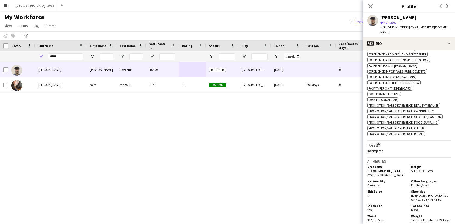
click at [377, 143] on app-icon "Edit crew company tags" at bounding box center [378, 145] width 4 height 4
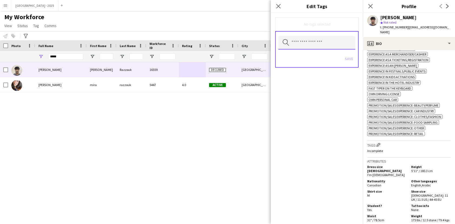
click at [310, 40] on input "text" at bounding box center [316, 43] width 77 height 14
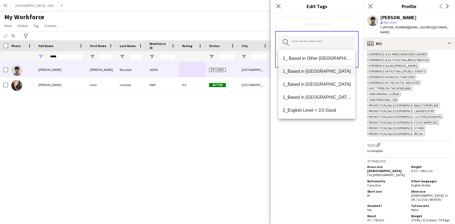
click at [309, 75] on mat-option "1_Based in [GEOGRAPHIC_DATA]" at bounding box center [316, 71] width 77 height 13
click at [323, 109] on span "2_English Level = 3/3 Excellent" at bounding box center [317, 110] width 68 height 5
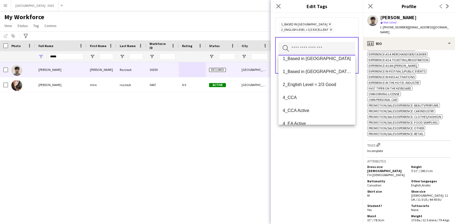
scroll to position [45, 0]
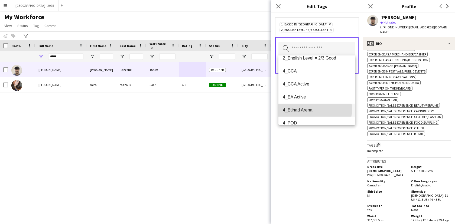
click at [313, 109] on span "4_Etihad Arena" at bounding box center [317, 109] width 68 height 5
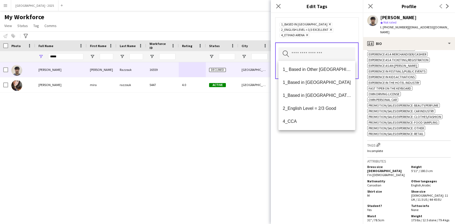
click at [321, 149] on div "1_Based in [GEOGRAPHIC_DATA] Remove 2_English Level = 3/3 Excellent Remove 4_Et…" at bounding box center [317, 118] width 92 height 211
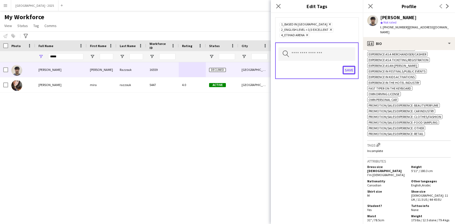
click at [347, 74] on button "Save" at bounding box center [348, 70] width 13 height 9
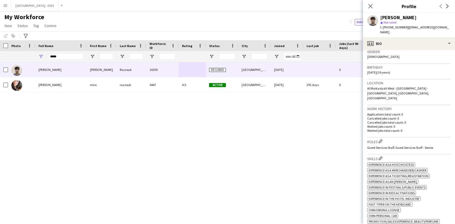
scroll to position [56, 0]
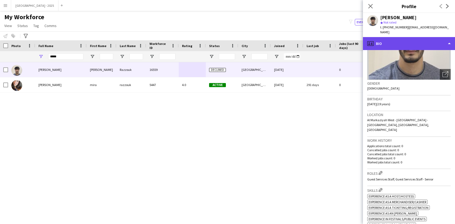
click at [391, 39] on div "profile Bio" at bounding box center [409, 43] width 92 height 13
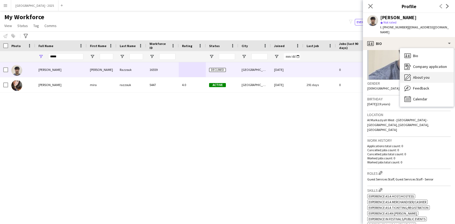
click at [412, 72] on div "About you About you" at bounding box center [427, 77] width 54 height 11
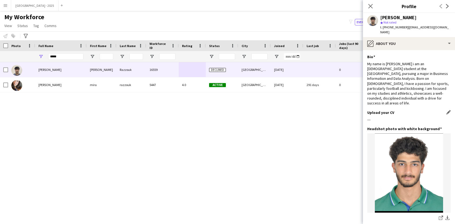
scroll to position [110, 0]
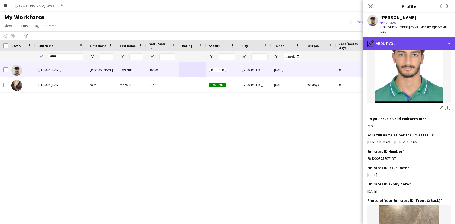
click at [387, 41] on div "pencil4 About you" at bounding box center [409, 43] width 92 height 13
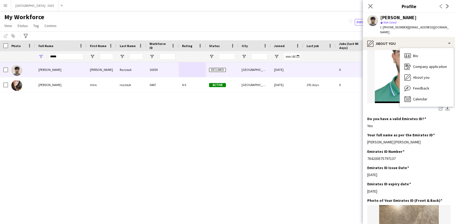
click at [397, 48] on img at bounding box center [408, 63] width 83 height 79
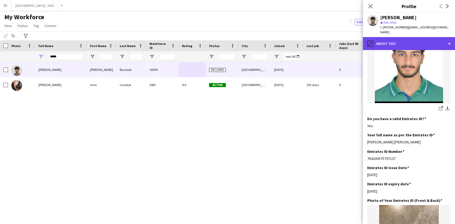
click at [400, 43] on div "pencil4 About you" at bounding box center [409, 43] width 92 height 13
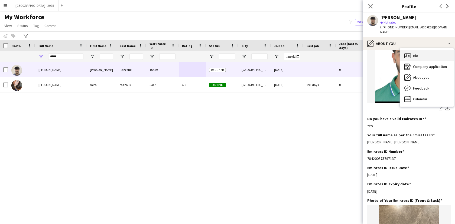
click at [416, 54] on div "Bio Bio" at bounding box center [427, 55] width 54 height 11
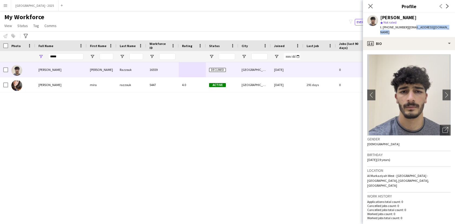
drag, startPoint x: 410, startPoint y: 26, endPoint x: 449, endPoint y: 27, distance: 38.7
click at [448, 27] on span "| [EMAIL_ADDRESS][DOMAIN_NAME]" at bounding box center [414, 29] width 68 height 9
click at [418, 50] on app-crew-profile-bio "chevron-left chevron-right Open photos pop-in Gender [DEMOGRAPHIC_DATA] Birthda…" at bounding box center [409, 137] width 92 height 174
drag, startPoint x: 406, startPoint y: 27, endPoint x: 447, endPoint y: 30, distance: 40.7
click at [446, 30] on div "t. [PHONE_NUMBER] | [EMAIL_ADDRESS][DOMAIN_NAME]" at bounding box center [415, 30] width 70 height 10
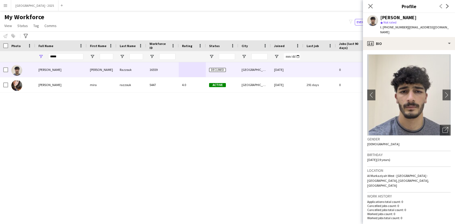
click at [404, 50] on app-crew-profile-bio "chevron-left chevron-right Open photos pop-in Gender [DEMOGRAPHIC_DATA] Birthda…" at bounding box center [409, 137] width 92 height 174
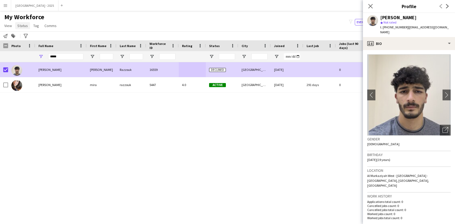
click at [23, 28] on link "Status" at bounding box center [22, 25] width 15 height 7
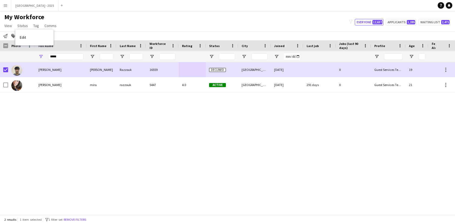
click at [28, 34] on link "Edit" at bounding box center [34, 37] width 38 height 11
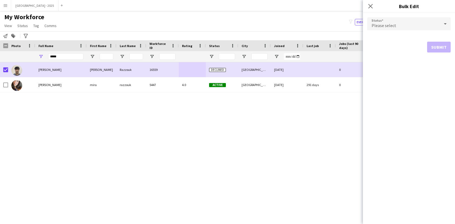
click at [376, 27] on span "Please select" at bounding box center [383, 25] width 25 height 5
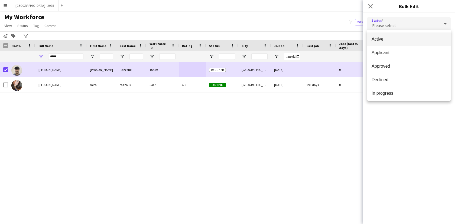
click at [385, 36] on mat-option "Active" at bounding box center [408, 39] width 83 height 14
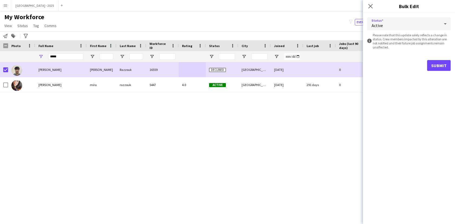
click at [431, 58] on form "Status Active information-circle Please note that this update solely reflects a…" at bounding box center [408, 44] width 83 height 62
click at [432, 61] on button "Submit" at bounding box center [439, 65] width 24 height 11
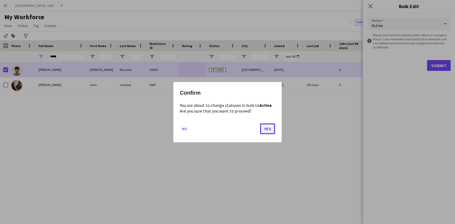
click at [265, 124] on button "Yes" at bounding box center [267, 128] width 15 height 11
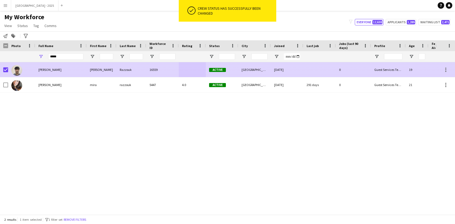
click at [3, 68] on div at bounding box center [4, 69] width 8 height 15
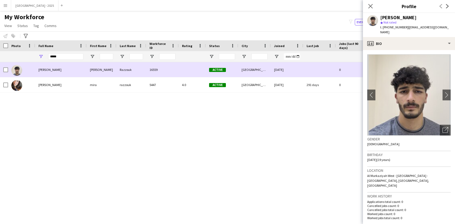
click at [33, 71] on div at bounding box center [21, 69] width 27 height 15
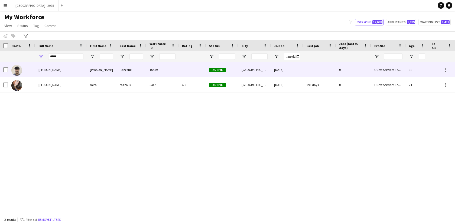
click at [42, 72] on div "[PERSON_NAME]" at bounding box center [60, 69] width 51 height 15
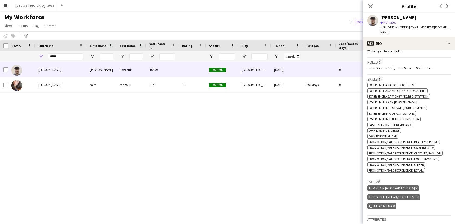
scroll to position [123, 0]
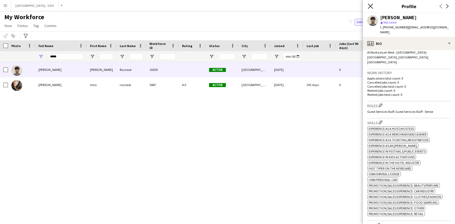
click at [370, 8] on icon "Close pop-in" at bounding box center [369, 6] width 5 height 5
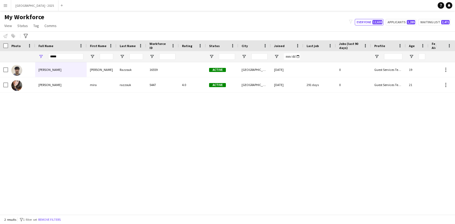
scroll to position [0, 117]
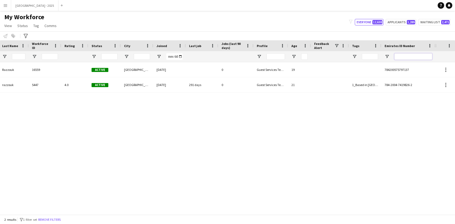
click at [407, 58] on input "Emirates ID Number Filter Input" at bounding box center [413, 56] width 38 height 6
paste input "*******"
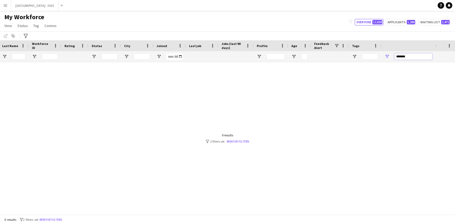
scroll to position [0, 0]
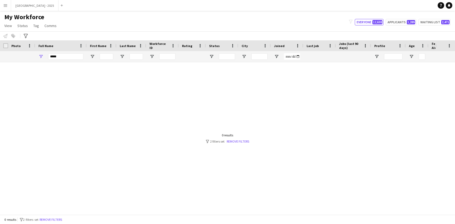
type input "*******"
click at [41, 56] on span "Open Filter Menu" at bounding box center [40, 56] width 5 height 5
click at [57, 58] on input "*****" at bounding box center [65, 56] width 35 height 6
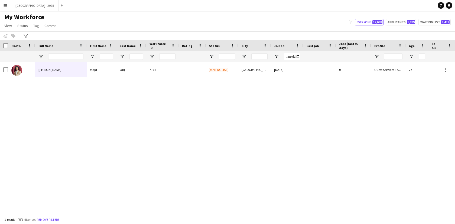
click at [122, 78] on div "[PERSON_NAME] [PERSON_NAME] 7766 Waiting list [GEOGRAPHIC_DATA] [DATE] 0 Guest …" at bounding box center [217, 138] width 435 height 152
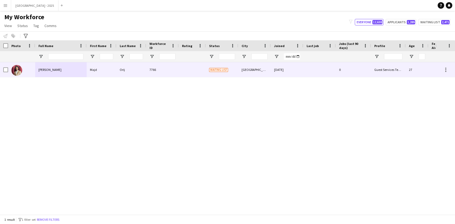
click at [109, 67] on div "Majd" at bounding box center [102, 69] width 30 height 15
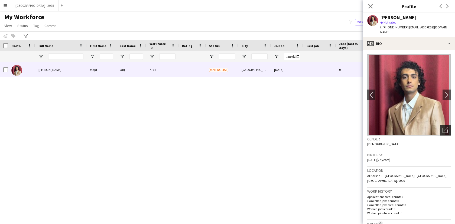
click at [439, 127] on div "Open photos pop-in" at bounding box center [444, 130] width 11 height 11
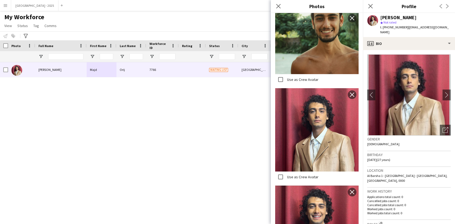
scroll to position [1073, 0]
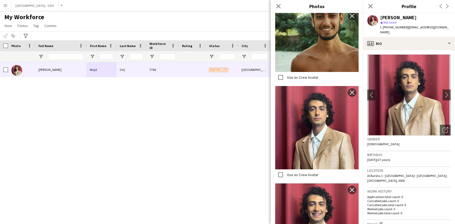
click at [387, 158] on span "[DATE] (27 years)" at bounding box center [378, 160] width 23 height 4
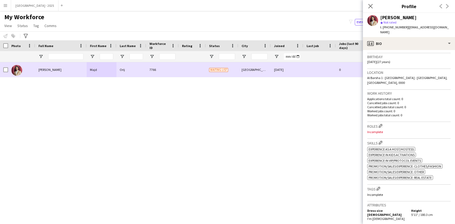
scroll to position [0, 117]
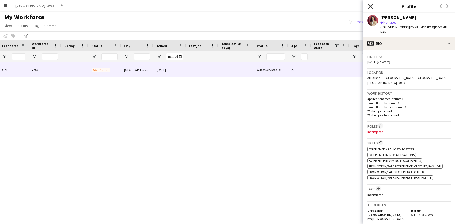
click at [369, 5] on icon at bounding box center [369, 6] width 5 height 5
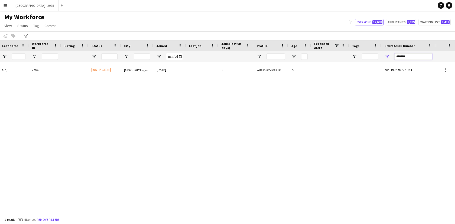
click at [409, 54] on input "*******" at bounding box center [413, 56] width 38 height 6
paste input "Emirates ID Number Filter Input"
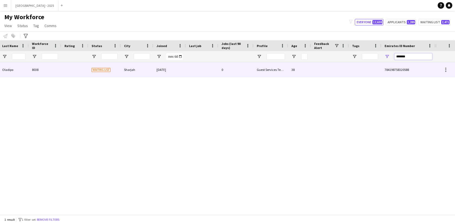
type input "*******"
click at [300, 67] on div "38" at bounding box center [299, 69] width 23 height 15
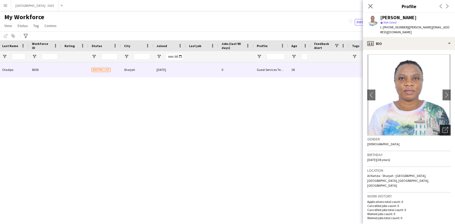
click at [439, 130] on div "Open photos pop-in" at bounding box center [444, 130] width 11 height 11
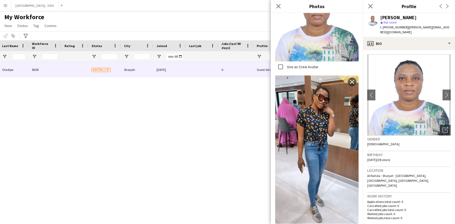
scroll to position [510, 0]
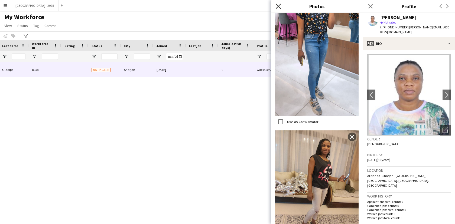
click at [279, 6] on icon "Close pop-in" at bounding box center [277, 6] width 5 height 5
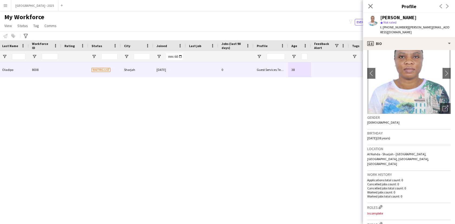
scroll to position [0, 0]
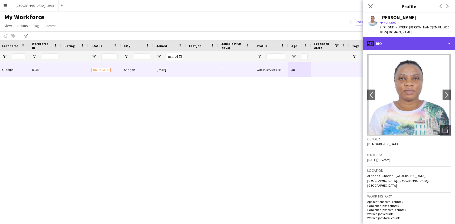
click at [397, 47] on div "profile Bio" at bounding box center [409, 43] width 92 height 13
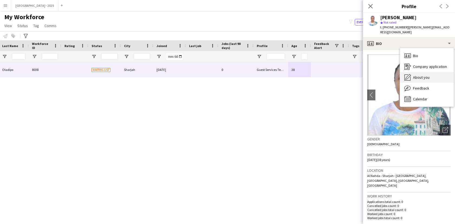
click at [416, 76] on span "About you" at bounding box center [421, 77] width 17 height 5
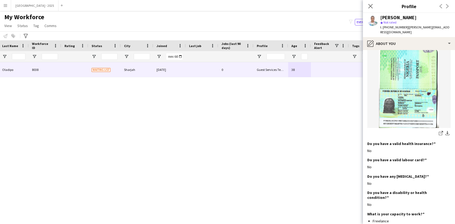
scroll to position [439, 0]
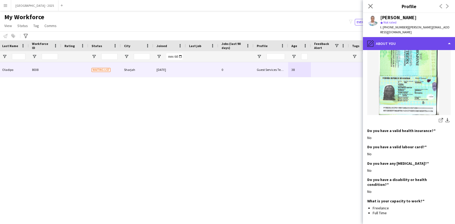
click at [390, 45] on div "pencil4 About you" at bounding box center [409, 43] width 92 height 13
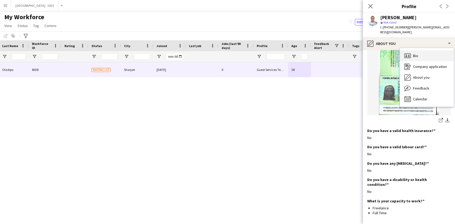
click at [413, 58] on div "Bio Bio" at bounding box center [427, 55] width 54 height 11
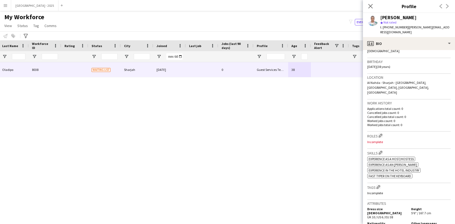
scroll to position [139, 0]
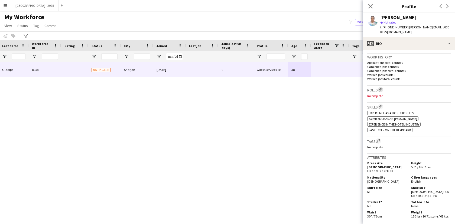
click at [379, 87] on button "Edit crew company roles" at bounding box center [379, 89] width 5 height 5
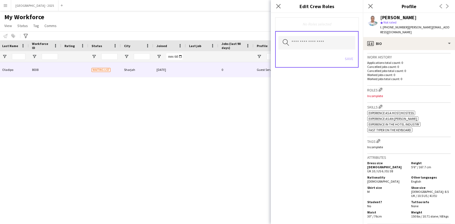
drag, startPoint x: 376, startPoint y: 92, endPoint x: 352, endPoint y: 92, distance: 24.6
click at [352, 92] on body "Menu Boards Boards Boards All jobs Status Workforce Workforce My Workforce Recr…" at bounding box center [227, 112] width 455 height 224
click at [372, 94] on p "Incomplete" at bounding box center [408, 96] width 83 height 4
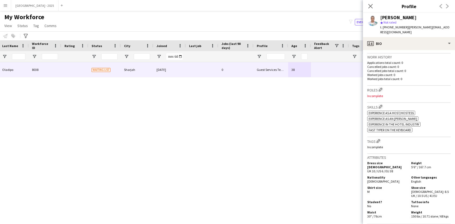
drag, startPoint x: 366, startPoint y: 90, endPoint x: 401, endPoint y: 91, distance: 34.6
click at [401, 91] on app-crew-profile-bio "chevron-left chevron-right Open photos pop-in Gender [DEMOGRAPHIC_DATA] Birthda…" at bounding box center [409, 137] width 92 height 174
click at [390, 94] on p "Incomplete" at bounding box center [408, 96] width 83 height 4
click at [382, 88] on app-icon "Edit crew company roles" at bounding box center [380, 90] width 4 height 4
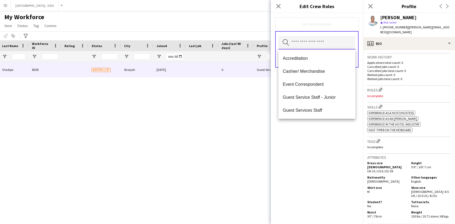
click at [327, 45] on input "text" at bounding box center [316, 43] width 77 height 14
click at [318, 107] on mat-option "Guest Services Staff" at bounding box center [316, 110] width 77 height 13
click at [326, 138] on div "Guest Services Staff Remove Search by role type Save" at bounding box center [317, 118] width 92 height 211
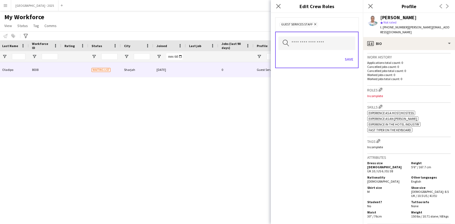
click at [342, 60] on div "Save" at bounding box center [316, 59] width 77 height 15
click at [344, 60] on button "Save" at bounding box center [348, 59] width 13 height 9
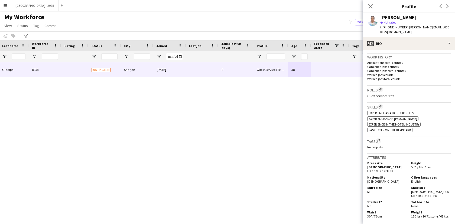
click at [380, 87] on h3 "Roles Edit crew company roles" at bounding box center [408, 90] width 83 height 6
click at [380, 87] on button "Edit crew company roles" at bounding box center [379, 89] width 5 height 5
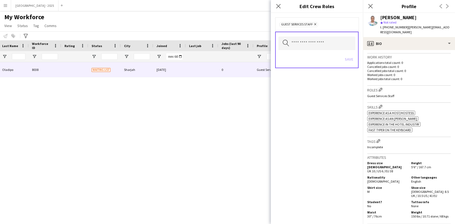
click at [373, 104] on h3 "Skills Edit crew company skills" at bounding box center [408, 107] width 83 height 6
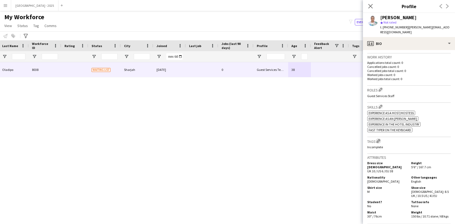
click at [379, 139] on app-icon "Edit crew company tags" at bounding box center [378, 141] width 4 height 4
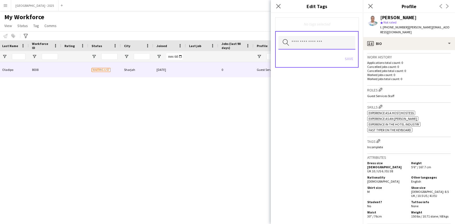
click at [302, 48] on input "text" at bounding box center [316, 43] width 77 height 14
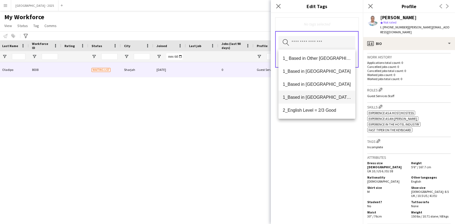
click at [318, 101] on mat-option "1_Based in [GEOGRAPHIC_DATA]/[GEOGRAPHIC_DATA]/Ajman" at bounding box center [316, 97] width 77 height 13
click at [318, 97] on span "2_English Level = 2/3 Good" at bounding box center [317, 97] width 68 height 5
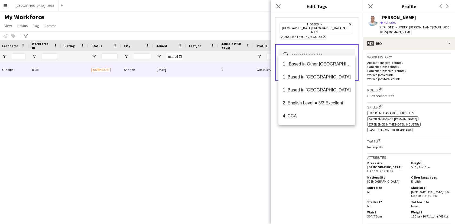
drag, startPoint x: 320, startPoint y: 136, endPoint x: 319, endPoint y: 132, distance: 4.6
click at [320, 136] on div "1_Based in [GEOGRAPHIC_DATA]/[GEOGRAPHIC_DATA]/Ajman Remove 2_English Level = 2…" at bounding box center [317, 118] width 92 height 211
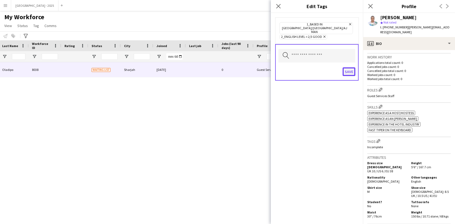
click at [346, 67] on button "Save" at bounding box center [348, 71] width 13 height 9
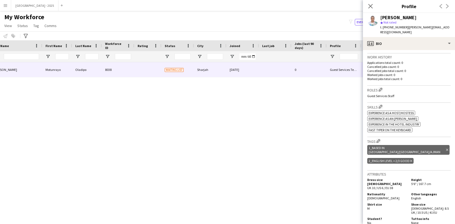
scroll to position [0, 0]
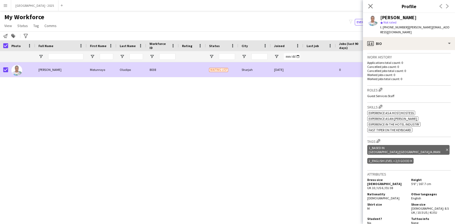
click at [22, 25] on span "Status" at bounding box center [22, 25] width 11 height 5
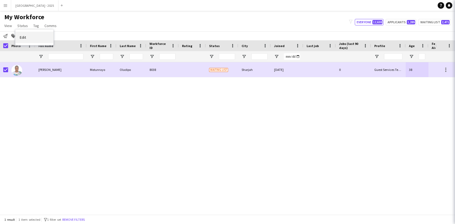
click at [34, 38] on link "Edit" at bounding box center [34, 37] width 38 height 11
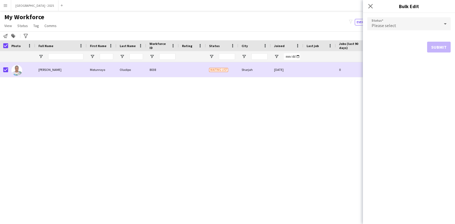
click at [393, 29] on div "Please select" at bounding box center [403, 23] width 73 height 13
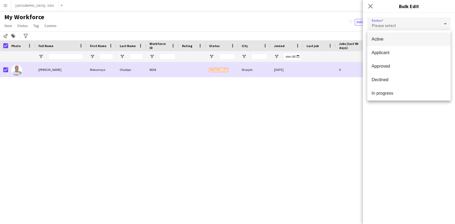
click at [386, 40] on span "Active" at bounding box center [408, 39] width 75 height 5
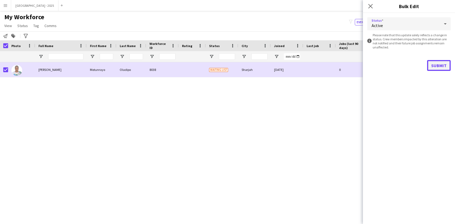
click at [430, 66] on button "Submit" at bounding box center [439, 65] width 24 height 11
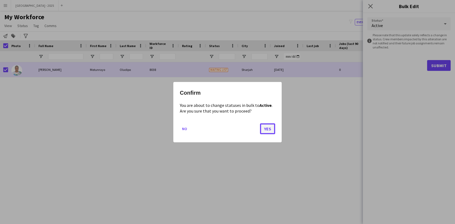
click at [264, 127] on button "Yes" at bounding box center [267, 128] width 15 height 11
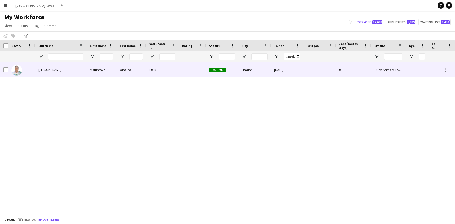
click at [34, 71] on div at bounding box center [21, 69] width 27 height 15
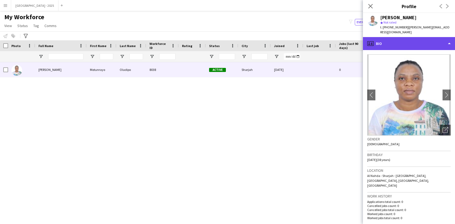
click at [405, 48] on div "profile Bio" at bounding box center [409, 43] width 92 height 13
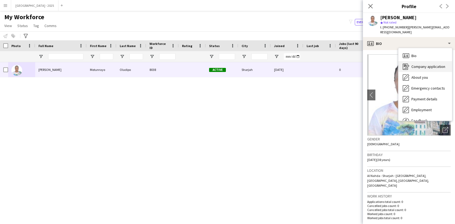
click at [429, 70] on div "Company application Company application" at bounding box center [425, 66] width 54 height 11
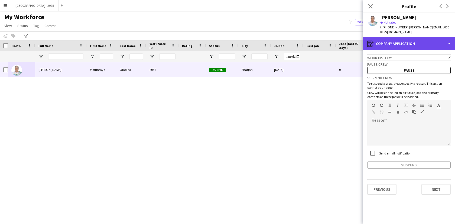
click at [409, 47] on div "register Company application" at bounding box center [409, 43] width 92 height 13
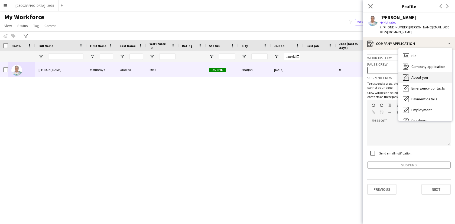
click at [416, 76] on span "About you" at bounding box center [419, 77] width 17 height 5
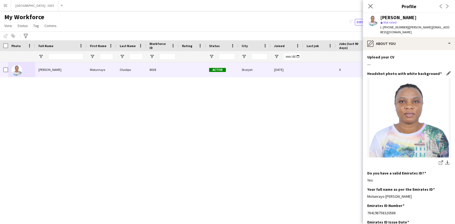
scroll to position [100, 0]
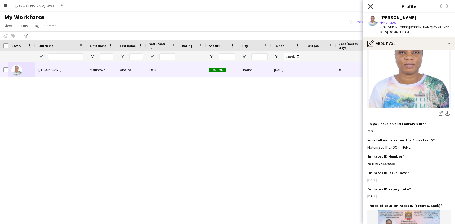
click at [371, 6] on icon at bounding box center [369, 6] width 5 height 5
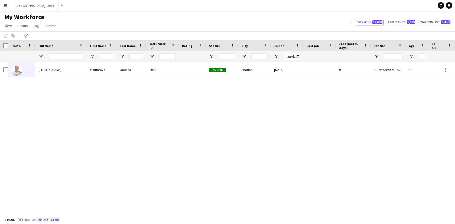
click at [58, 218] on button "Remove filters" at bounding box center [48, 220] width 25 height 6
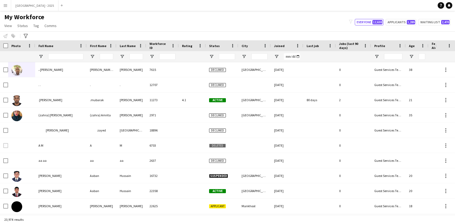
click at [68, 52] on div at bounding box center [65, 56] width 35 height 11
click at [68, 56] on input "Full Name Filter Input" at bounding box center [65, 56] width 35 height 6
paste input "******"
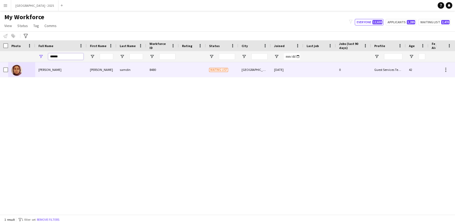
type input "******"
click at [73, 67] on div "[PERSON_NAME]" at bounding box center [60, 69] width 51 height 15
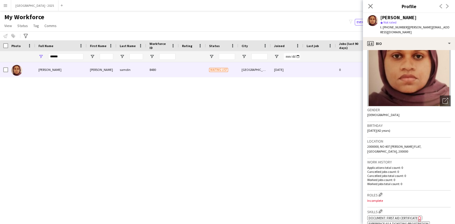
scroll to position [0, 0]
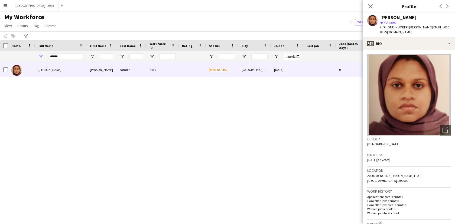
click at [368, 6] on icon "Close pop-in" at bounding box center [370, 6] width 4 height 4
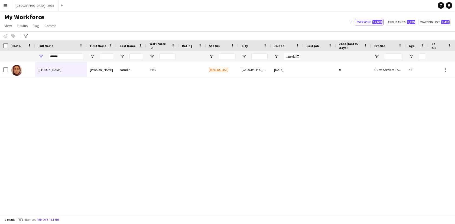
drag, startPoint x: 60, startPoint y: 218, endPoint x: 142, endPoint y: 1, distance: 232.1
click at [60, 218] on button "Remove filters" at bounding box center [48, 220] width 25 height 6
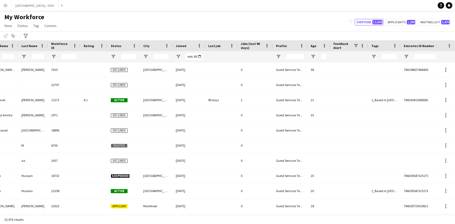
scroll to position [0, 117]
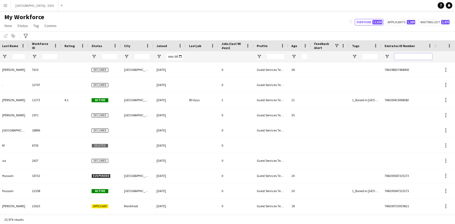
click at [400, 56] on input "Emirates ID Number Filter Input" at bounding box center [413, 56] width 38 height 6
paste input "*******"
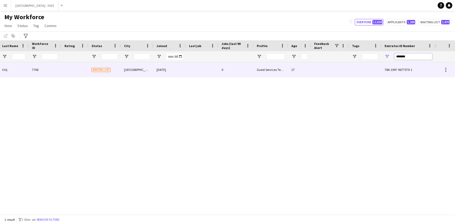
type input "*******"
drag, startPoint x: 234, startPoint y: 71, endPoint x: 273, endPoint y: 93, distance: 45.1
click at [234, 71] on div "0" at bounding box center [235, 69] width 35 height 15
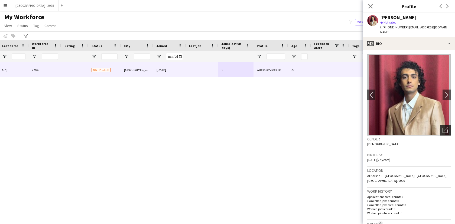
click at [442, 127] on icon "Open photos pop-in" at bounding box center [445, 130] width 6 height 6
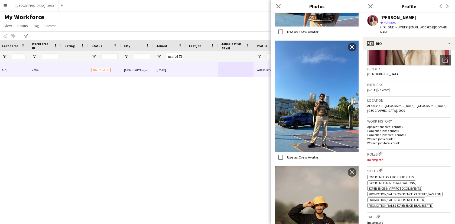
scroll to position [111, 0]
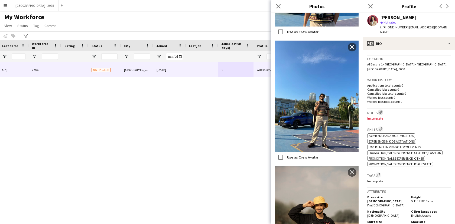
click at [382, 110] on app-icon "Edit crew company roles" at bounding box center [380, 112] width 4 height 4
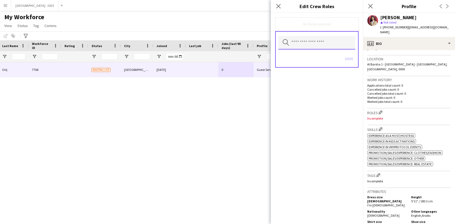
click at [311, 47] on input "text" at bounding box center [316, 43] width 77 height 14
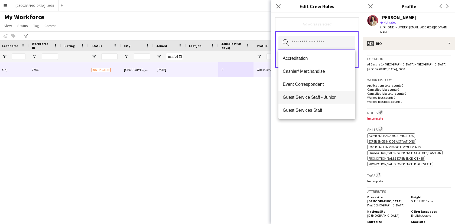
scroll to position [39, 0]
click at [317, 101] on mat-option "Host/ Hostess" at bounding box center [316, 96] width 77 height 13
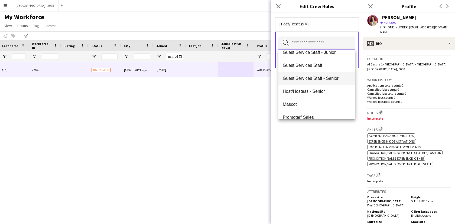
scroll to position [59, 0]
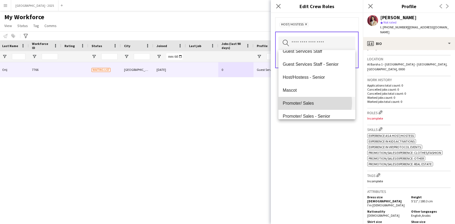
click at [313, 103] on span "Promoter/ Sales" at bounding box center [317, 103] width 68 height 5
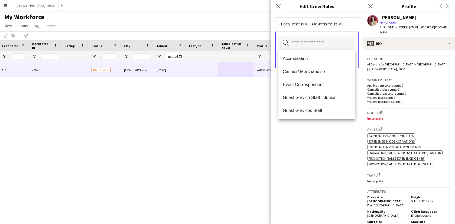
drag, startPoint x: 320, startPoint y: 157, endPoint x: 323, endPoint y: 125, distance: 32.1
click at [320, 156] on div "Host/ Hostess Remove Promoter/ Sales Remove Search by role type Save" at bounding box center [317, 118] width 92 height 211
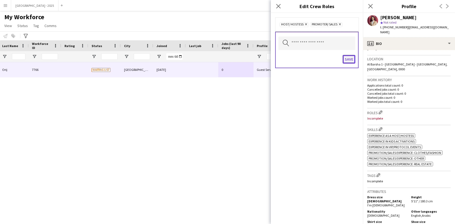
click at [346, 62] on button "Save" at bounding box center [348, 59] width 13 height 9
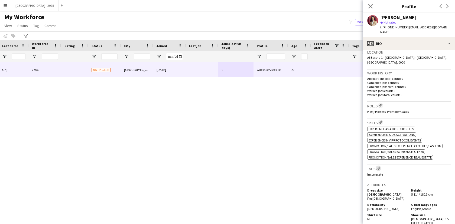
scroll to position [122, 0]
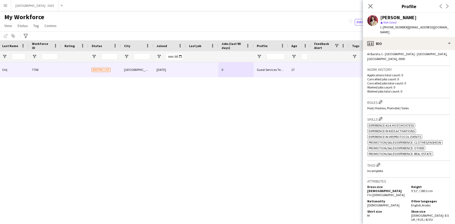
click at [374, 162] on h3 "Tags Edit crew company tags" at bounding box center [408, 165] width 83 height 6
click at [376, 162] on button "Edit crew company tags" at bounding box center [377, 164] width 5 height 5
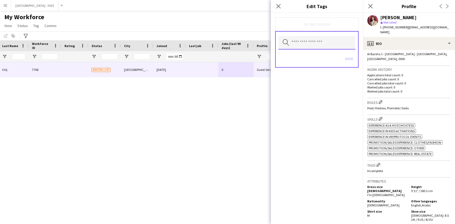
click at [310, 47] on input "text" at bounding box center [316, 43] width 77 height 14
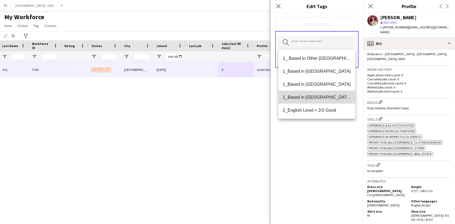
click at [331, 98] on span "1_Based in [GEOGRAPHIC_DATA]/[GEOGRAPHIC_DATA]/Ajman" at bounding box center [317, 97] width 68 height 5
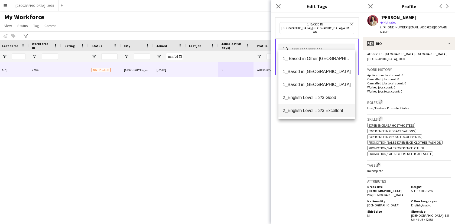
click at [330, 108] on span "2_English Level = 3/3 Excellent" at bounding box center [317, 110] width 68 height 5
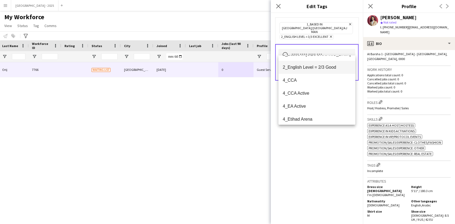
scroll to position [37, 0]
click at [329, 140] on div "1_Based in [GEOGRAPHIC_DATA]/[GEOGRAPHIC_DATA]/Ajman Remove 2_English Level = 3…" at bounding box center [317, 118] width 92 height 211
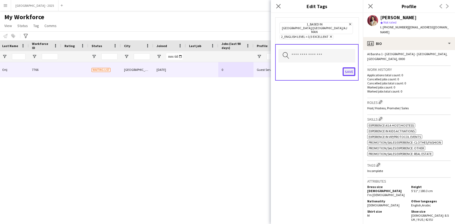
click at [343, 67] on button "Save" at bounding box center [348, 71] width 13 height 9
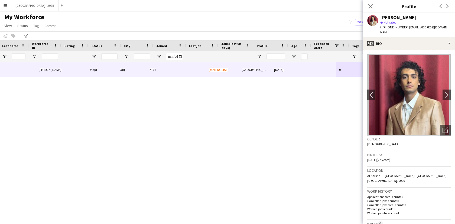
scroll to position [0, 0]
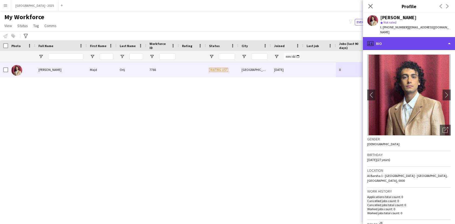
click at [372, 43] on icon at bounding box center [371, 43] width 2 height 0
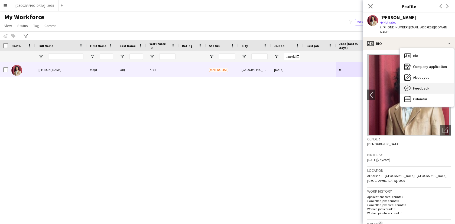
click at [419, 87] on div "Feedback Feedback" at bounding box center [427, 88] width 54 height 11
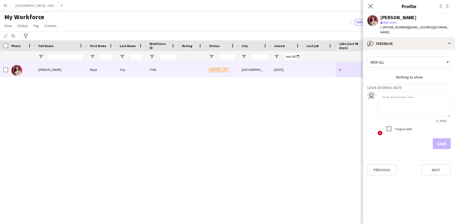
click at [395, 91] on textarea at bounding box center [413, 104] width 73 height 26
type textarea "**********"
click at [437, 138] on button "Save" at bounding box center [441, 143] width 18 height 11
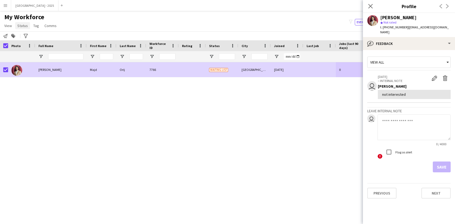
click at [23, 25] on span "Status" at bounding box center [22, 25] width 11 height 5
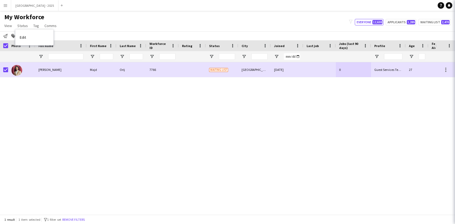
click at [30, 33] on link "Edit" at bounding box center [34, 37] width 38 height 11
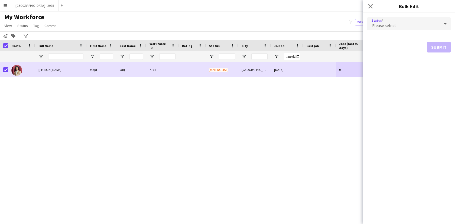
click at [389, 20] on div "Please select" at bounding box center [403, 23] width 73 height 13
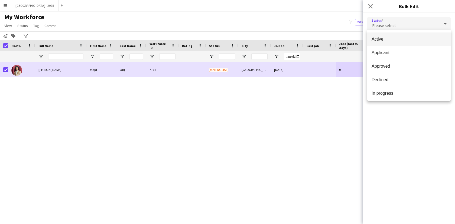
click at [386, 43] on mat-option "Active" at bounding box center [408, 39] width 83 height 14
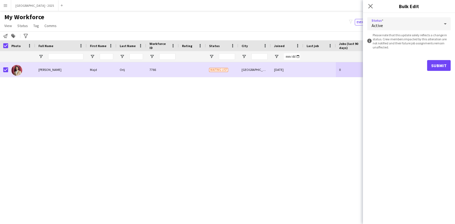
click at [388, 21] on div "Active" at bounding box center [403, 23] width 73 height 13
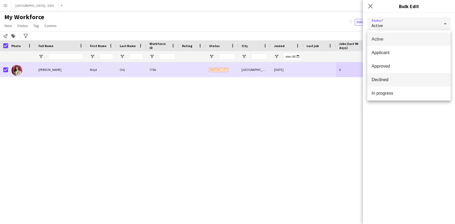
click at [394, 80] on span "Declined" at bounding box center [408, 79] width 75 height 5
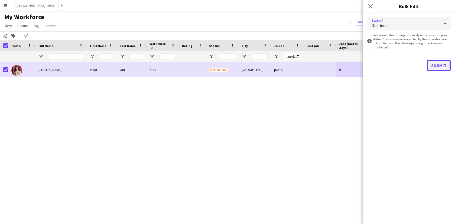
click at [436, 64] on button "Submit" at bounding box center [439, 65] width 24 height 11
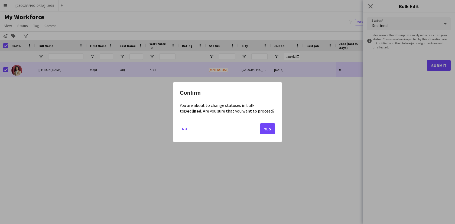
drag, startPoint x: 272, startPoint y: 138, endPoint x: 271, endPoint y: 130, distance: 8.8
click at [272, 137] on mat-dialog-actions "No Yes" at bounding box center [227, 130] width 95 height 23
click at [270, 129] on button "Yes" at bounding box center [267, 128] width 15 height 11
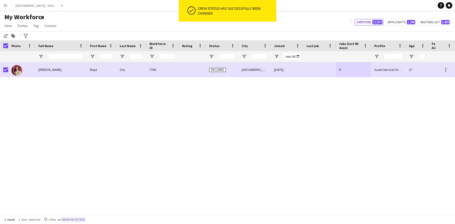
click at [86, 219] on button "Remove filters" at bounding box center [73, 220] width 25 height 6
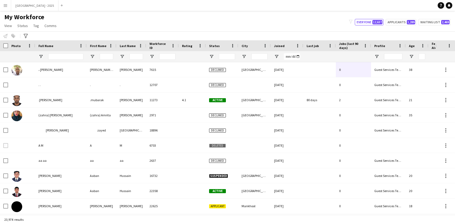
scroll to position [0, 117]
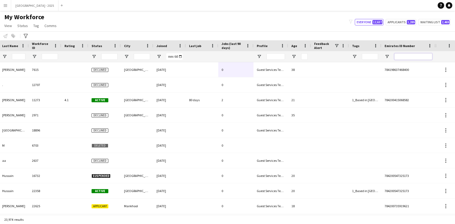
click at [414, 57] on input "Emirates ID Number Filter Input" at bounding box center [413, 56] width 38 height 6
paste input "*******"
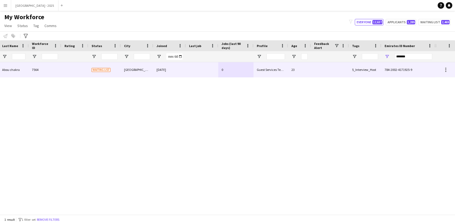
click at [249, 77] on div "[PERSON_NAME] chakra 7564 Waiting list [GEOGRAPHIC_DATA] [DATE] 0 Guest Service…" at bounding box center [159, 69] width 553 height 15
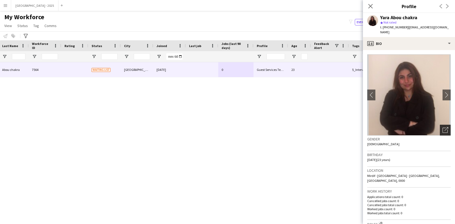
click at [442, 127] on icon "Open photos pop-in" at bounding box center [445, 130] width 6 height 6
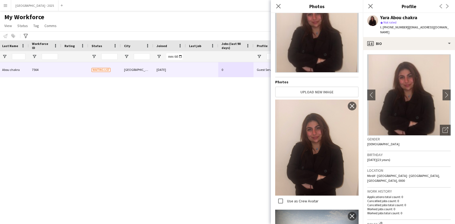
scroll to position [0, 0]
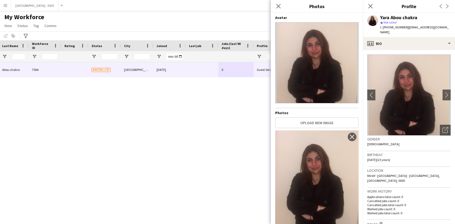
click at [267, 107] on div "[PERSON_NAME] chakra 7564 Waiting list [GEOGRAPHIC_DATA] [DATE] 0 Guest Service…" at bounding box center [217, 138] width 435 height 152
click at [277, 6] on icon "Close pop-in" at bounding box center [277, 6] width 5 height 5
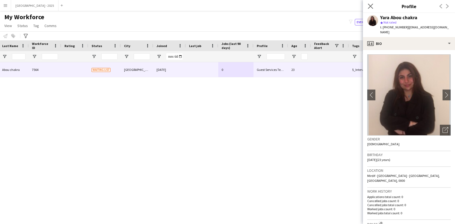
click at [373, 8] on app-icon "Close pop-in" at bounding box center [370, 6] width 8 height 8
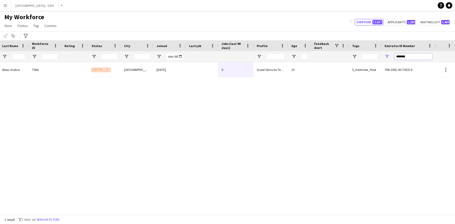
click at [416, 58] on input "*******" at bounding box center [413, 56] width 38 height 6
paste input "Emirates ID Number Filter Input"
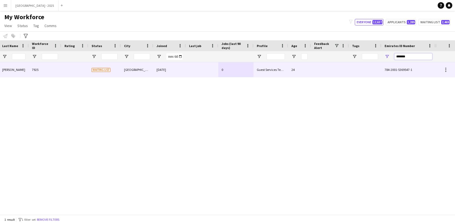
type input "*******"
click at [219, 68] on div "0" at bounding box center [235, 69] width 35 height 15
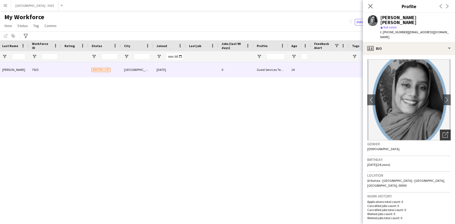
click at [442, 132] on icon "Open photos pop-in" at bounding box center [445, 135] width 6 height 6
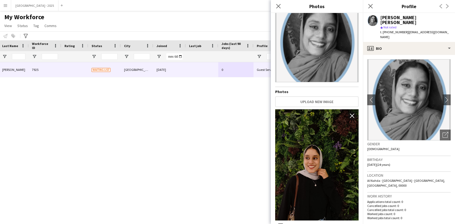
scroll to position [22, 0]
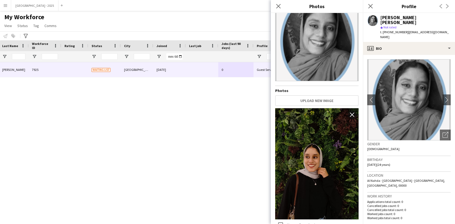
click at [387, 163] on span "[DATE] (24 years)" at bounding box center [378, 165] width 23 height 4
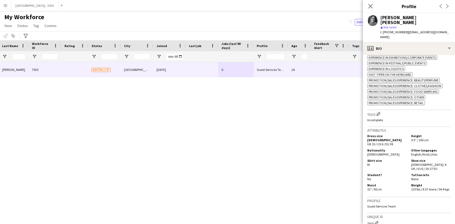
scroll to position [101, 0]
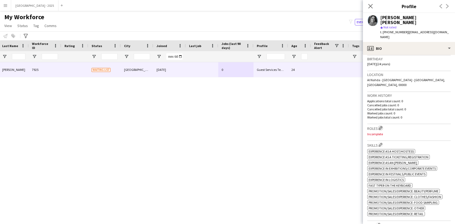
click at [381, 126] on app-icon "Edit crew company roles" at bounding box center [380, 128] width 4 height 4
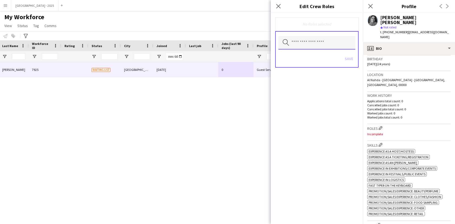
click at [311, 44] on input "text" at bounding box center [316, 43] width 77 height 14
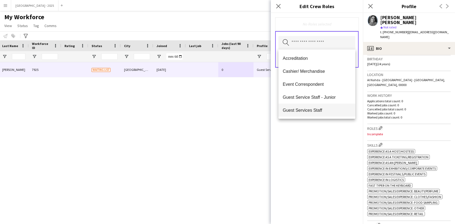
click at [322, 105] on mat-option "Guest Services Staff" at bounding box center [316, 110] width 77 height 13
click at [324, 109] on span "Guest Services Staff - Senior" at bounding box center [317, 110] width 68 height 5
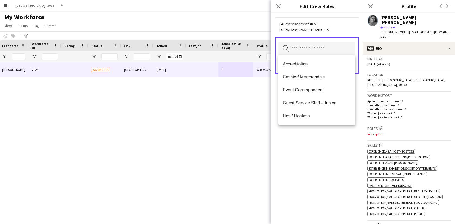
click at [325, 136] on div "Guest Services Staff Remove Guest Services Staff - Senior Remove Search by role…" at bounding box center [317, 118] width 92 height 211
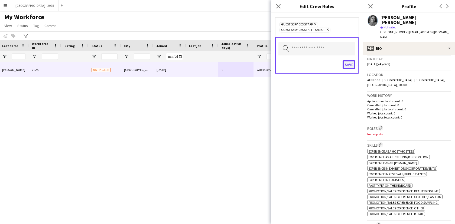
click at [348, 68] on button "Save" at bounding box center [348, 64] width 13 height 9
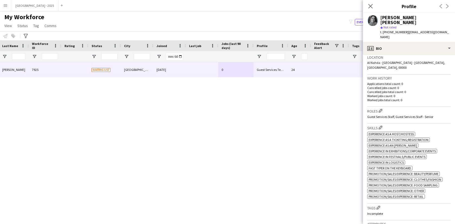
scroll to position [147, 0]
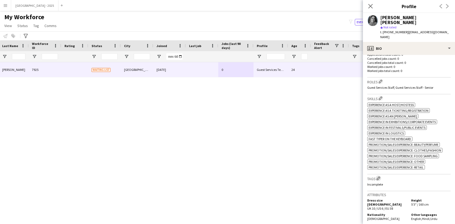
click at [378, 176] on button "Edit crew company tags" at bounding box center [377, 178] width 5 height 5
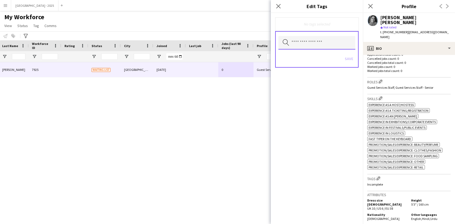
click at [311, 40] on input "text" at bounding box center [316, 43] width 77 height 14
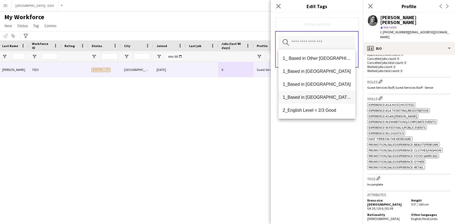
click at [322, 99] on span "1_Based in [GEOGRAPHIC_DATA]/[GEOGRAPHIC_DATA]/Ajman" at bounding box center [317, 97] width 68 height 5
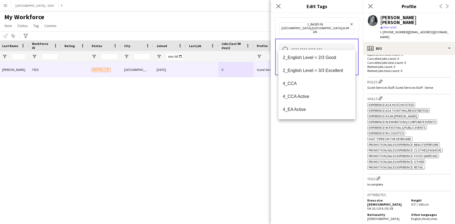
scroll to position [0, 0]
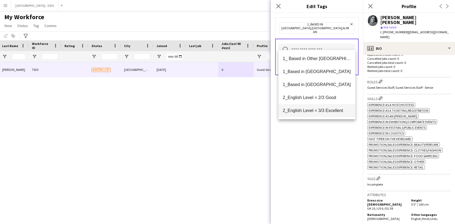
click at [326, 110] on span "2_English Level = 3/3 Excellent" at bounding box center [317, 110] width 68 height 5
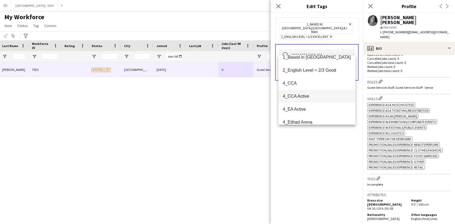
scroll to position [35, 0]
click at [308, 84] on span "4_CCA" at bounding box center [317, 81] width 68 height 5
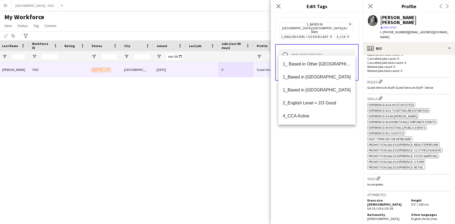
drag, startPoint x: 318, startPoint y: 150, endPoint x: 332, endPoint y: 102, distance: 49.7
click at [318, 150] on div "1_Based in [GEOGRAPHIC_DATA]/[GEOGRAPHIC_DATA]/Ajman Remove 2_English Level = 3…" at bounding box center [317, 118] width 92 height 211
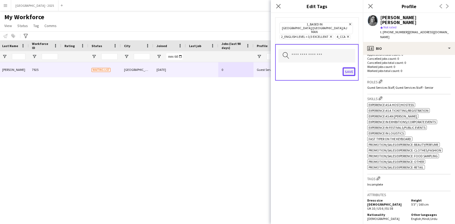
click at [345, 67] on button "Save" at bounding box center [348, 71] width 13 height 9
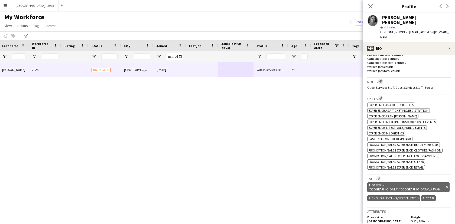
click at [381, 80] on app-icon "Edit crew company roles" at bounding box center [380, 82] width 4 height 4
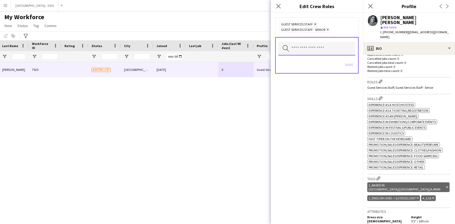
click at [325, 50] on input "text" at bounding box center [316, 49] width 77 height 14
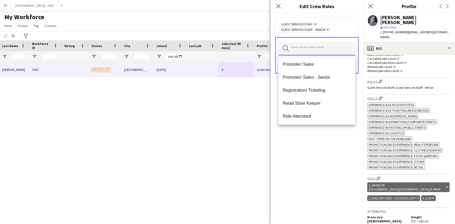
scroll to position [93, 0]
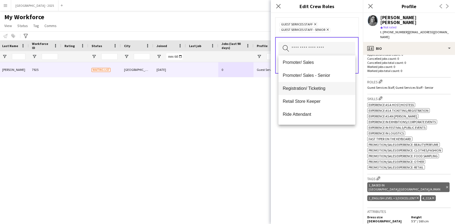
click at [309, 87] on span "Registration/ Ticketing" at bounding box center [317, 88] width 68 height 5
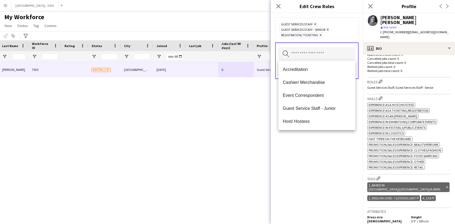
click at [313, 149] on div "Guest Services Staff Remove Guest Services Staff - Senior Remove Registration/ …" at bounding box center [317, 118] width 92 height 211
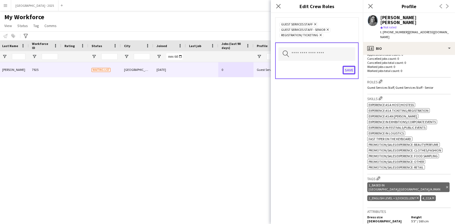
click at [353, 67] on button "Save" at bounding box center [348, 70] width 13 height 9
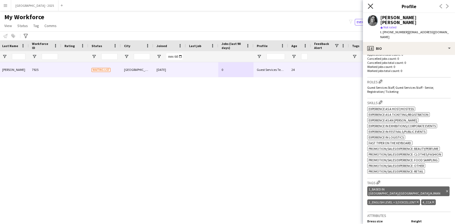
click at [370, 8] on icon "Close pop-in" at bounding box center [369, 6] width 5 height 5
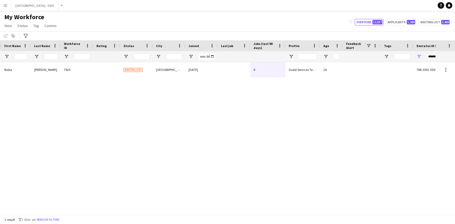
scroll to position [0, 21]
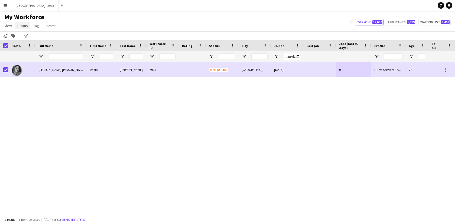
click at [20, 27] on span "Status" at bounding box center [22, 25] width 11 height 5
click at [31, 35] on link "Edit" at bounding box center [34, 37] width 38 height 11
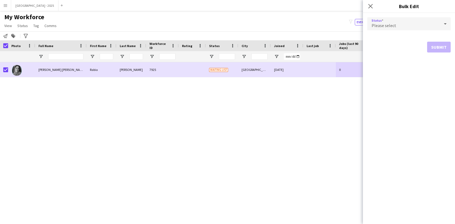
click at [386, 21] on div "Please select" at bounding box center [403, 23] width 73 height 13
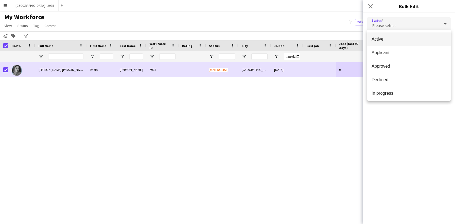
drag, startPoint x: 386, startPoint y: 21, endPoint x: 381, endPoint y: 38, distance: 18.2
click at [380, 38] on span "Active" at bounding box center [408, 39] width 75 height 5
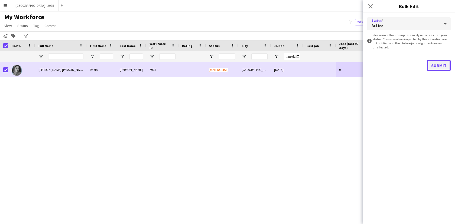
click at [428, 65] on button "Submit" at bounding box center [439, 65] width 24 height 11
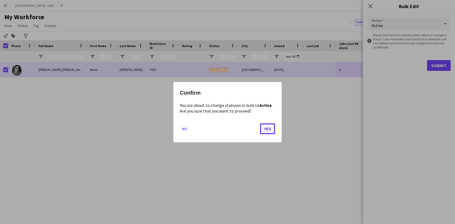
click at [270, 125] on button "Yes" at bounding box center [267, 128] width 15 height 11
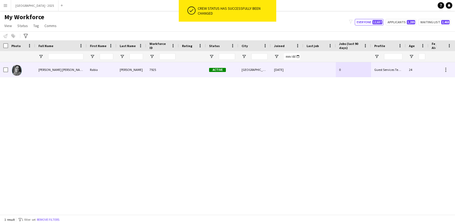
click at [30, 69] on div at bounding box center [21, 69] width 27 height 15
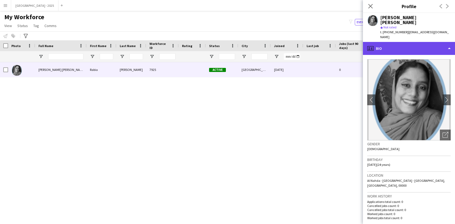
click at [401, 42] on div "profile Bio" at bounding box center [409, 48] width 92 height 13
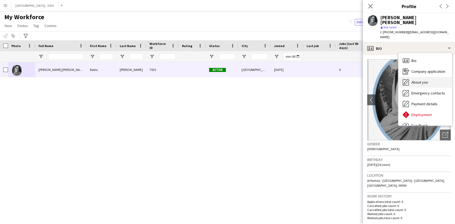
click at [424, 80] on span "About you" at bounding box center [419, 82] width 17 height 5
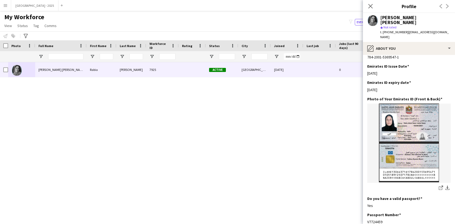
scroll to position [183, 0]
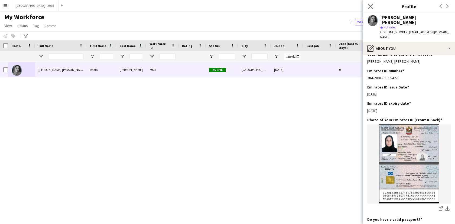
click at [367, 7] on app-icon "Close pop-in" at bounding box center [370, 6] width 8 height 8
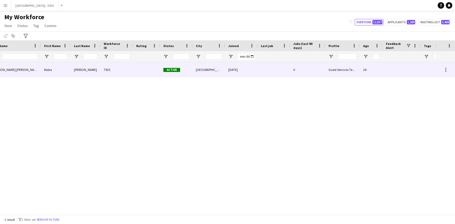
scroll to position [0, 102]
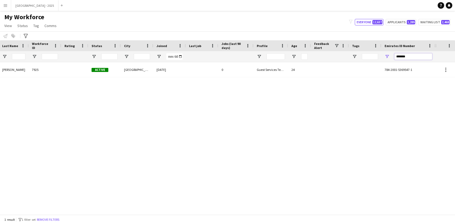
click at [412, 57] on input "*******" at bounding box center [413, 56] width 38 height 6
paste input "Emirates ID Number Filter Input"
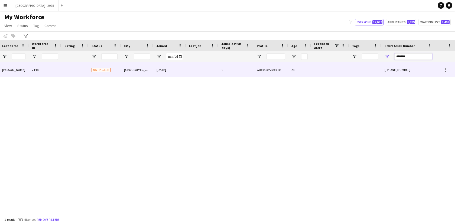
type input "*******"
click at [324, 68] on div at bounding box center [330, 69] width 38 height 15
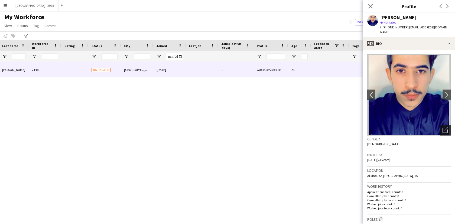
click at [442, 127] on icon "Open photos pop-in" at bounding box center [445, 130] width 6 height 6
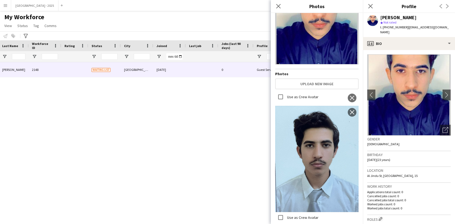
scroll to position [131, 0]
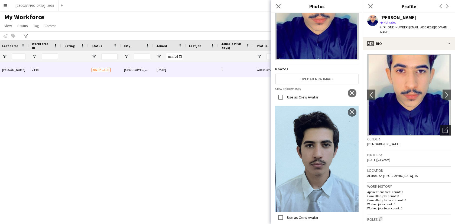
click at [444, 127] on div "Open photos pop-in" at bounding box center [444, 130] width 11 height 11
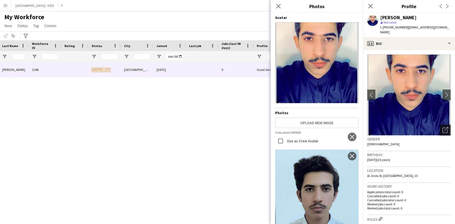
click at [444, 127] on div "Open photos pop-in" at bounding box center [444, 130] width 11 height 11
click at [444, 126] on div "Open photos pop-in" at bounding box center [444, 130] width 11 height 11
click at [403, 27] on span "t. [PHONE_NUMBER]" at bounding box center [394, 27] width 28 height 4
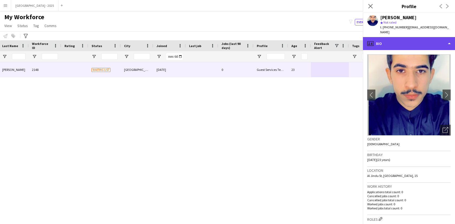
click at [402, 38] on div "profile Bio" at bounding box center [409, 43] width 92 height 13
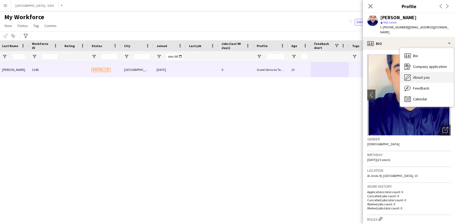
click at [428, 75] on span "About you" at bounding box center [421, 77] width 17 height 5
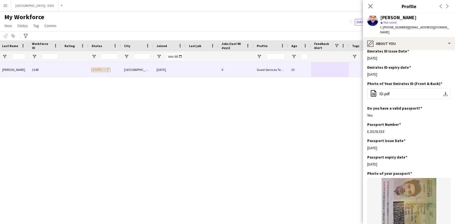
scroll to position [208, 0]
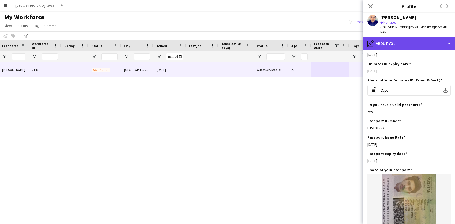
click at [382, 40] on div "pencil4 About you" at bounding box center [409, 43] width 92 height 13
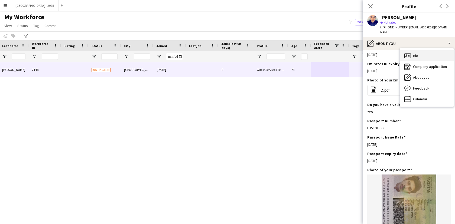
click at [408, 52] on icon "Bio" at bounding box center [407, 55] width 6 height 6
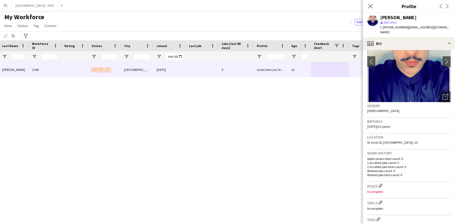
scroll to position [105, 0]
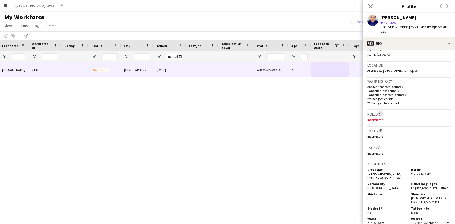
click at [382, 112] on app-icon "Edit crew company roles" at bounding box center [380, 114] width 4 height 4
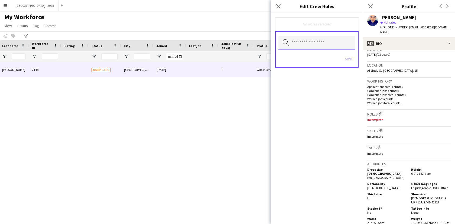
click at [312, 43] on input "text" at bounding box center [316, 43] width 77 height 14
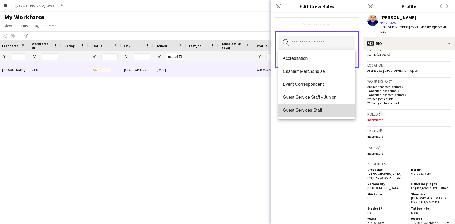
click at [324, 108] on span "Guest Services Staff" at bounding box center [317, 110] width 68 height 5
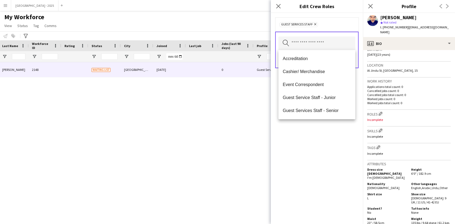
click at [330, 130] on div "Guest Services Staff Remove Search by role type Save" at bounding box center [317, 118] width 92 height 211
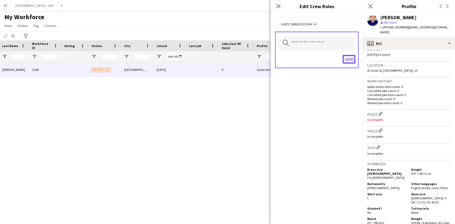
click at [348, 60] on button "Save" at bounding box center [348, 59] width 13 height 9
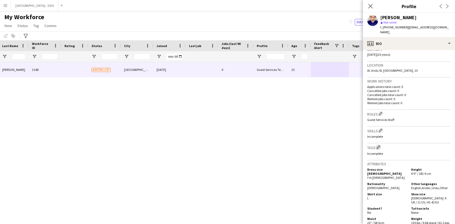
click at [378, 145] on app-icon "Edit crew company tags" at bounding box center [378, 147] width 4 height 4
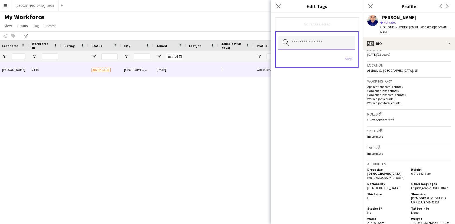
click at [311, 44] on input "text" at bounding box center [316, 43] width 77 height 14
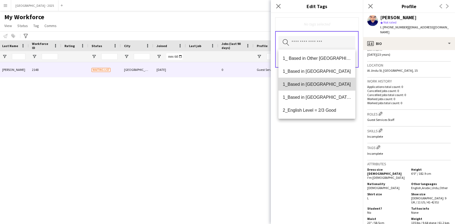
click at [317, 80] on mat-option "1_Based in [GEOGRAPHIC_DATA]" at bounding box center [316, 84] width 77 height 13
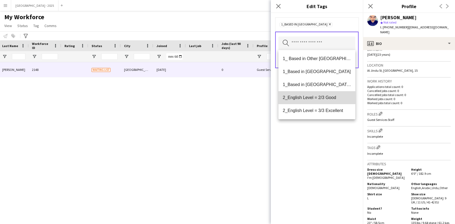
click at [326, 101] on mat-option "2_English Level = 2/3 Good" at bounding box center [316, 97] width 77 height 13
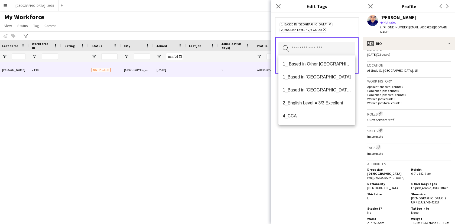
click at [334, 148] on div "1_Based in [GEOGRAPHIC_DATA] Remove 2_English Level = 2/3 Good Remove Search by…" at bounding box center [317, 118] width 92 height 211
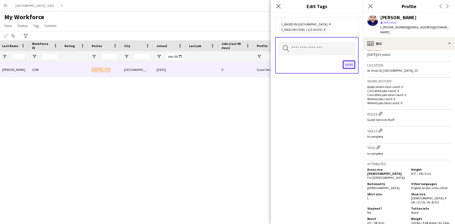
click at [347, 61] on button "Save" at bounding box center [348, 64] width 13 height 9
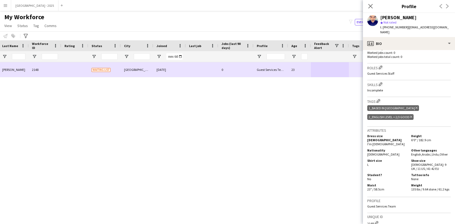
scroll to position [0, 0]
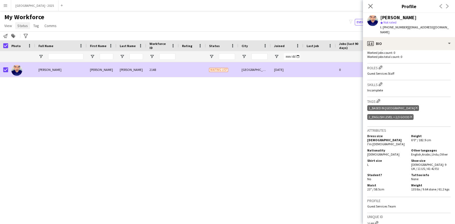
click at [25, 24] on span "Status" at bounding box center [22, 25] width 11 height 5
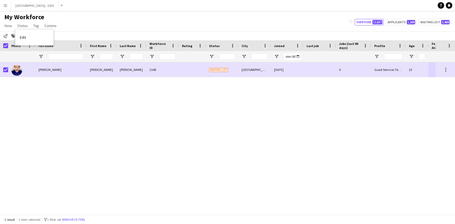
click at [32, 36] on link "Edit" at bounding box center [34, 37] width 38 height 11
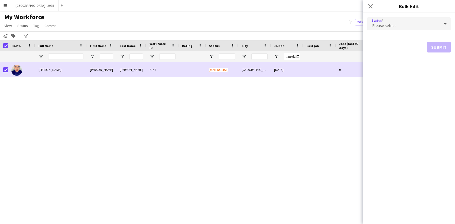
click at [389, 25] on span "Please select" at bounding box center [383, 25] width 25 height 5
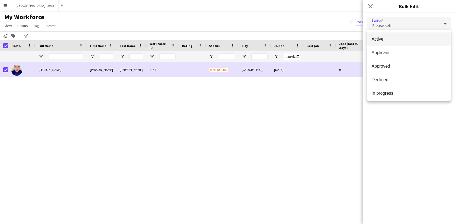
click at [383, 40] on span "Active" at bounding box center [408, 39] width 75 height 5
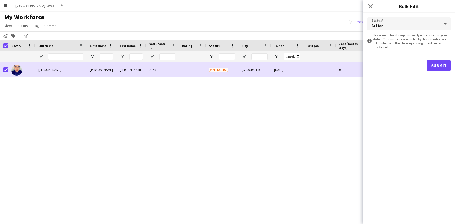
click at [451, 73] on div "Status Active information-circle Please note that this update solely reflects a…" at bounding box center [409, 44] width 92 height 62
click at [445, 66] on button "Submit" at bounding box center [439, 65] width 24 height 11
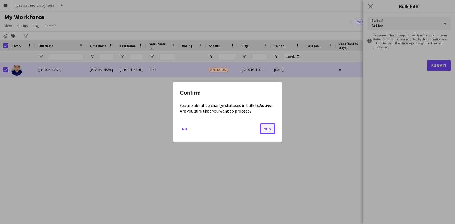
click at [264, 130] on button "Yes" at bounding box center [267, 128] width 15 height 11
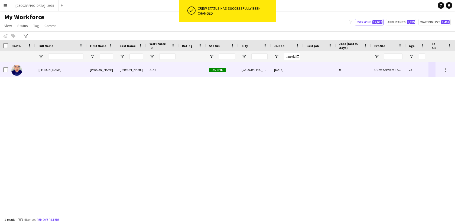
click at [43, 71] on span "[PERSON_NAME]" at bounding box center [49, 70] width 23 height 4
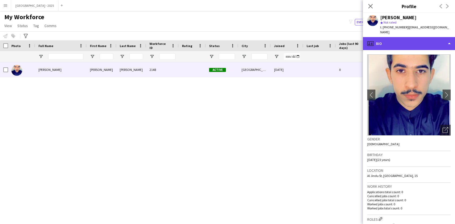
click at [381, 37] on div "profile Bio" at bounding box center [409, 43] width 92 height 13
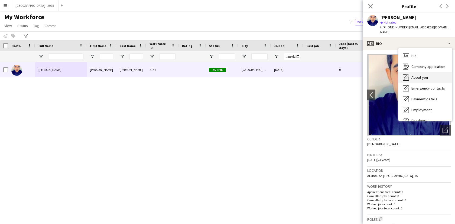
click at [414, 77] on div "About you About you" at bounding box center [425, 77] width 54 height 11
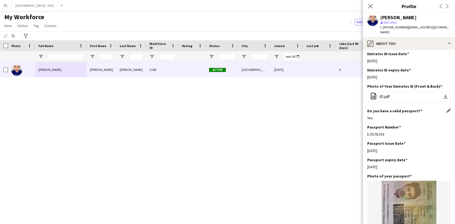
scroll to position [258, 0]
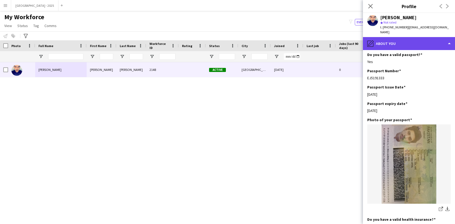
click at [402, 39] on div "pencil4 About you" at bounding box center [409, 43] width 92 height 13
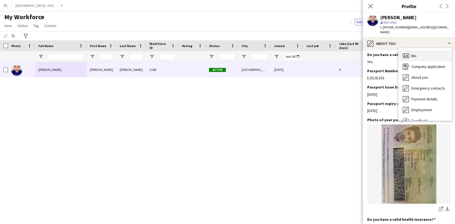
click at [421, 54] on div "Bio Bio" at bounding box center [425, 55] width 54 height 11
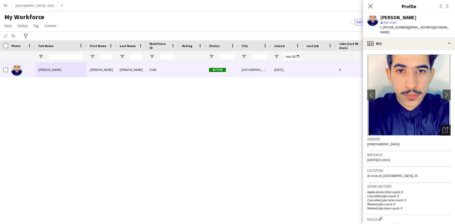
click at [442, 127] on icon "Open photos pop-in" at bounding box center [445, 130] width 6 height 6
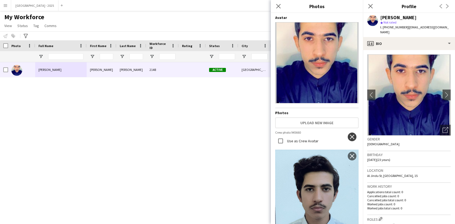
click at [349, 135] on app-icon "close" at bounding box center [351, 137] width 5 height 4
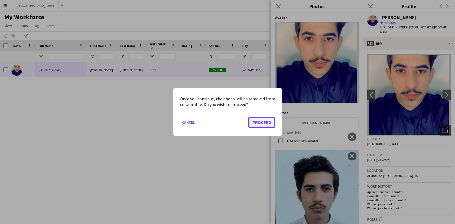
click at [254, 122] on button "Proceed" at bounding box center [261, 122] width 27 height 11
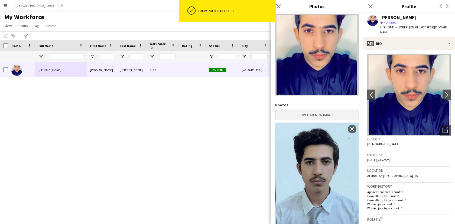
scroll to position [0, 0]
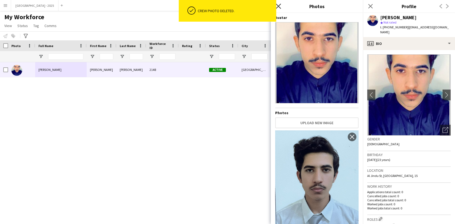
click at [278, 7] on icon "Close pop-in" at bounding box center [277, 6] width 5 height 5
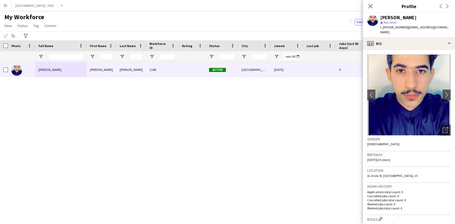
drag, startPoint x: 370, startPoint y: 4, endPoint x: 103, endPoint y: 55, distance: 272.8
click at [370, 4] on icon "Close pop-in" at bounding box center [370, 6] width 4 height 4
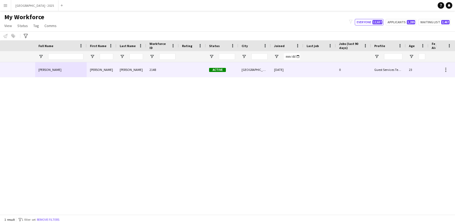
scroll to position [0, 117]
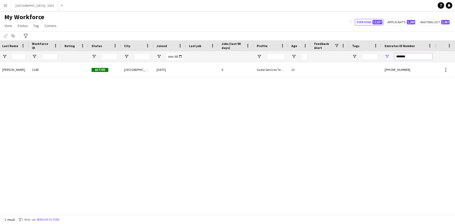
click at [406, 57] on input "*******" at bounding box center [413, 56] width 38 height 6
paste input "Emirates ID Number Filter Input"
click at [403, 59] on input "*******" at bounding box center [413, 56] width 38 height 6
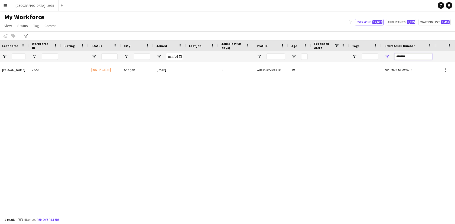
paste input "Emirates ID Number Filter Input"
type input "*******"
